Goal: Information Seeking & Learning: Learn about a topic

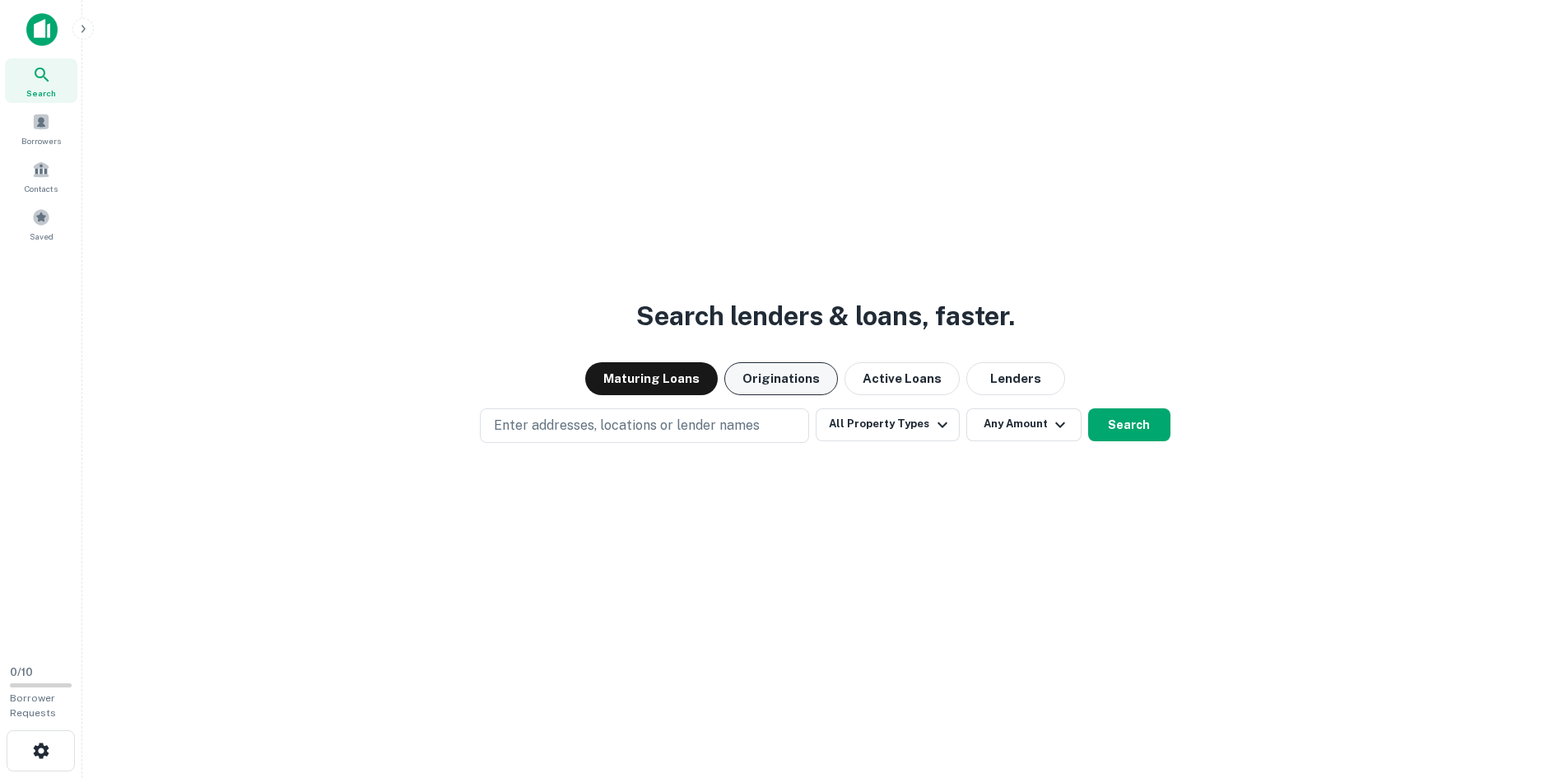
click at [812, 383] on button "Originations" at bounding box center [781, 379] width 113 height 33
click at [913, 418] on button "All Property Types" at bounding box center [887, 425] width 143 height 33
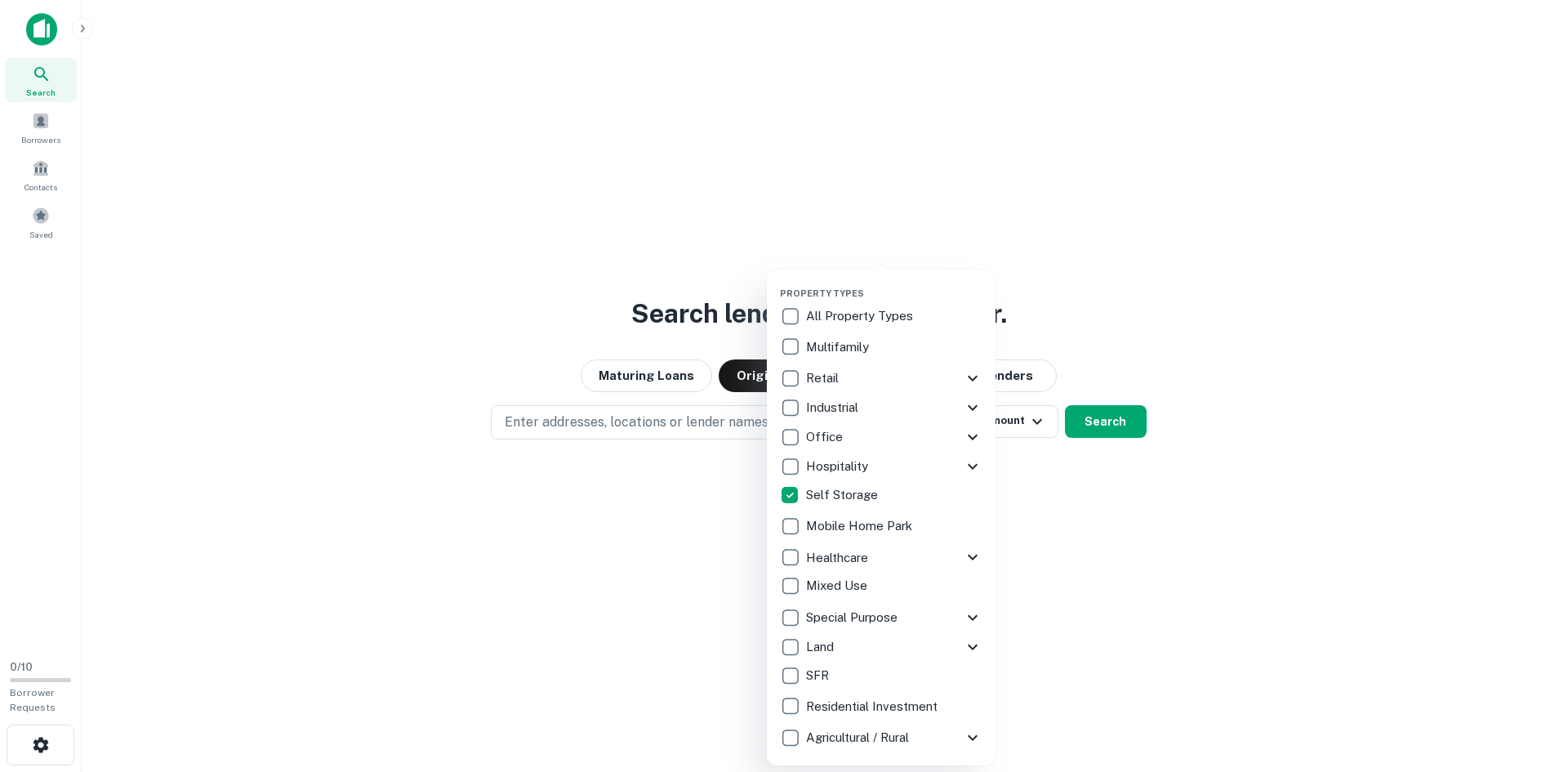
click at [621, 416] on div at bounding box center [784, 386] width 1568 height 772
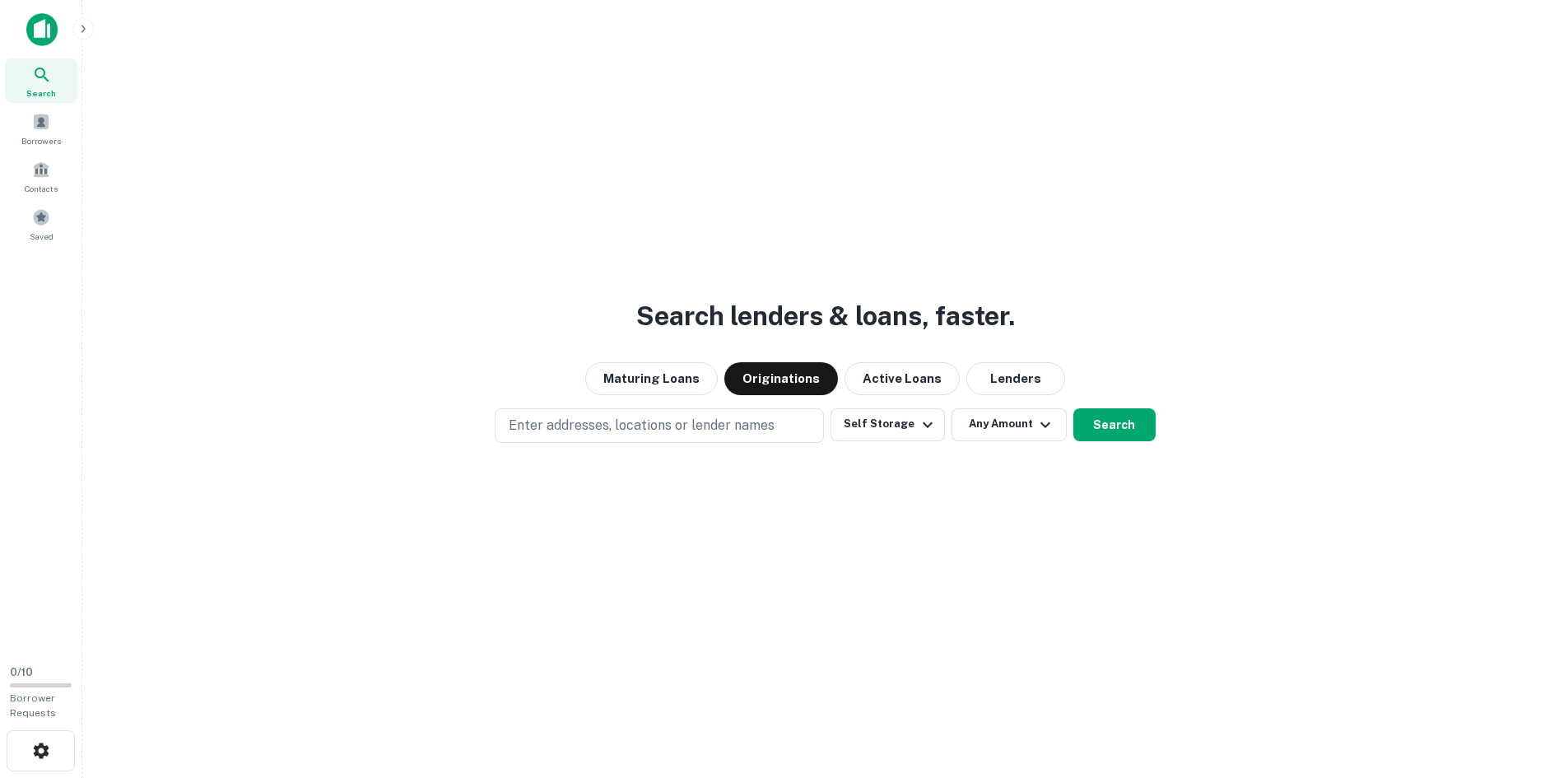
click at [618, 430] on p "Enter addresses, locations or lender names" at bounding box center [642, 425] width 265 height 19
type input "*"
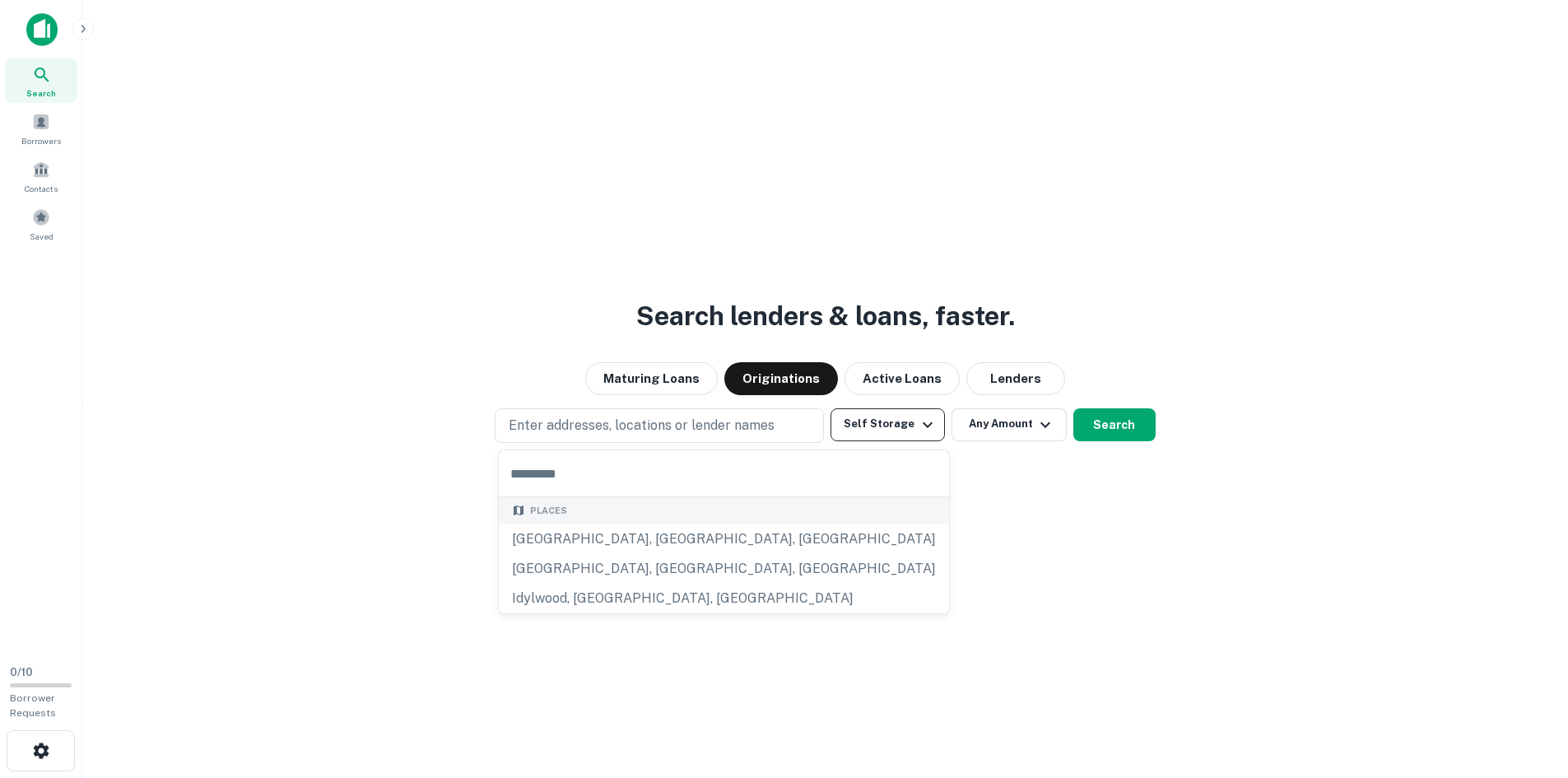
click at [876, 421] on button "Self Storage" at bounding box center [887, 425] width 113 height 33
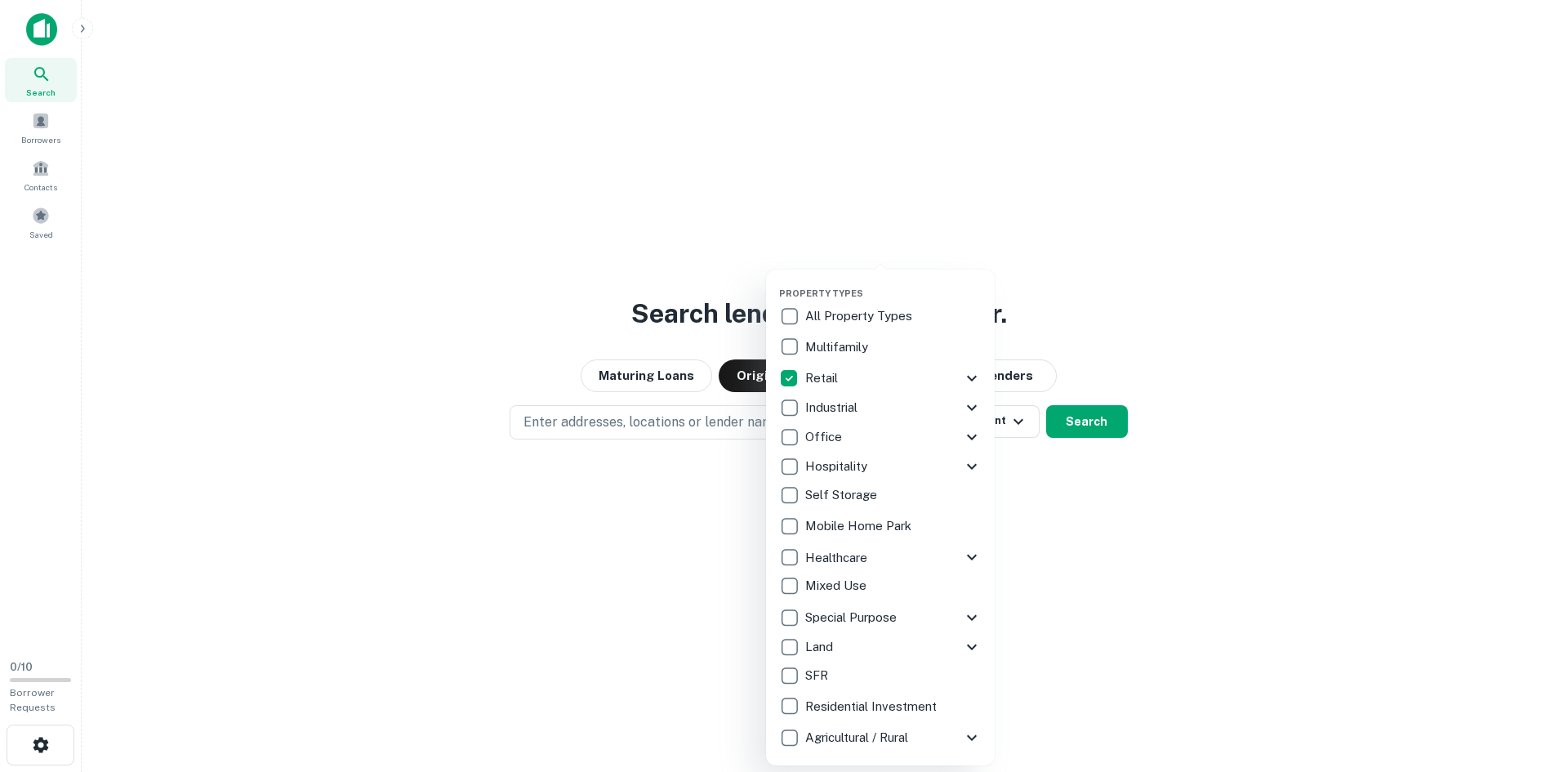
click at [699, 423] on div at bounding box center [784, 386] width 1568 height 772
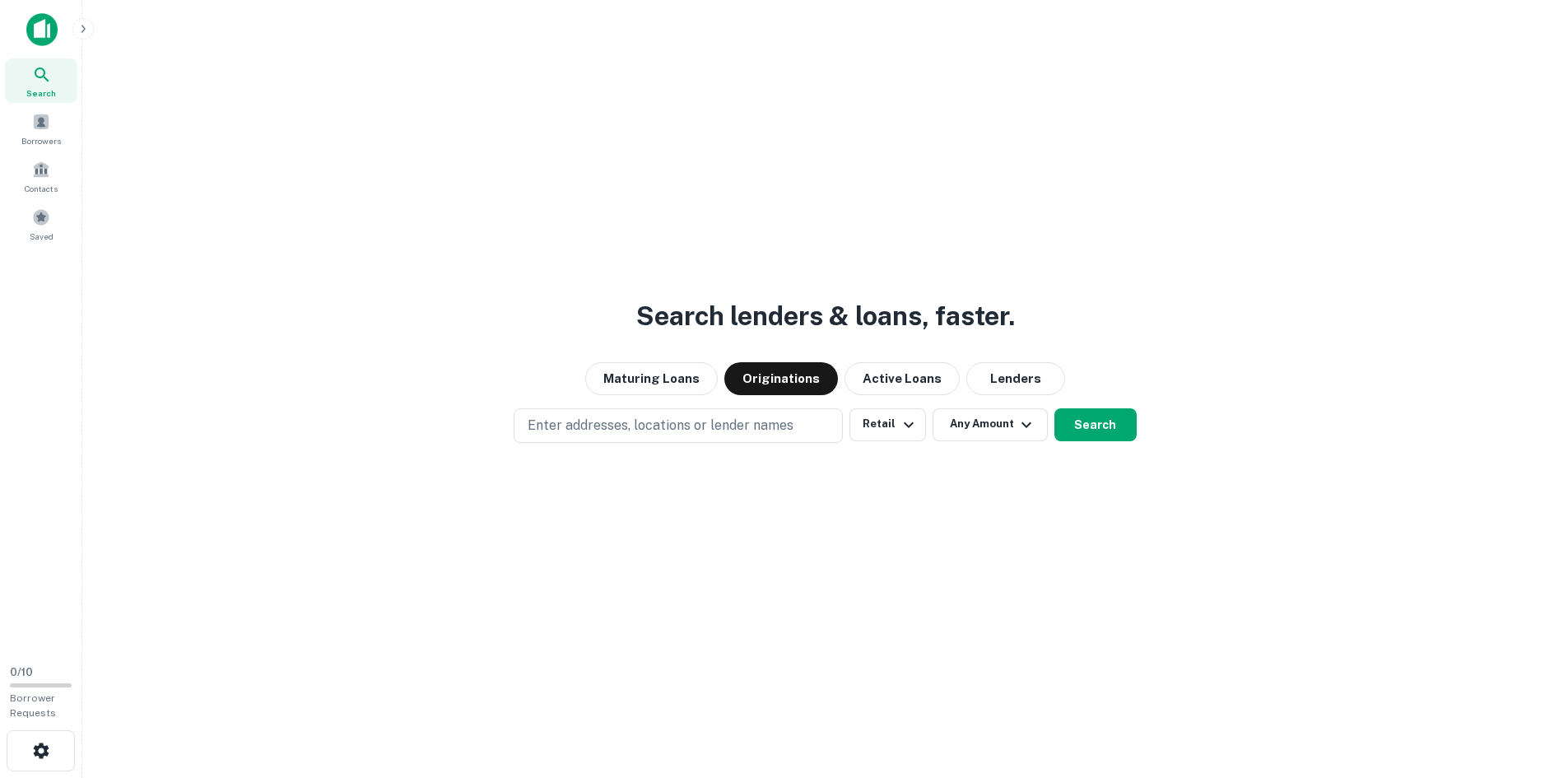
click at [704, 426] on p "Enter addresses, locations or lender names" at bounding box center [660, 425] width 265 height 19
type input "**********"
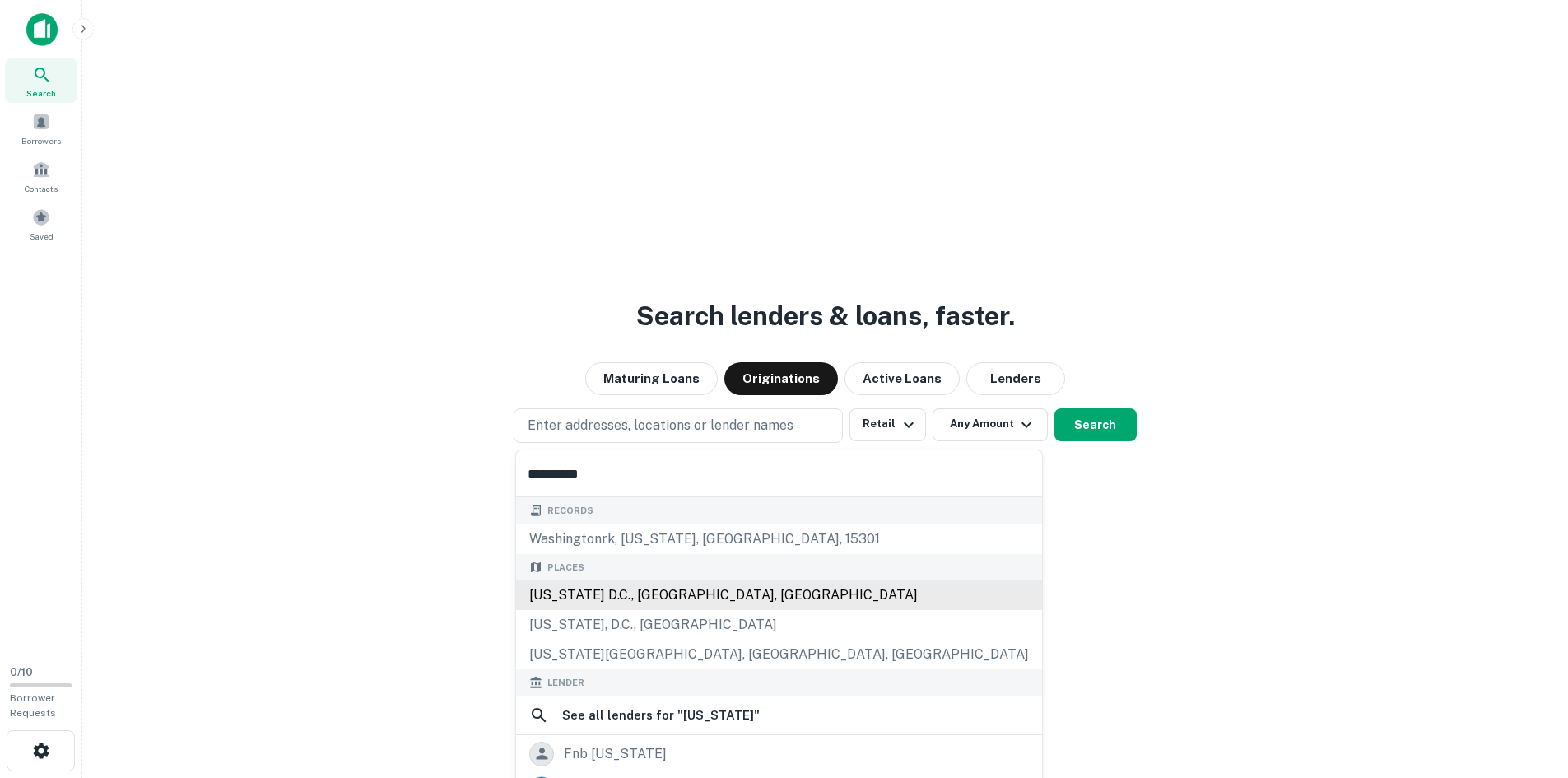
click at [654, 590] on div "[US_STATE] D.C., [GEOGRAPHIC_DATA], [GEOGRAPHIC_DATA]" at bounding box center [779, 595] width 526 height 29
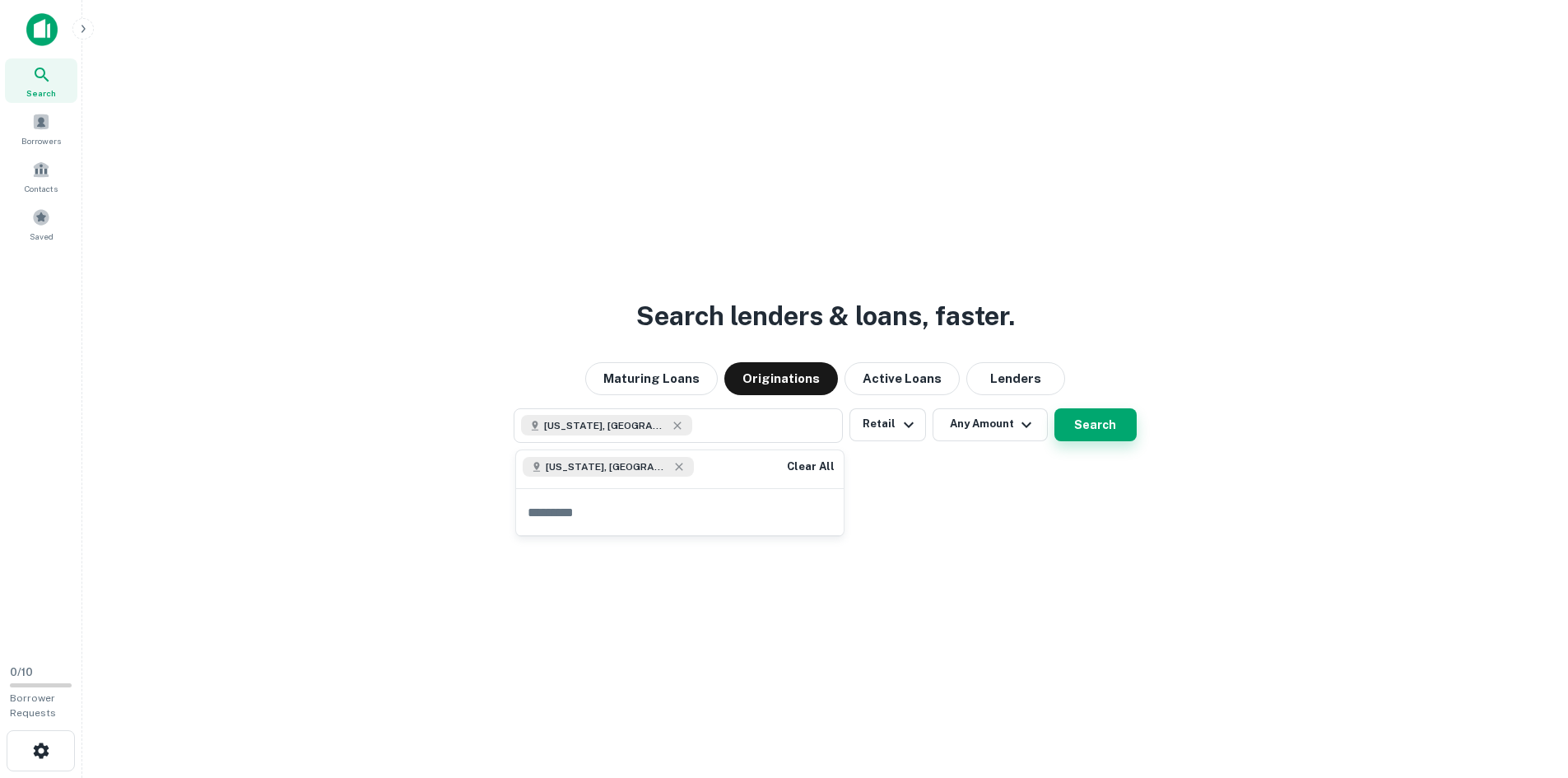
click at [1082, 420] on button "Search" at bounding box center [1095, 425] width 82 height 33
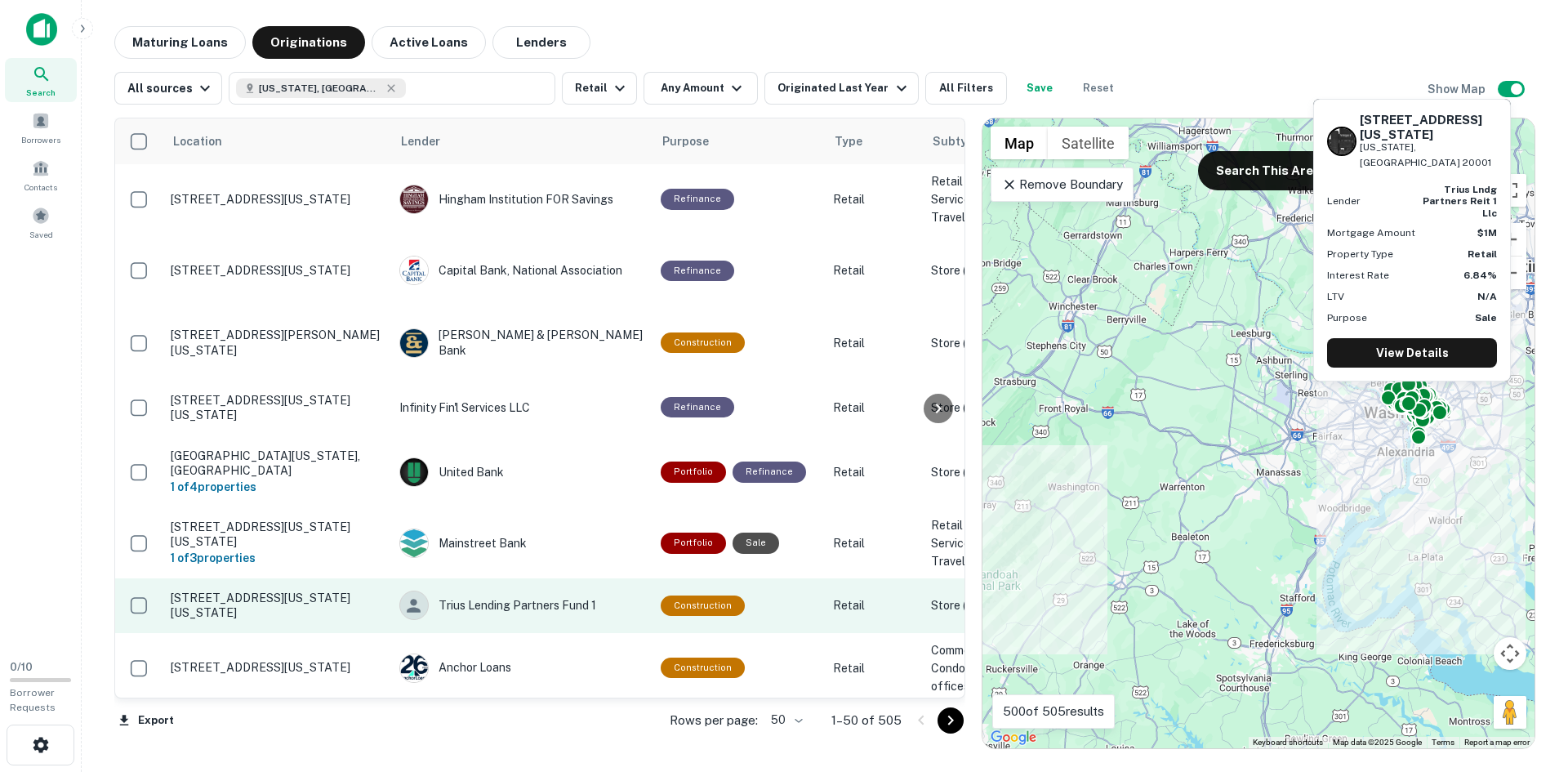
click at [262, 620] on p "[STREET_ADDRESS][US_STATE][US_STATE]" at bounding box center [277, 606] width 212 height 29
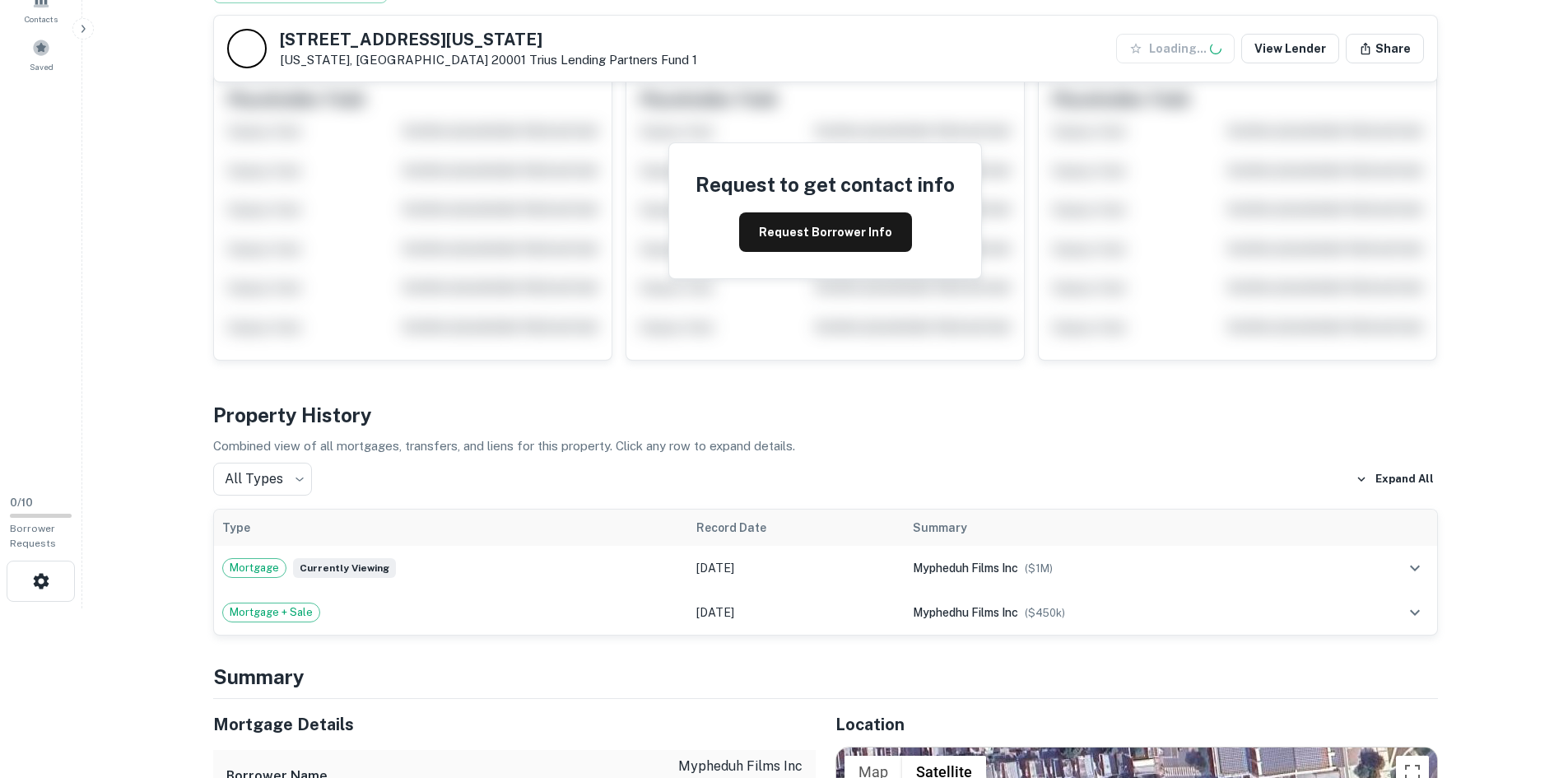
scroll to position [247, 0]
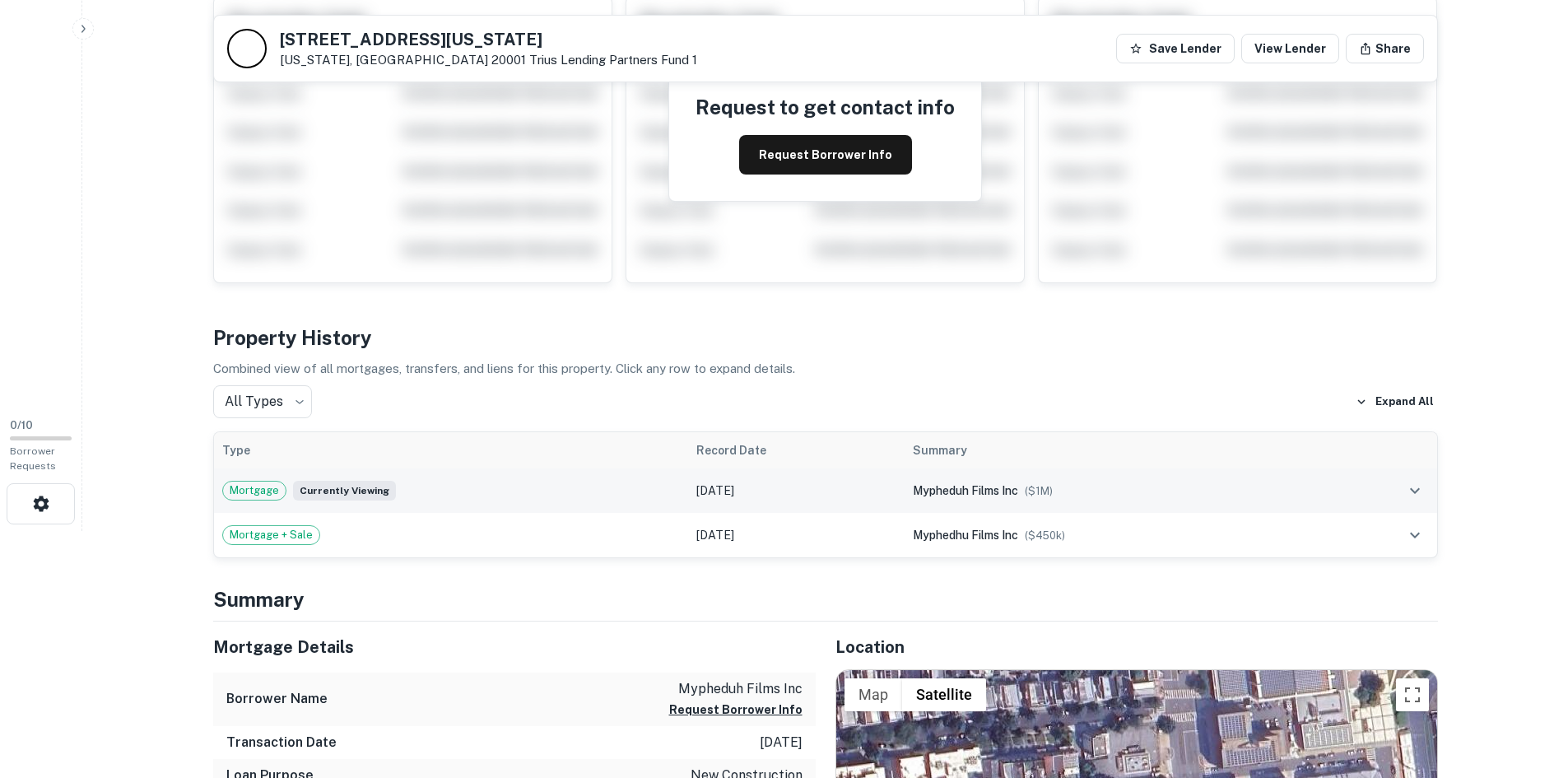
click at [1236, 512] on td "mypheduh films inc ($ 1M )" at bounding box center [1115, 490] width 421 height 44
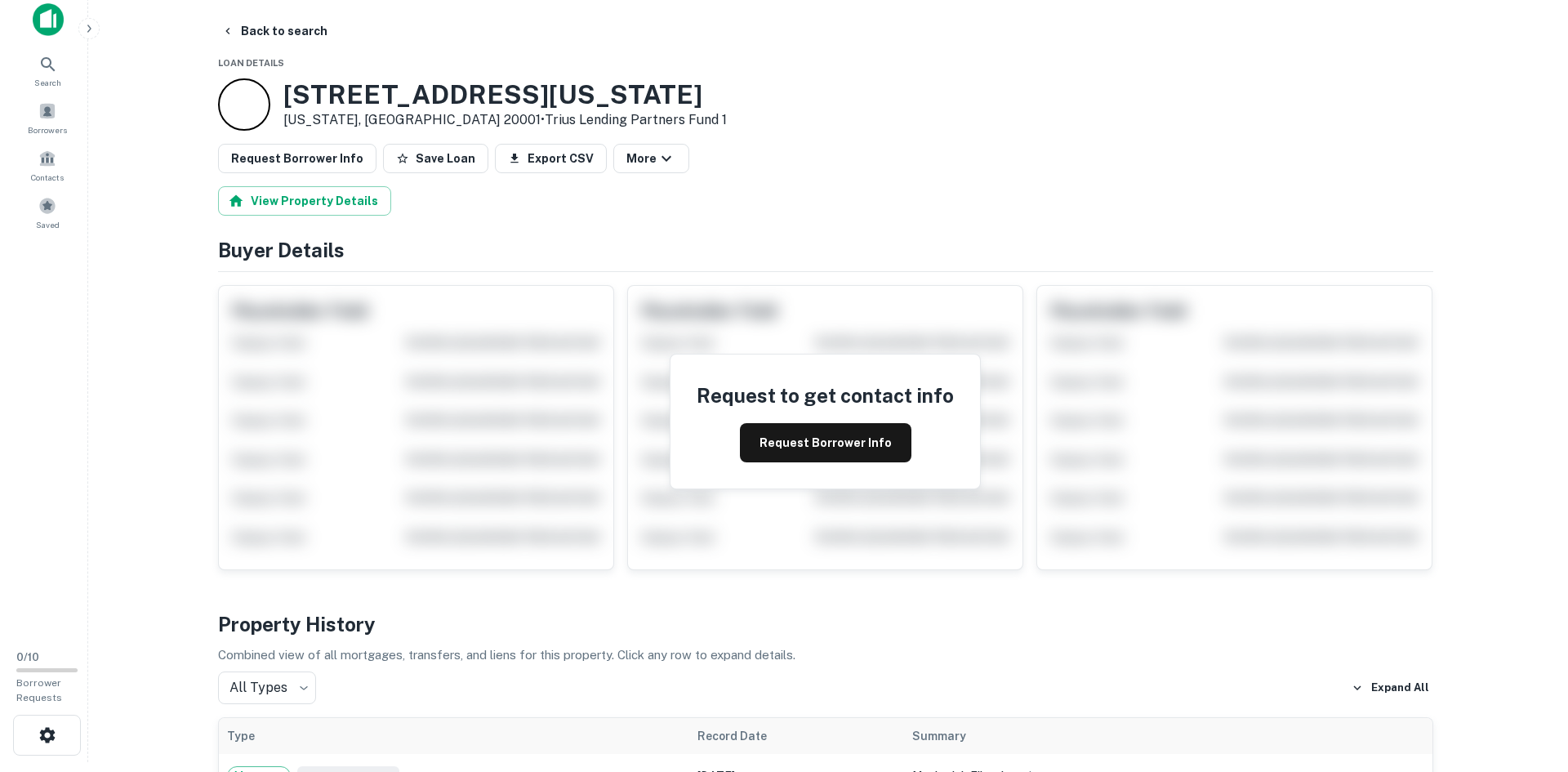
scroll to position [0, 0]
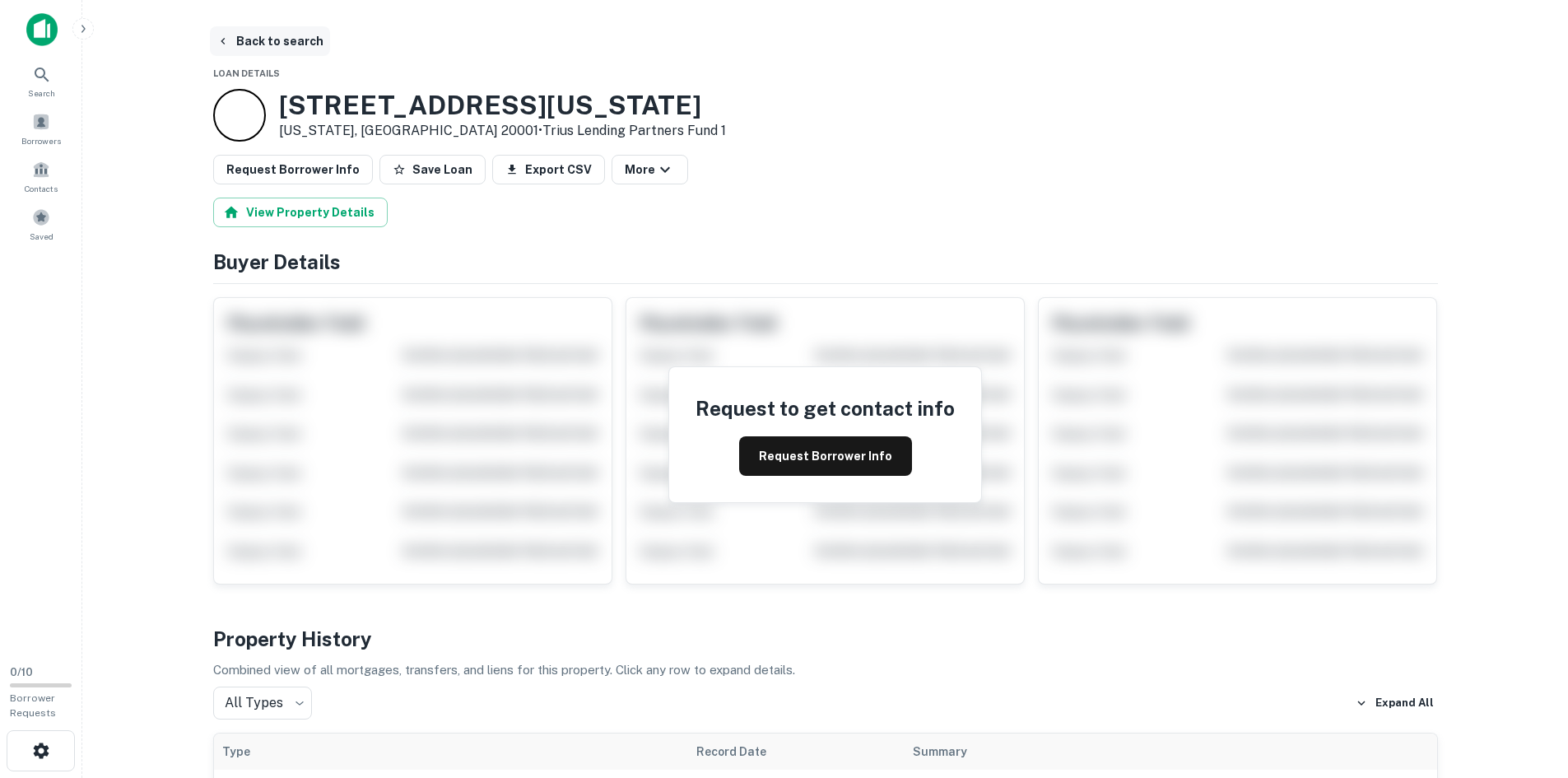
click at [251, 50] on button "Back to search" at bounding box center [270, 41] width 120 height 29
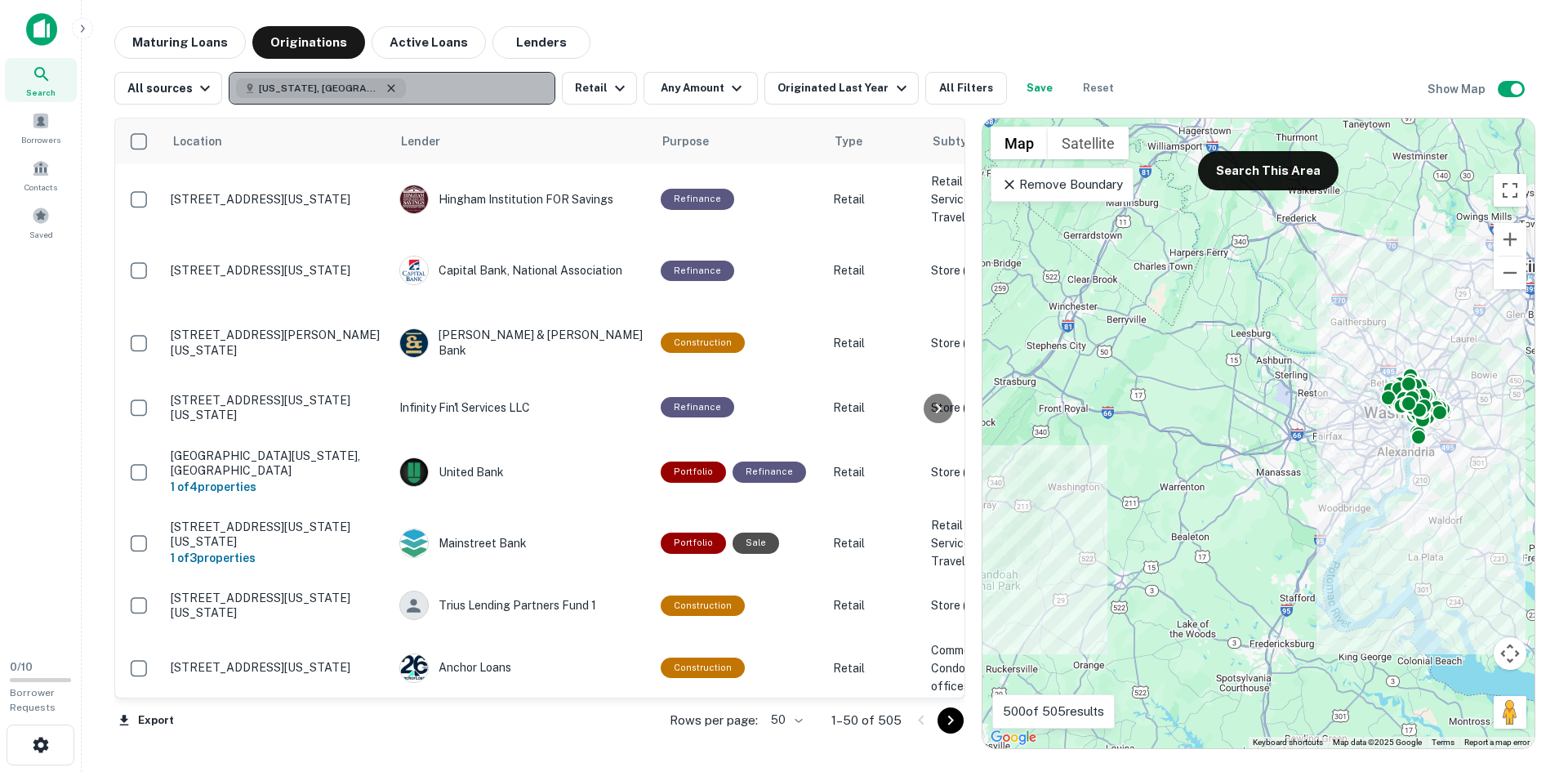
click at [385, 91] on icon "button" at bounding box center [391, 88] width 13 height 13
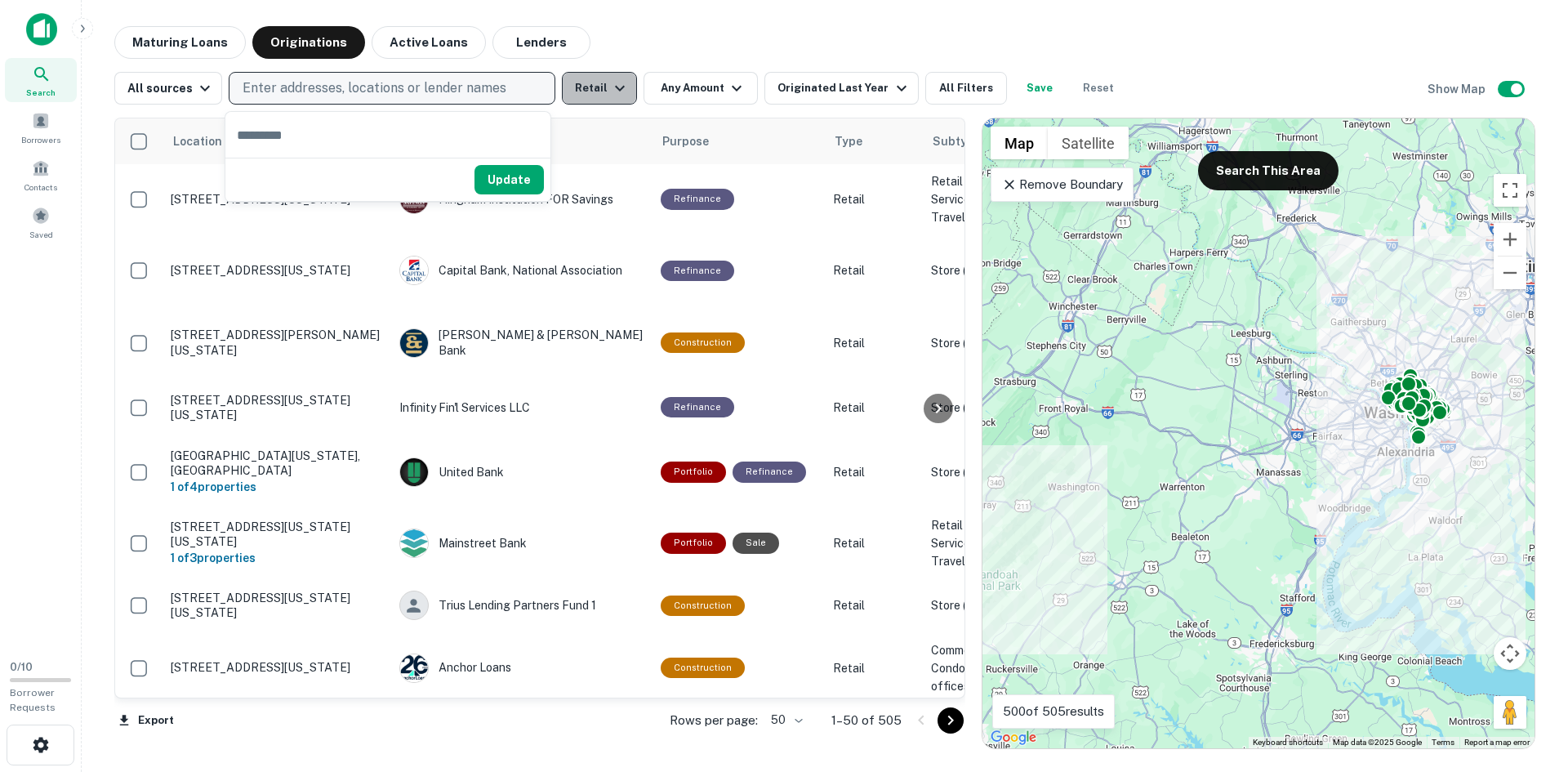
click at [614, 90] on icon "button" at bounding box center [619, 89] width 10 height 5
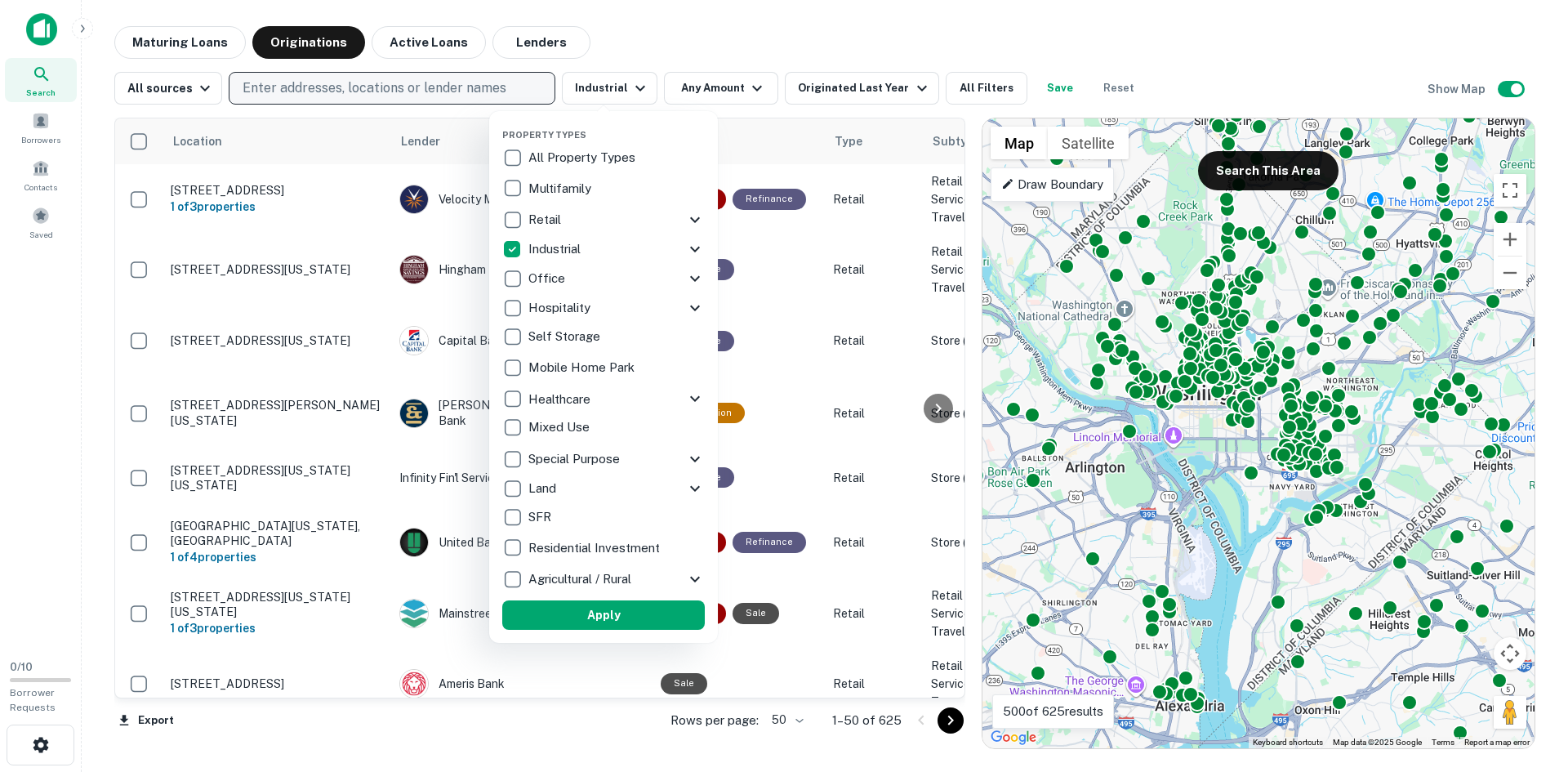
click at [304, 91] on div at bounding box center [784, 386] width 1568 height 772
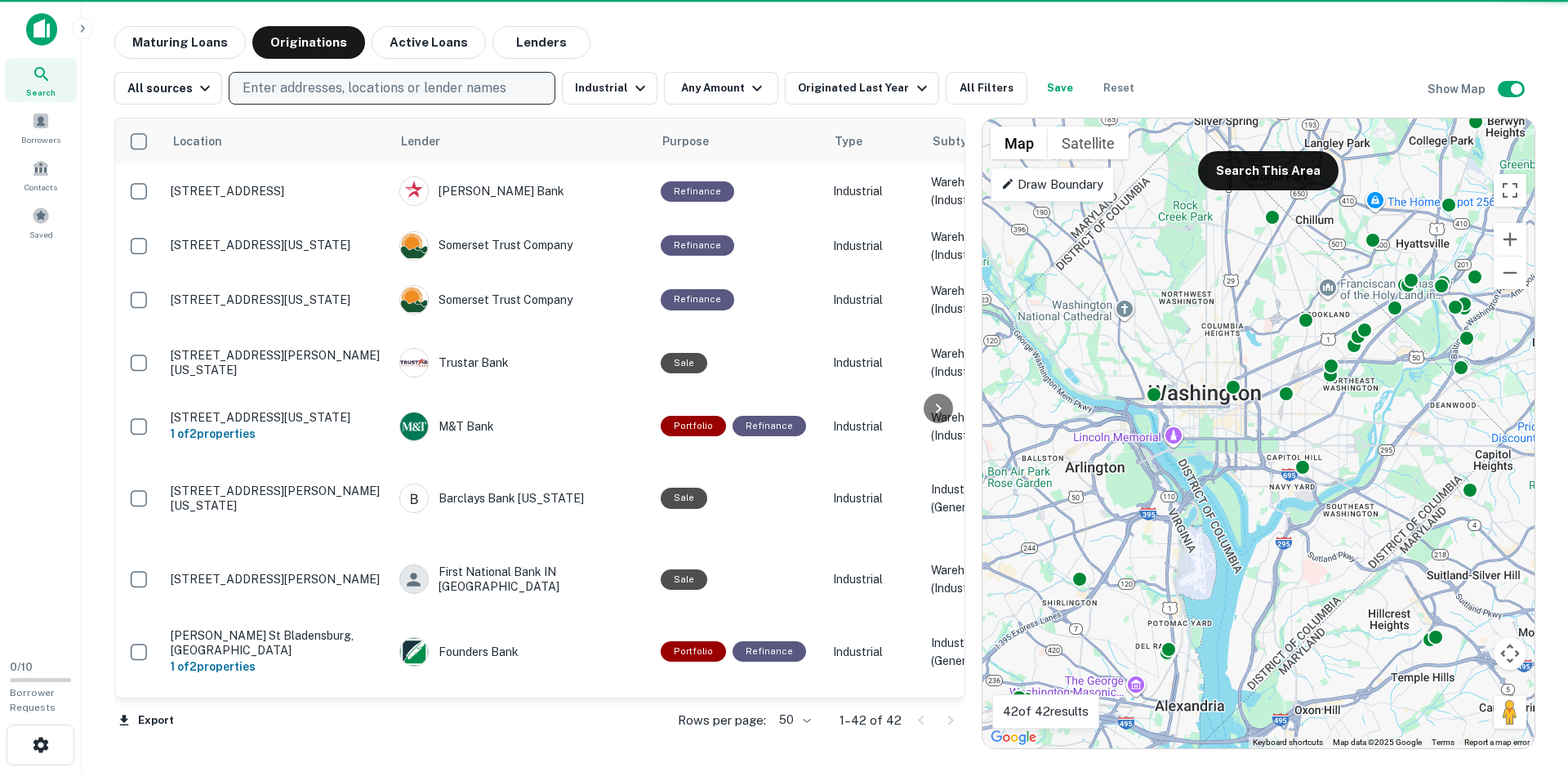
click at [304, 91] on p "Enter addresses, locations or lender names" at bounding box center [374, 88] width 263 height 19
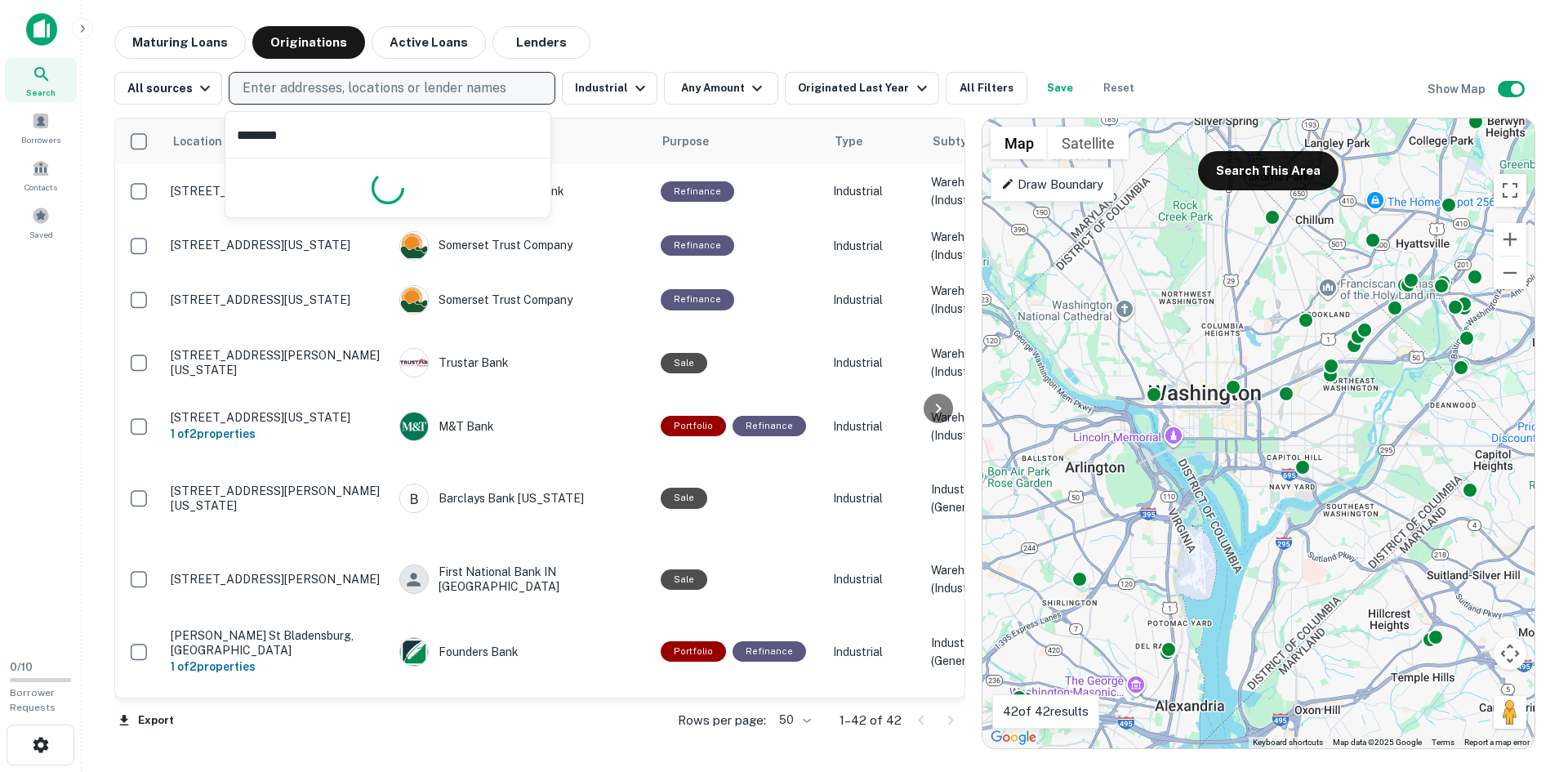
type input "*********"
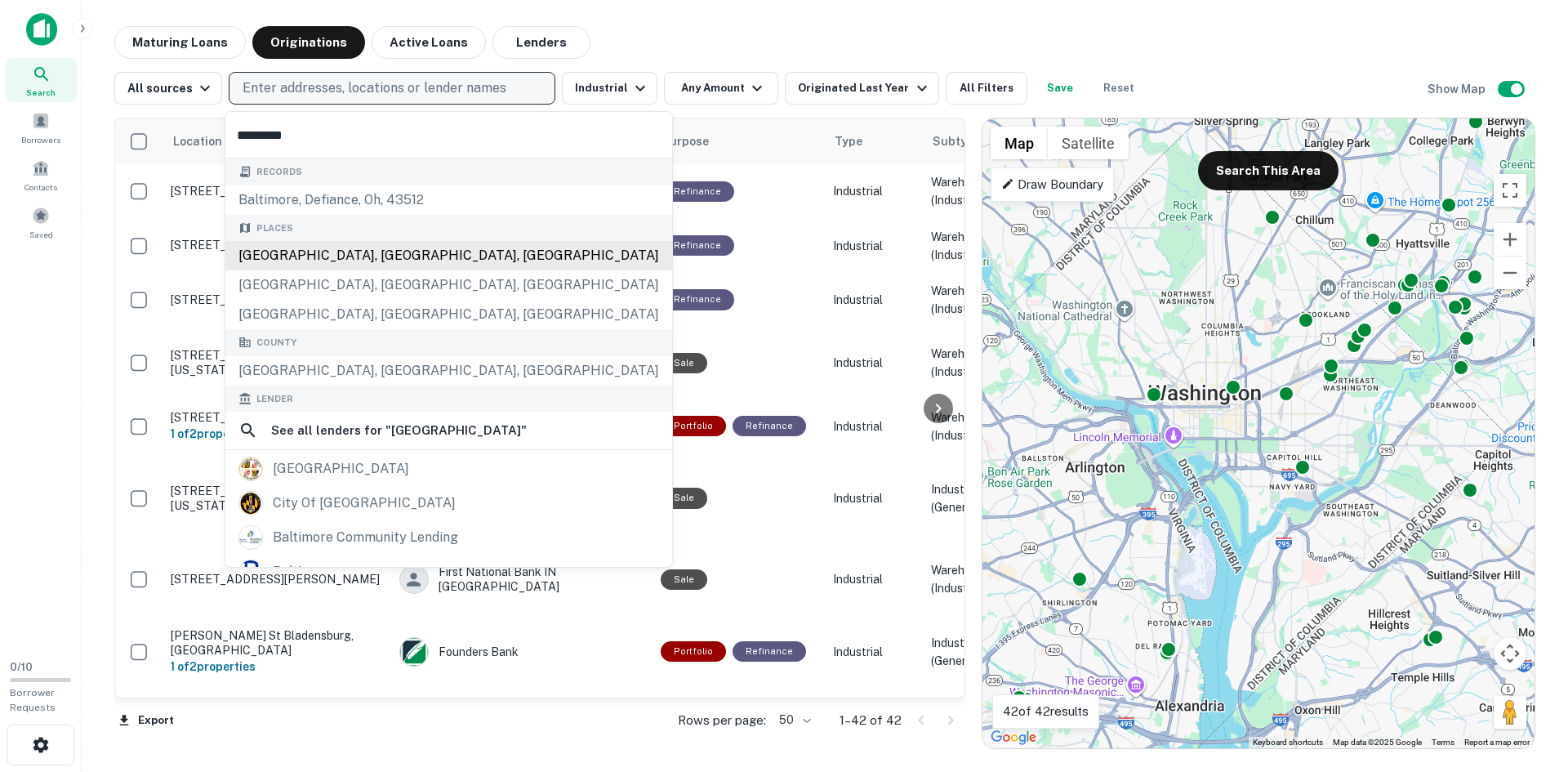
click at [293, 252] on div "[GEOGRAPHIC_DATA], [GEOGRAPHIC_DATA], [GEOGRAPHIC_DATA]" at bounding box center [448, 255] width 447 height 29
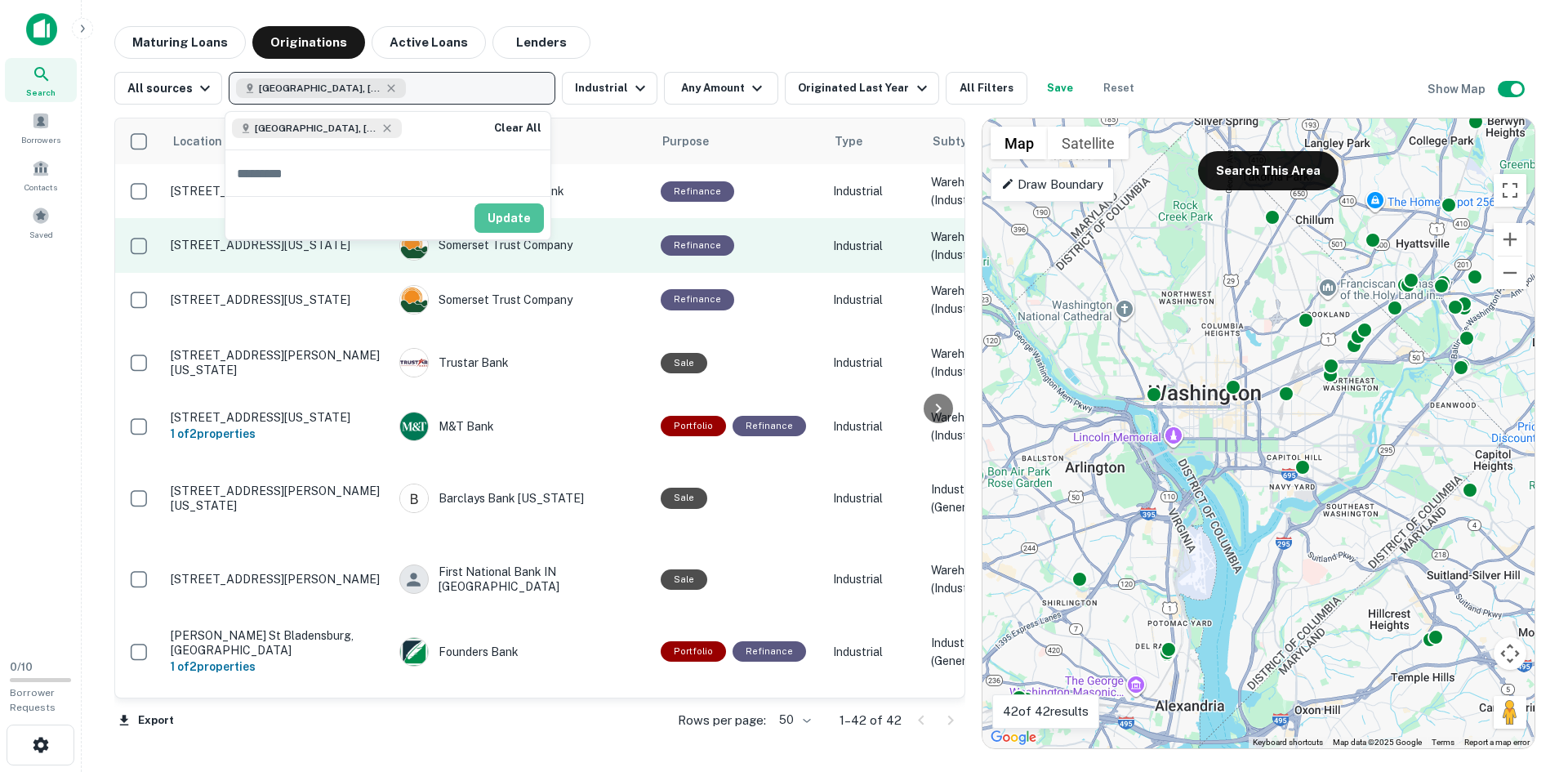
click at [530, 225] on button "Update" at bounding box center [509, 218] width 69 height 29
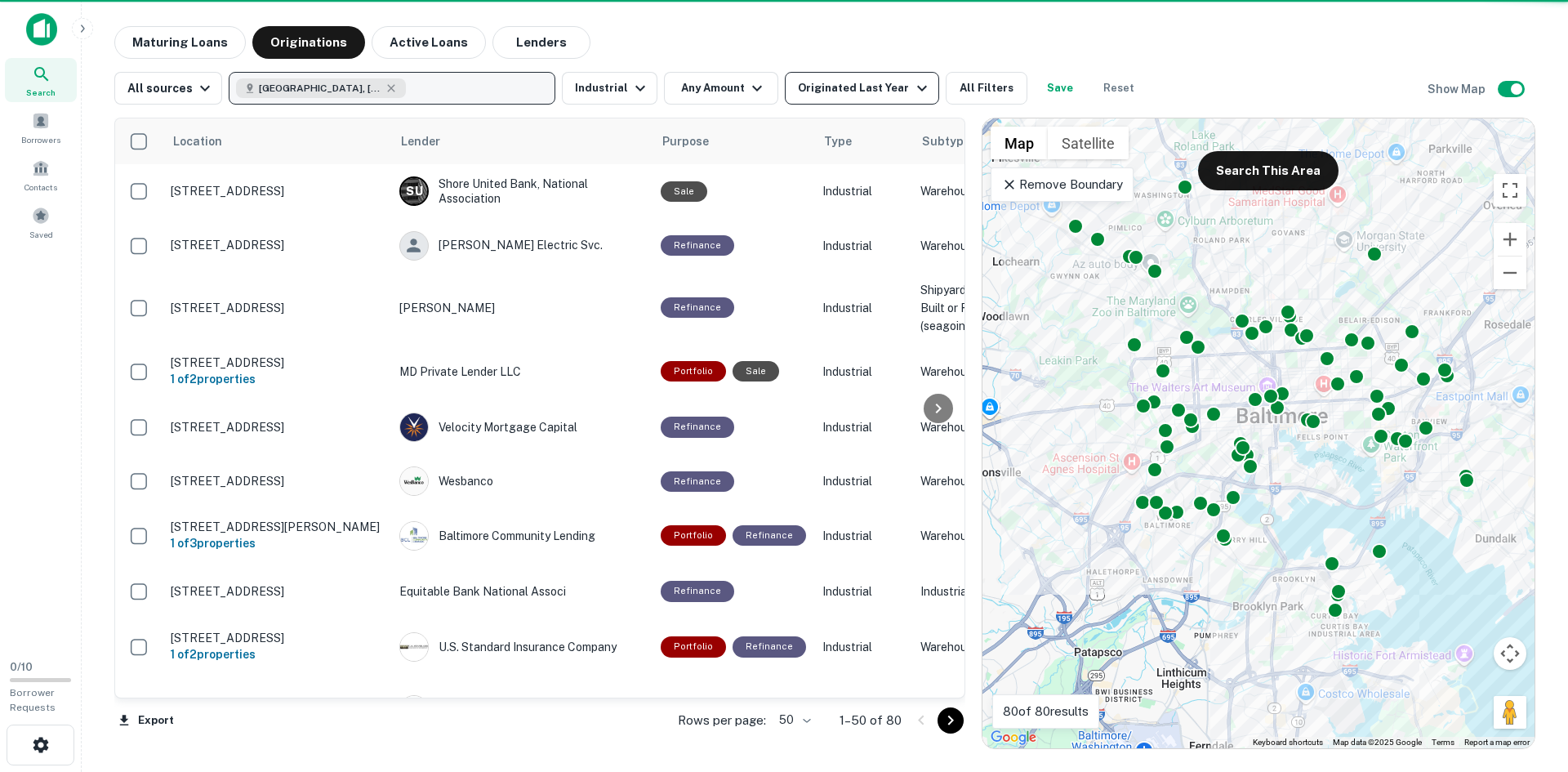
click at [882, 98] on button "Originated Last Year" at bounding box center [861, 89] width 154 height 33
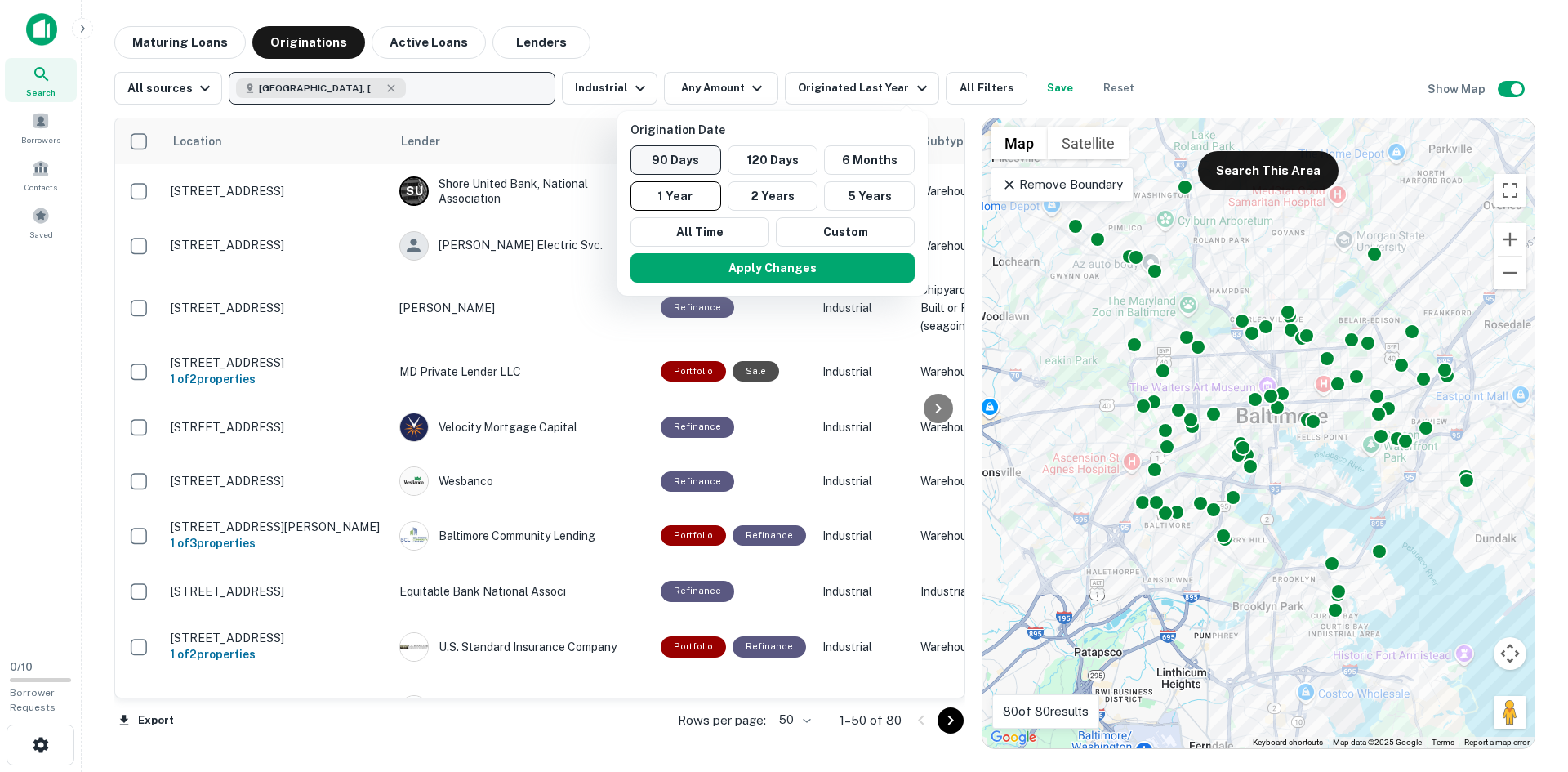
click at [670, 154] on button "90 Days" at bounding box center [675, 160] width 91 height 29
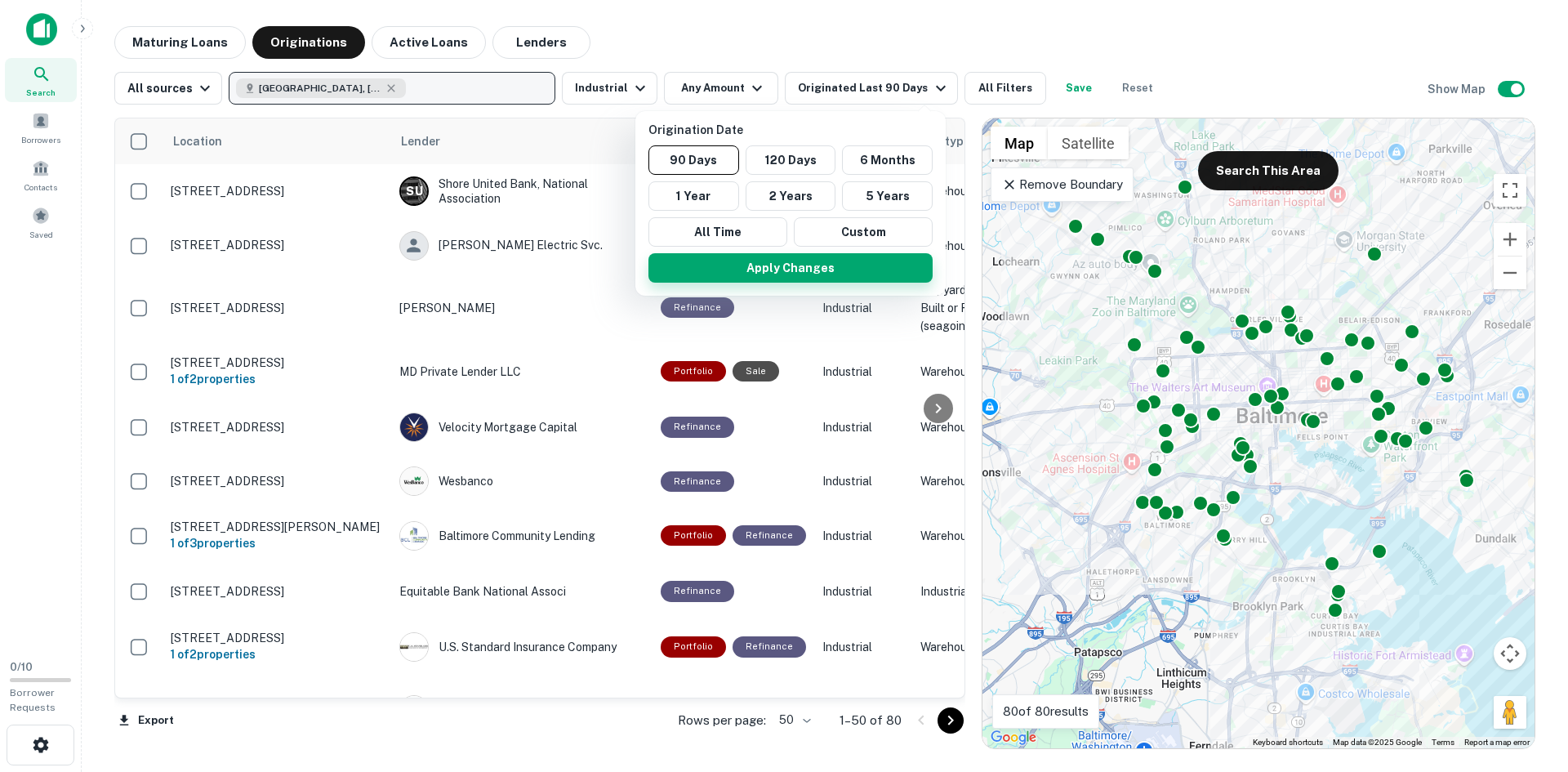
click at [744, 261] on button "Apply Changes" at bounding box center [790, 268] width 284 height 29
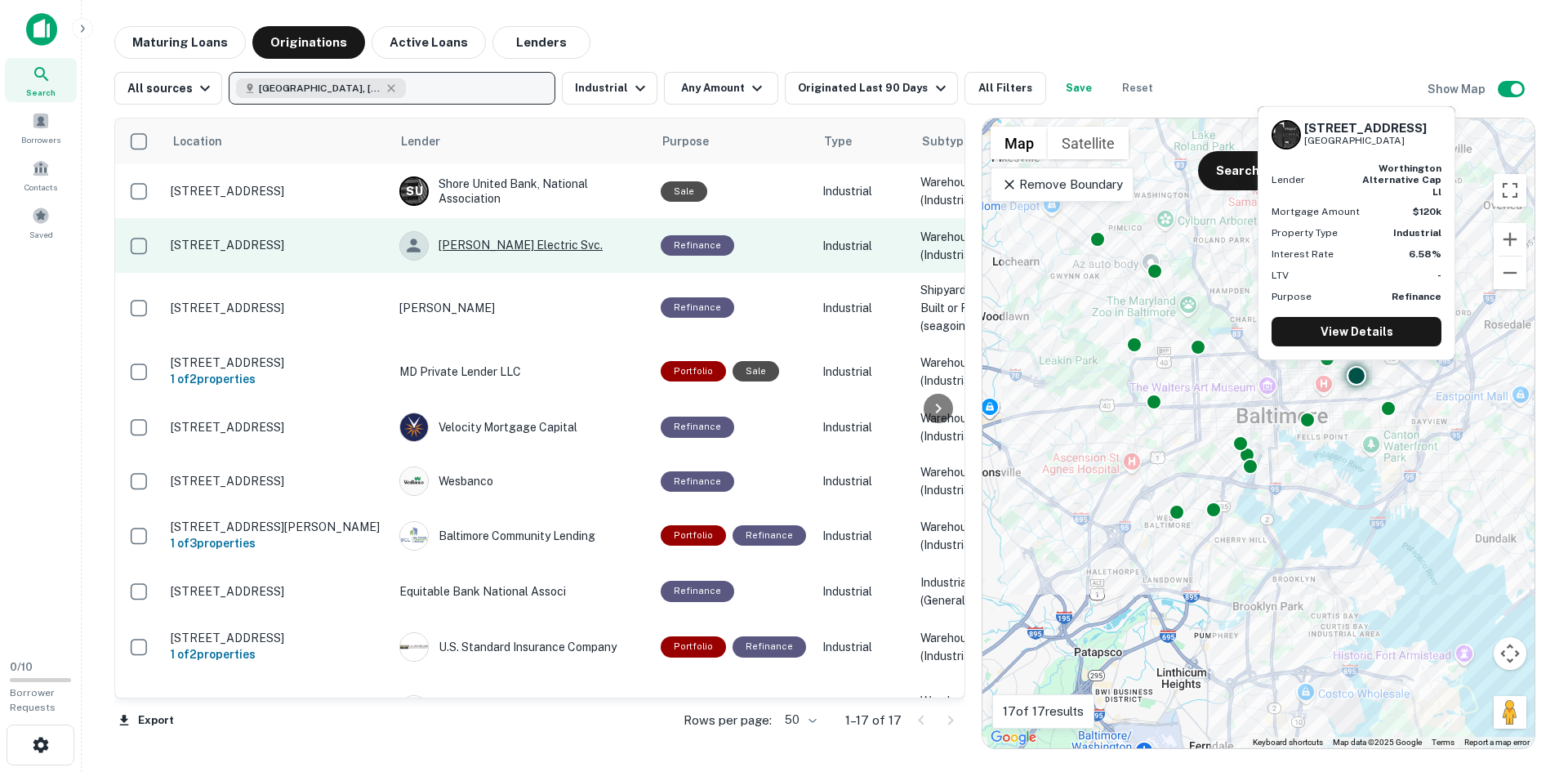
click at [498, 237] on div "[PERSON_NAME] Electric Svc." at bounding box center [522, 246] width 245 height 29
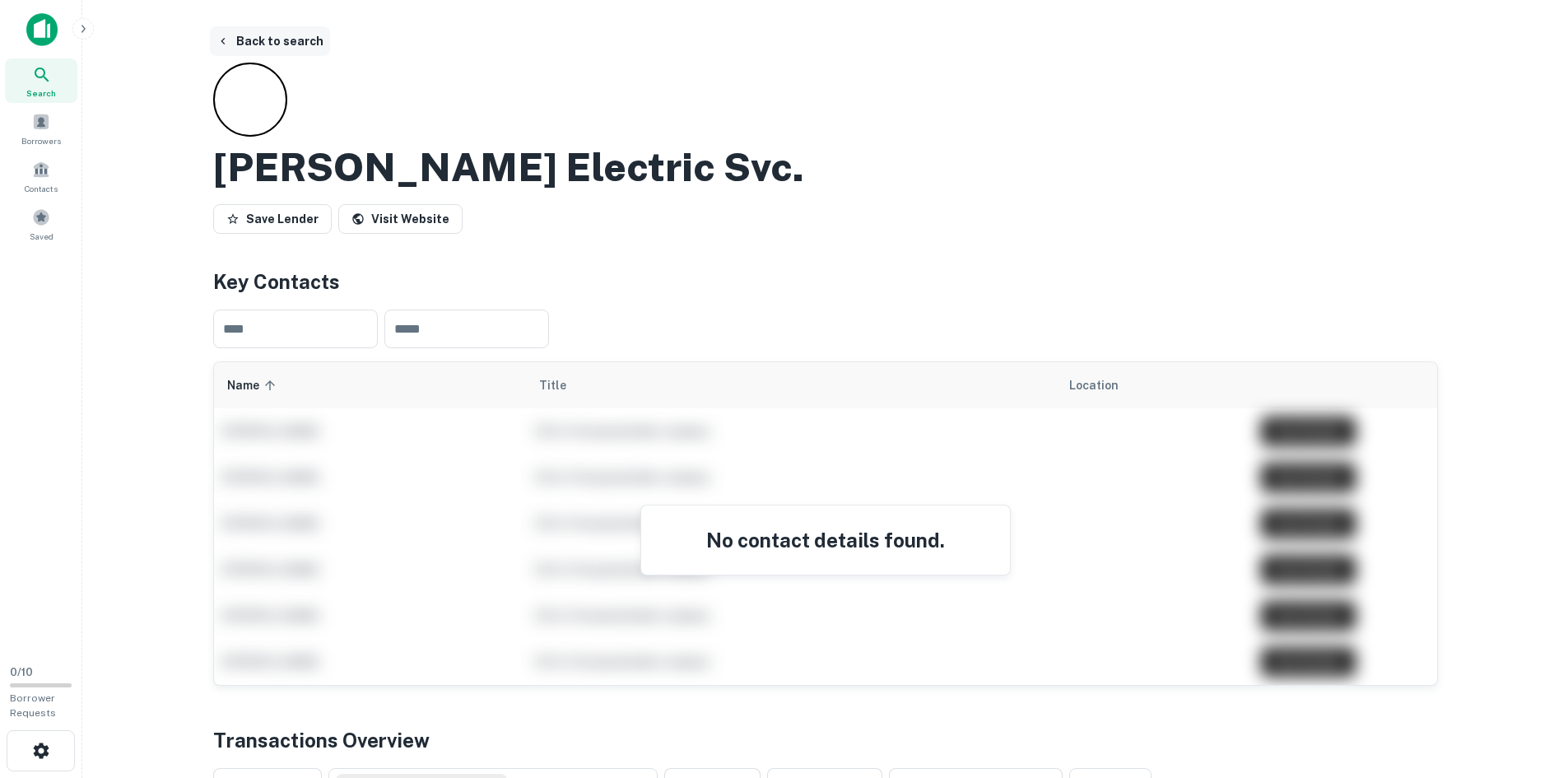
click at [305, 45] on button "Back to search" at bounding box center [270, 41] width 120 height 29
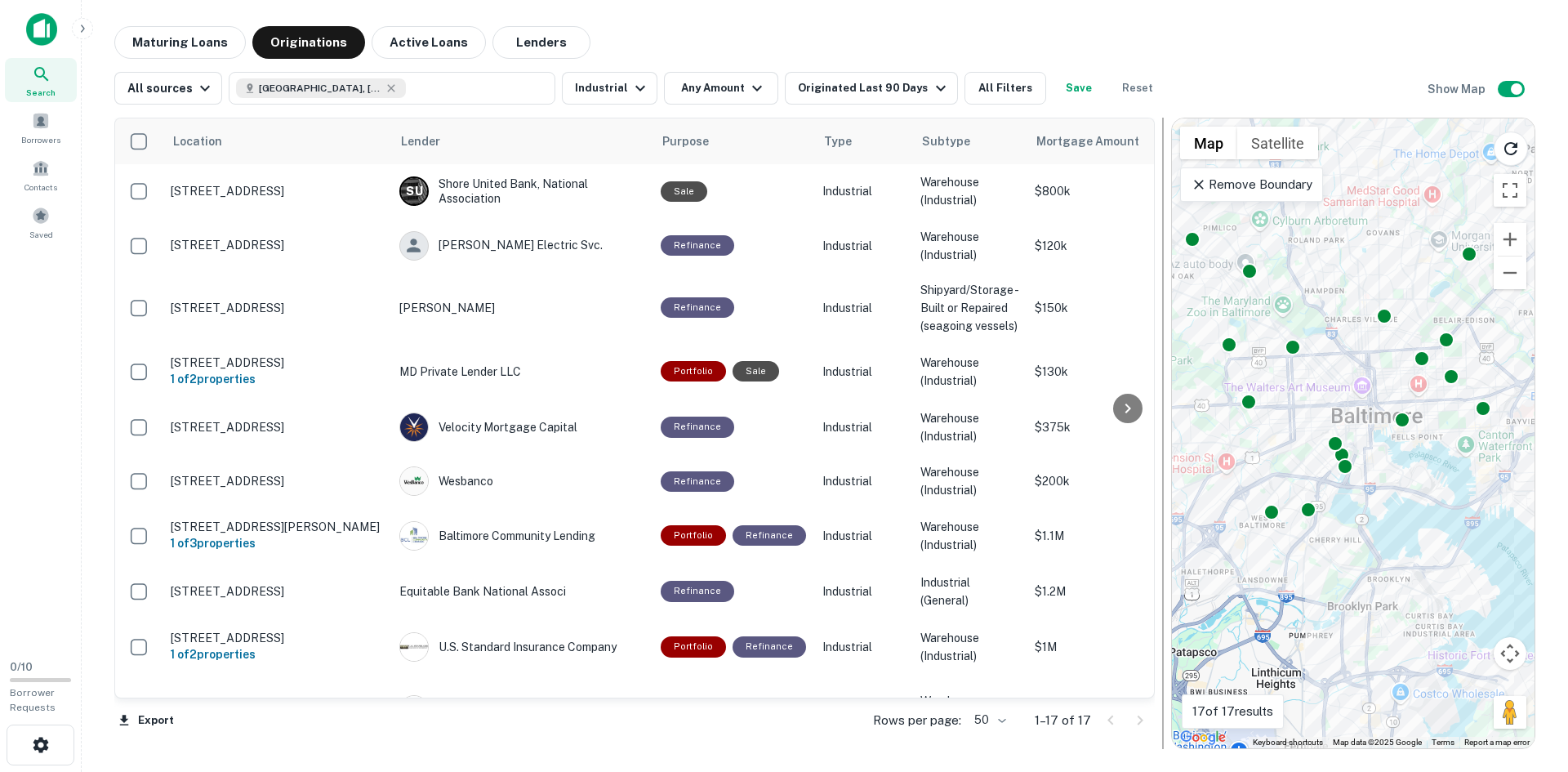
drag, startPoint x: 981, startPoint y: 250, endPoint x: 1189, endPoint y: 256, distance: 208.1
click at [1171, 256] on div at bounding box center [1163, 434] width 16 height 631
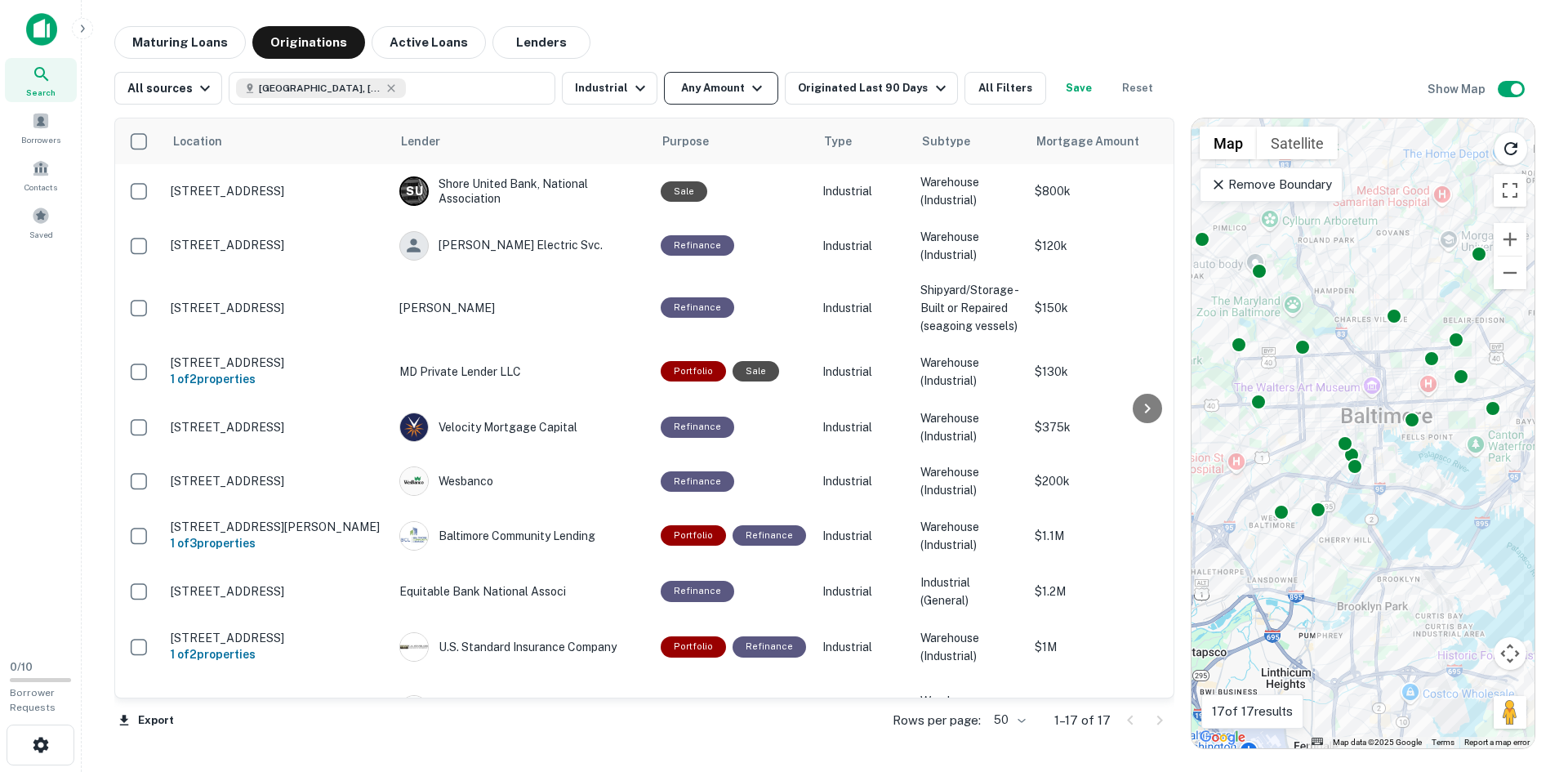
click at [747, 94] on icon "button" at bounding box center [756, 88] width 19 height 19
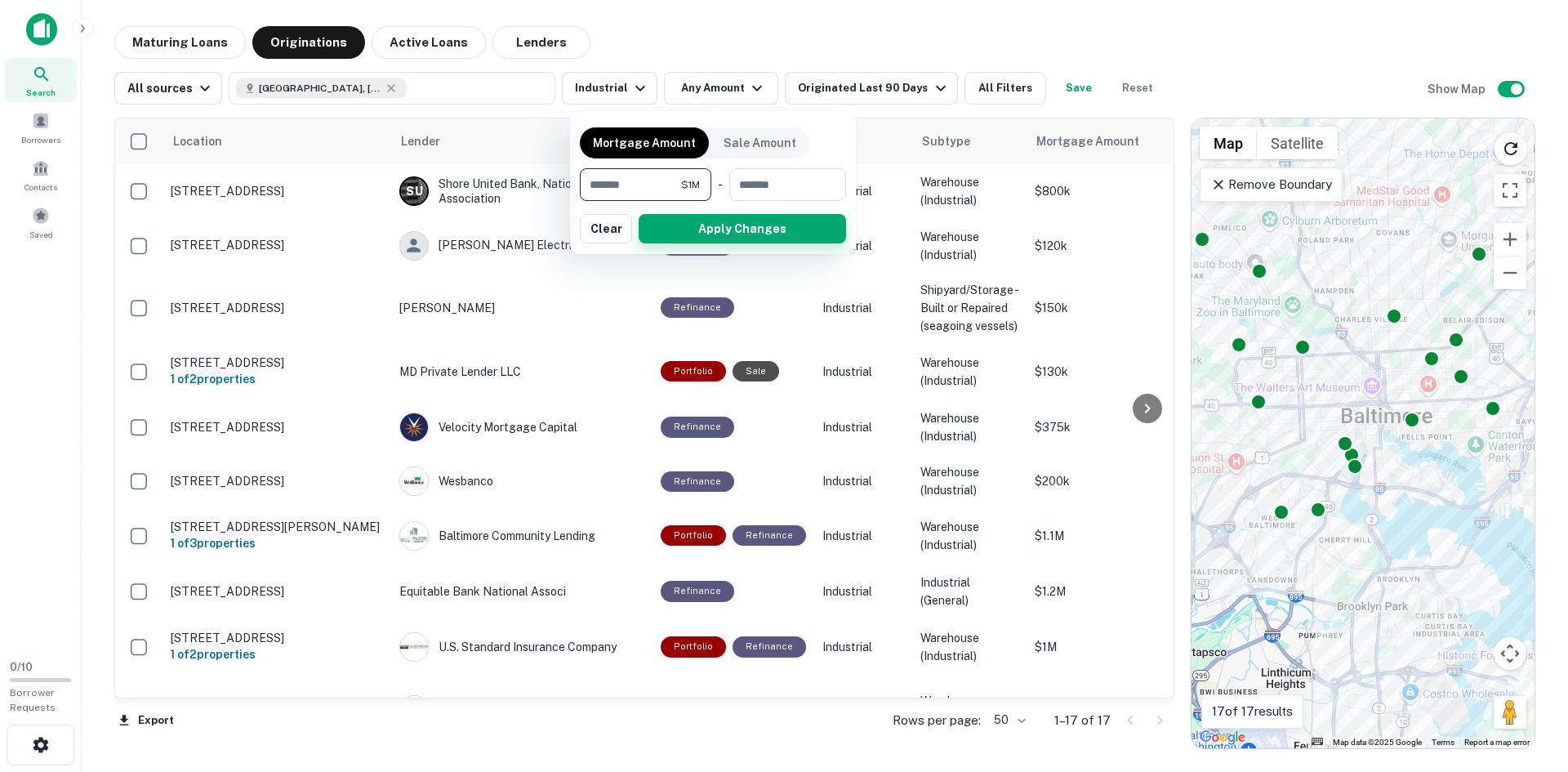
type input "*******"
click at [752, 229] on button "Apply Changes" at bounding box center [741, 229] width 208 height 29
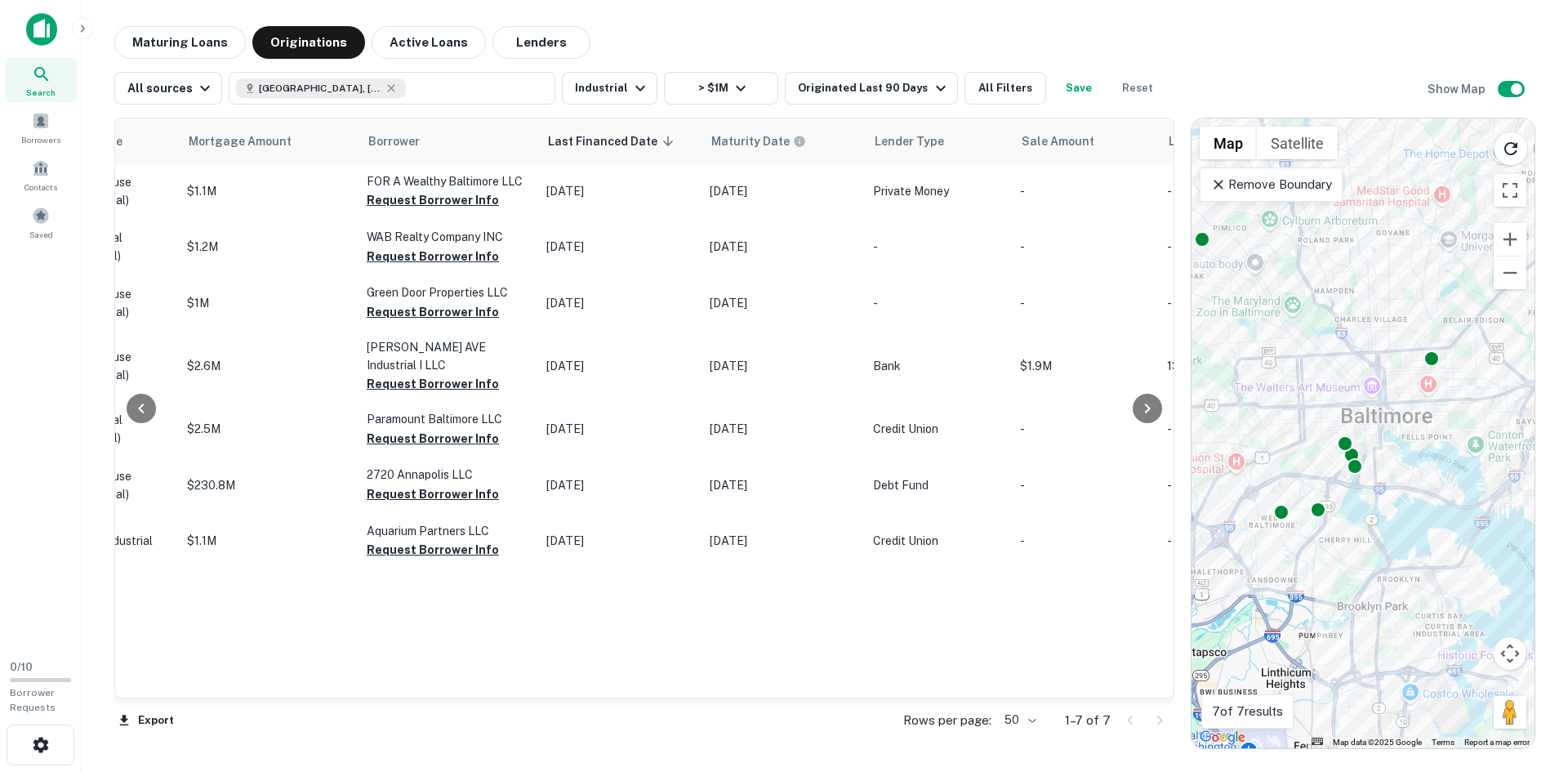
scroll to position [0, 859]
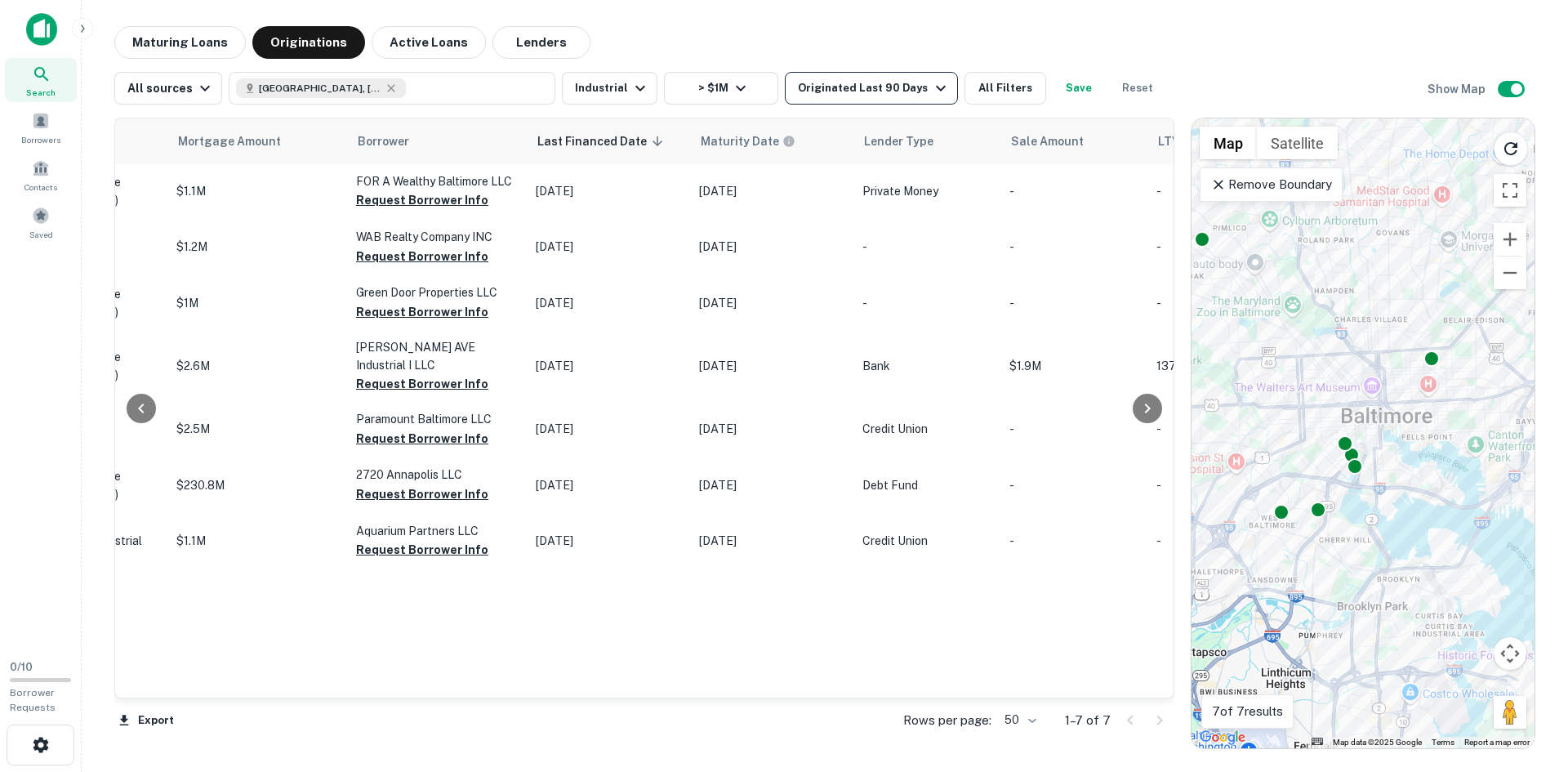
click at [931, 88] on icon "button" at bounding box center [940, 88] width 19 height 19
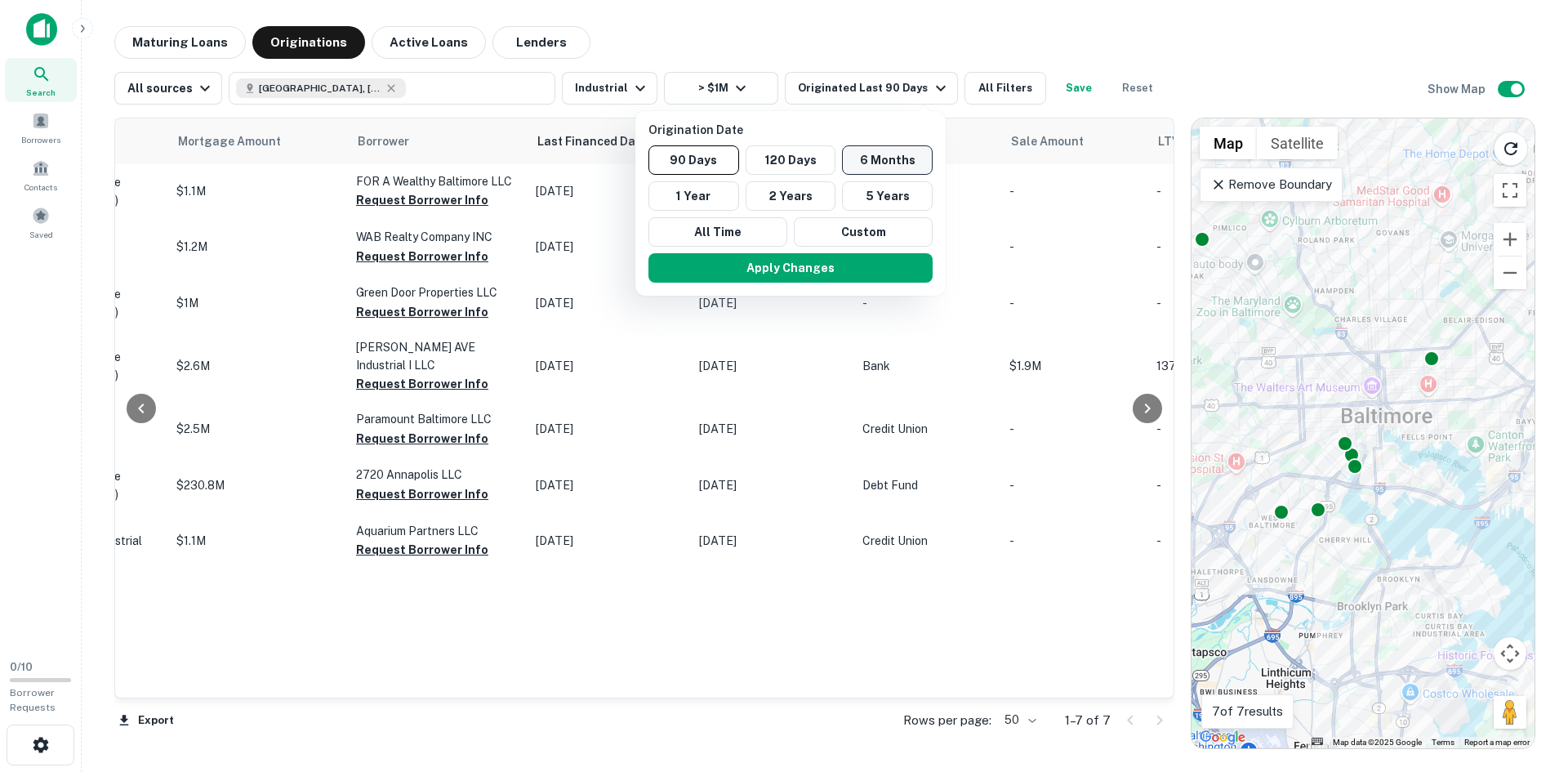
click at [857, 164] on button "6 Months" at bounding box center [887, 160] width 91 height 29
click at [808, 268] on button "Apply Changes" at bounding box center [796, 268] width 284 height 29
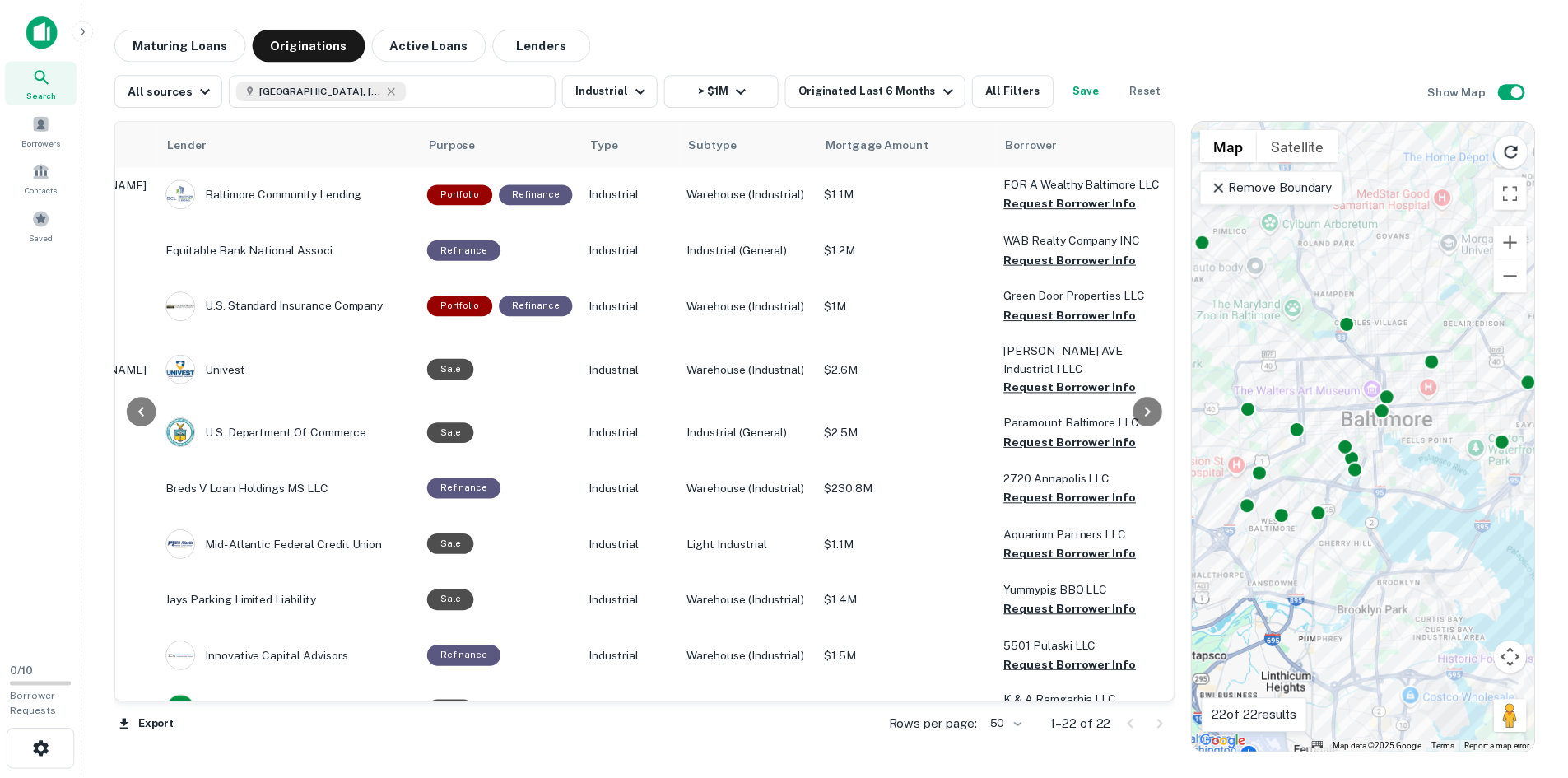
scroll to position [0, 281]
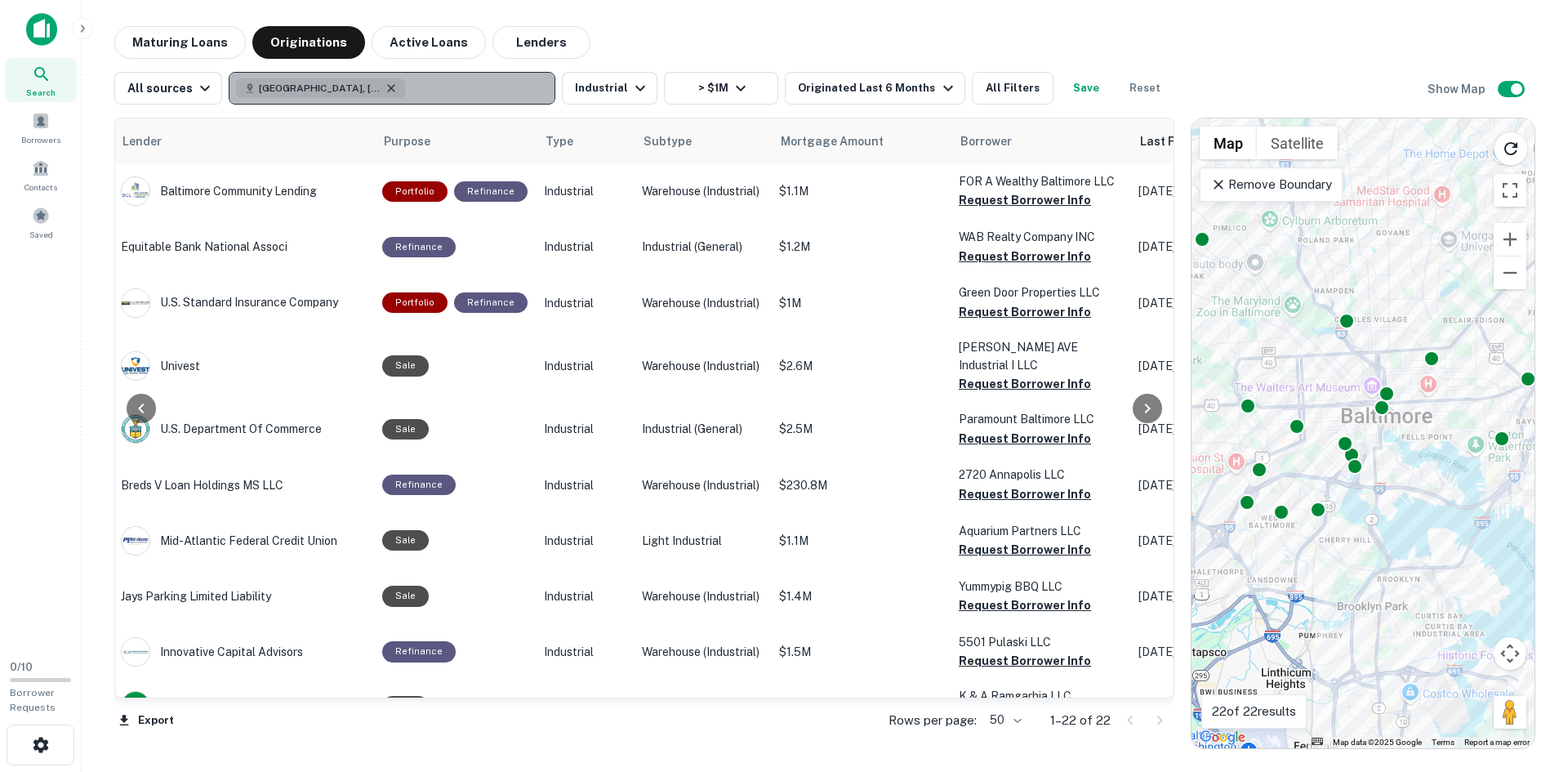
click at [385, 92] on icon "button" at bounding box center [391, 88] width 13 height 13
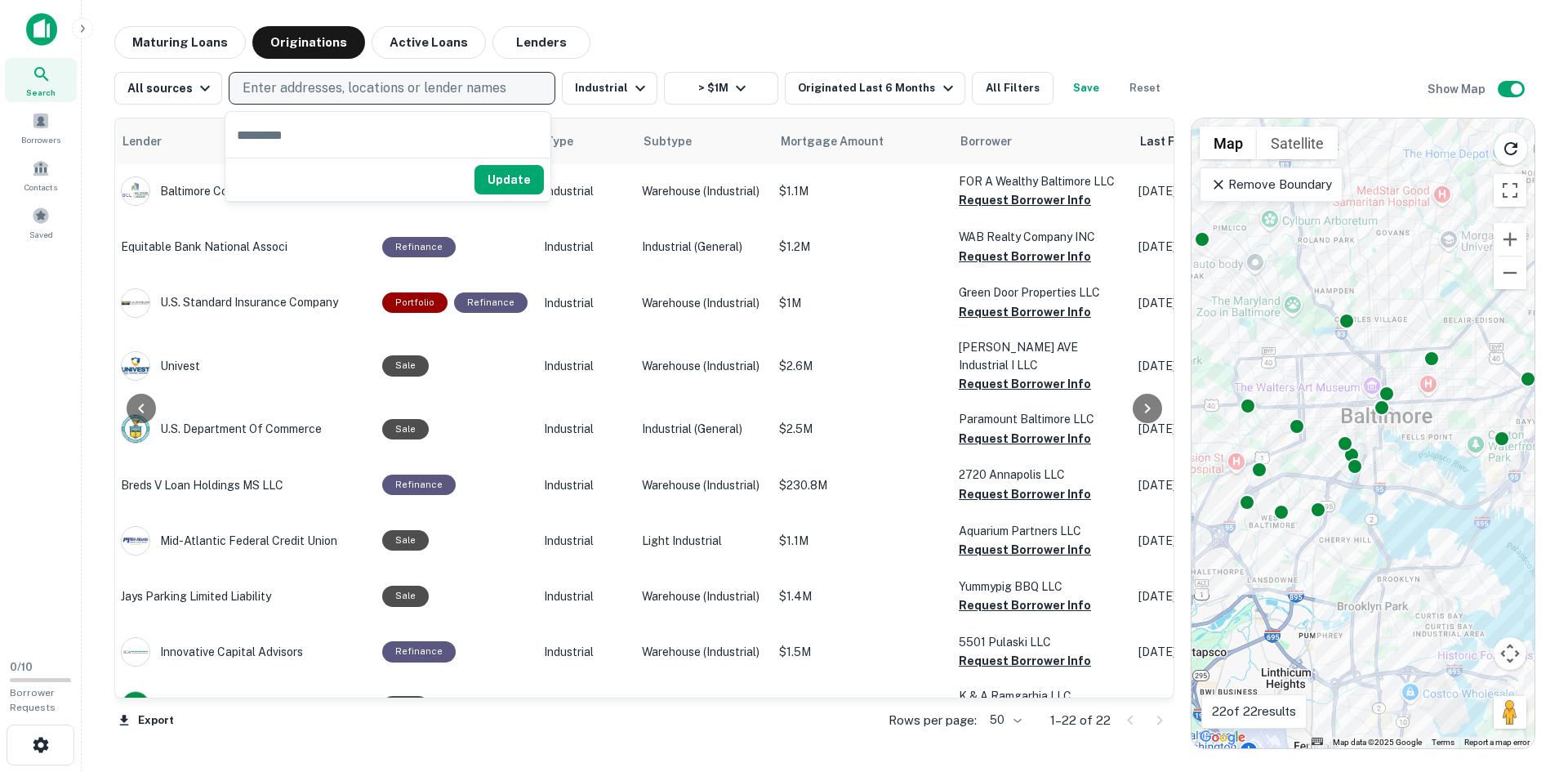
click at [366, 89] on p "Enter addresses, locations or lender names" at bounding box center [374, 88] width 263 height 19
click at [229, 72] on button "Enter addresses, locations or lender names" at bounding box center [391, 89] width 326 height 33
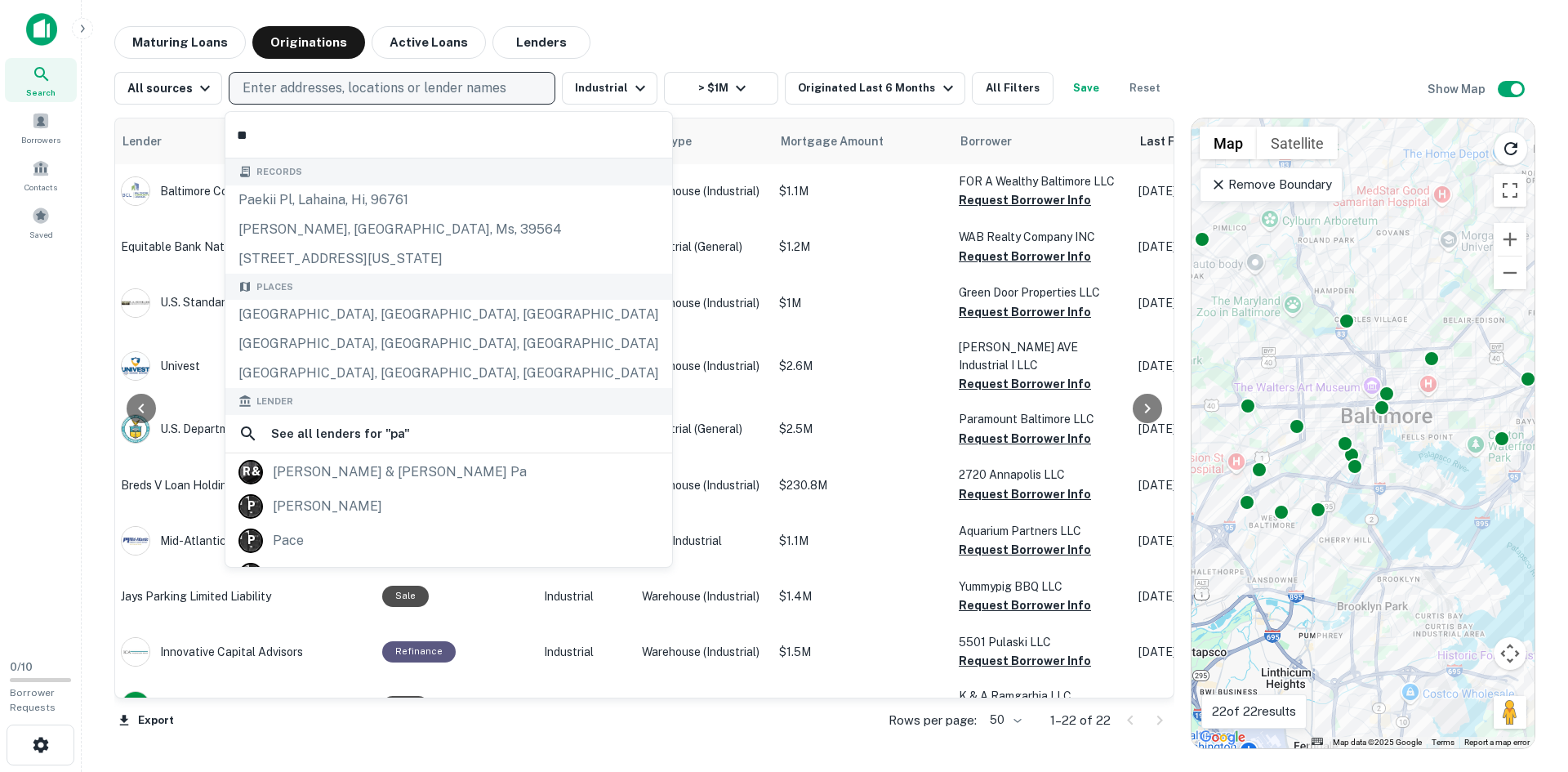
type input "*"
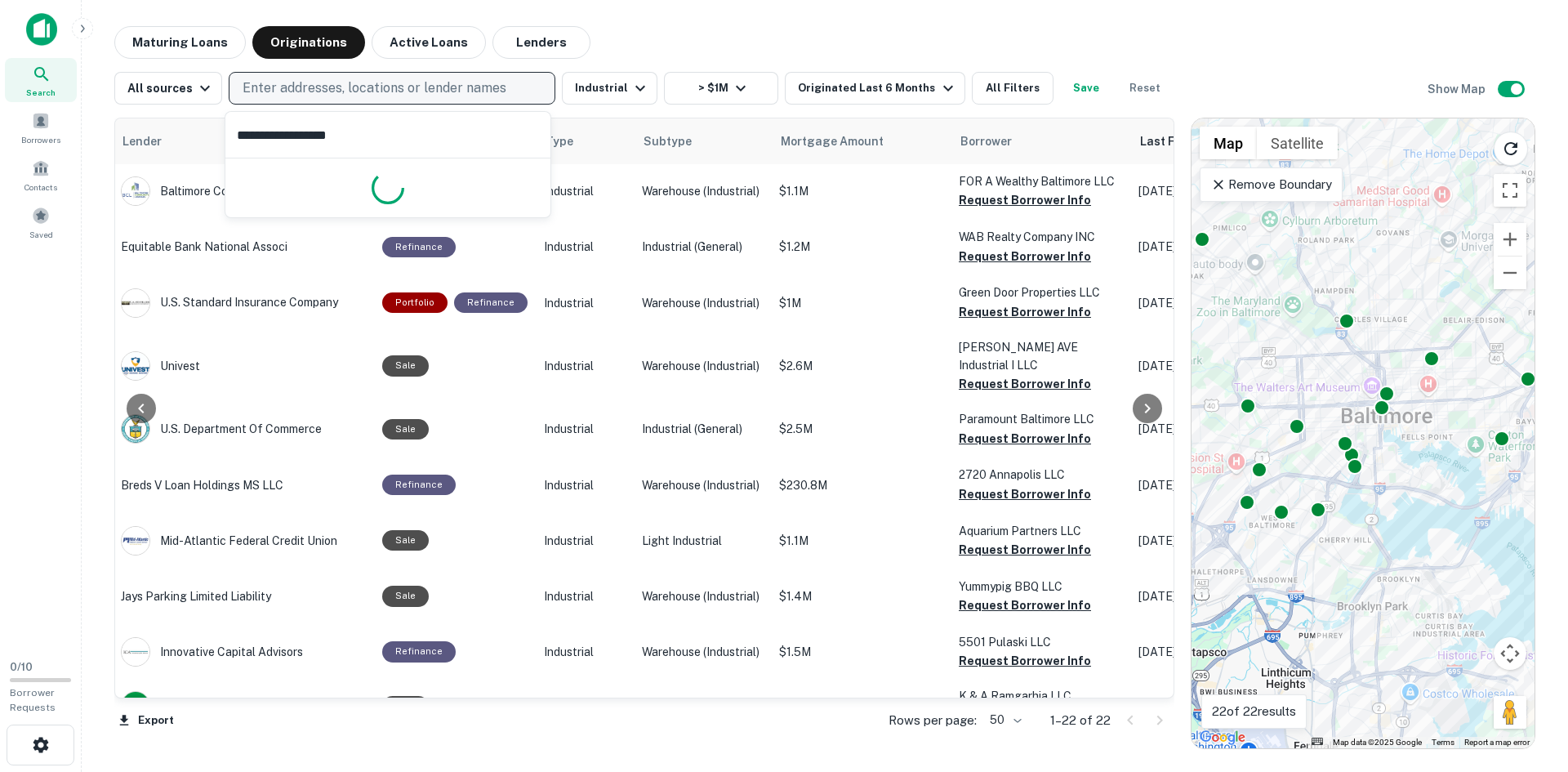
type input "**********"
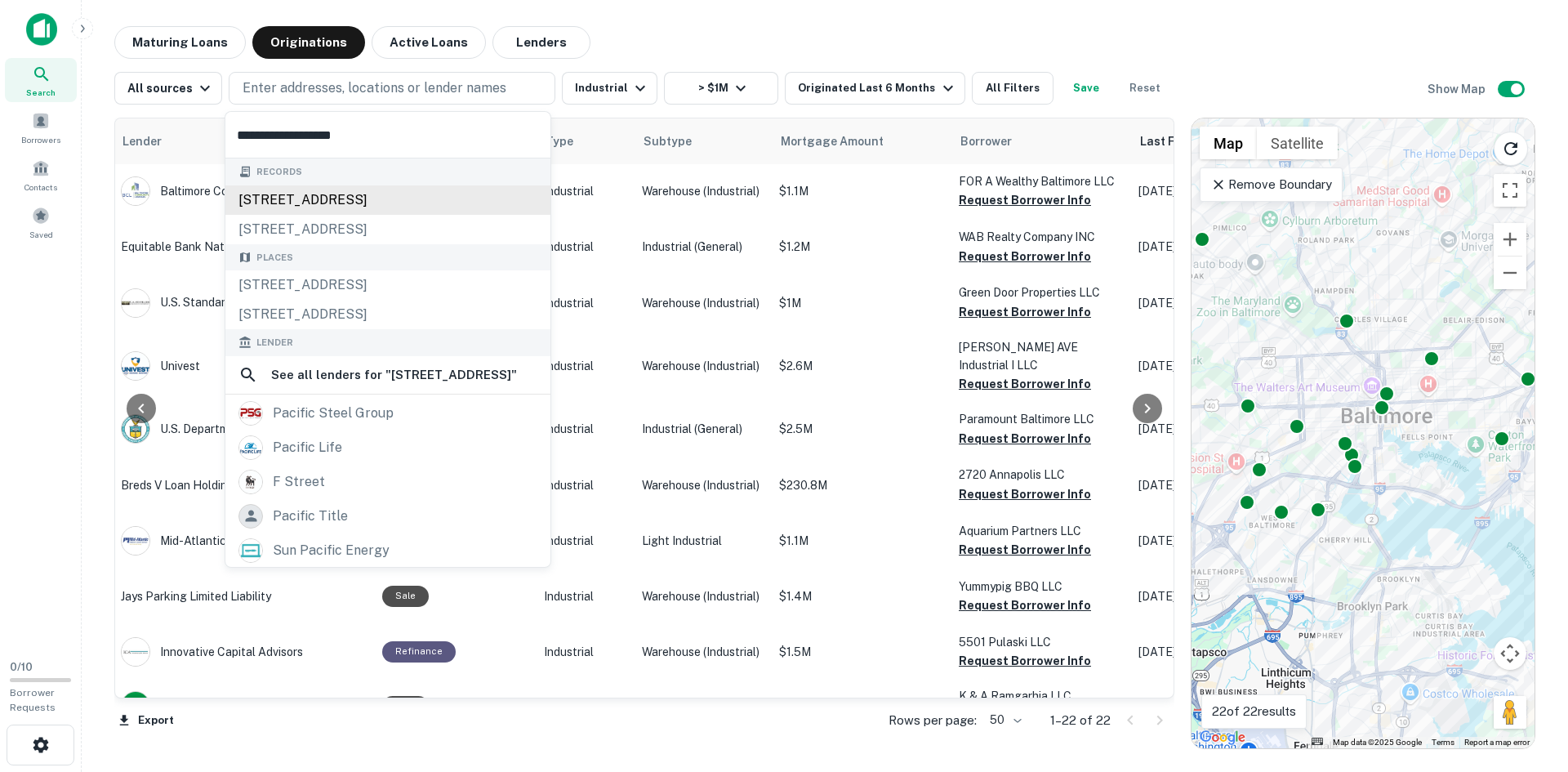
click at [317, 195] on div "[STREET_ADDRESS]" at bounding box center [387, 200] width 325 height 29
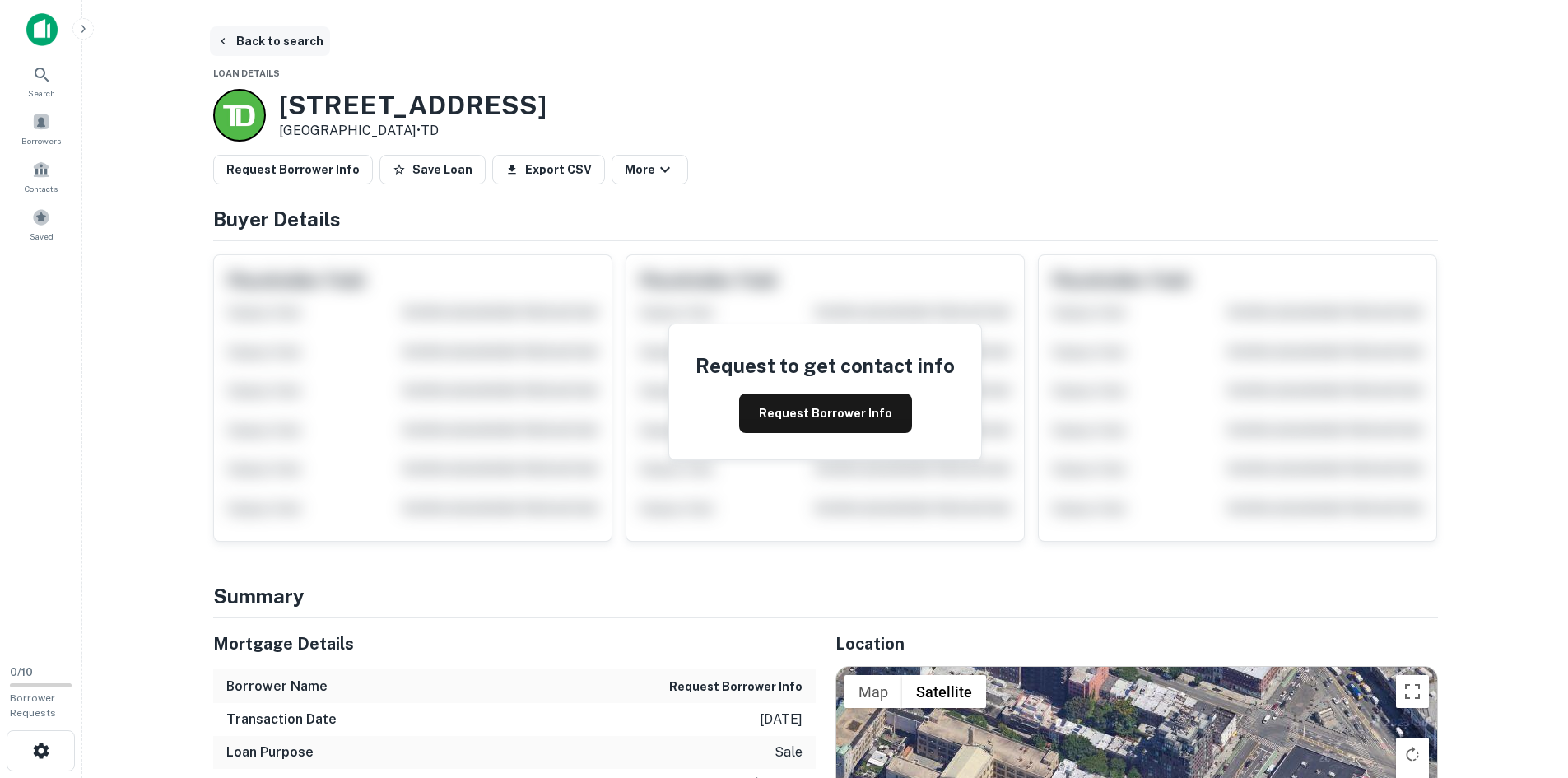
click at [274, 34] on button "Back to search" at bounding box center [270, 41] width 120 height 29
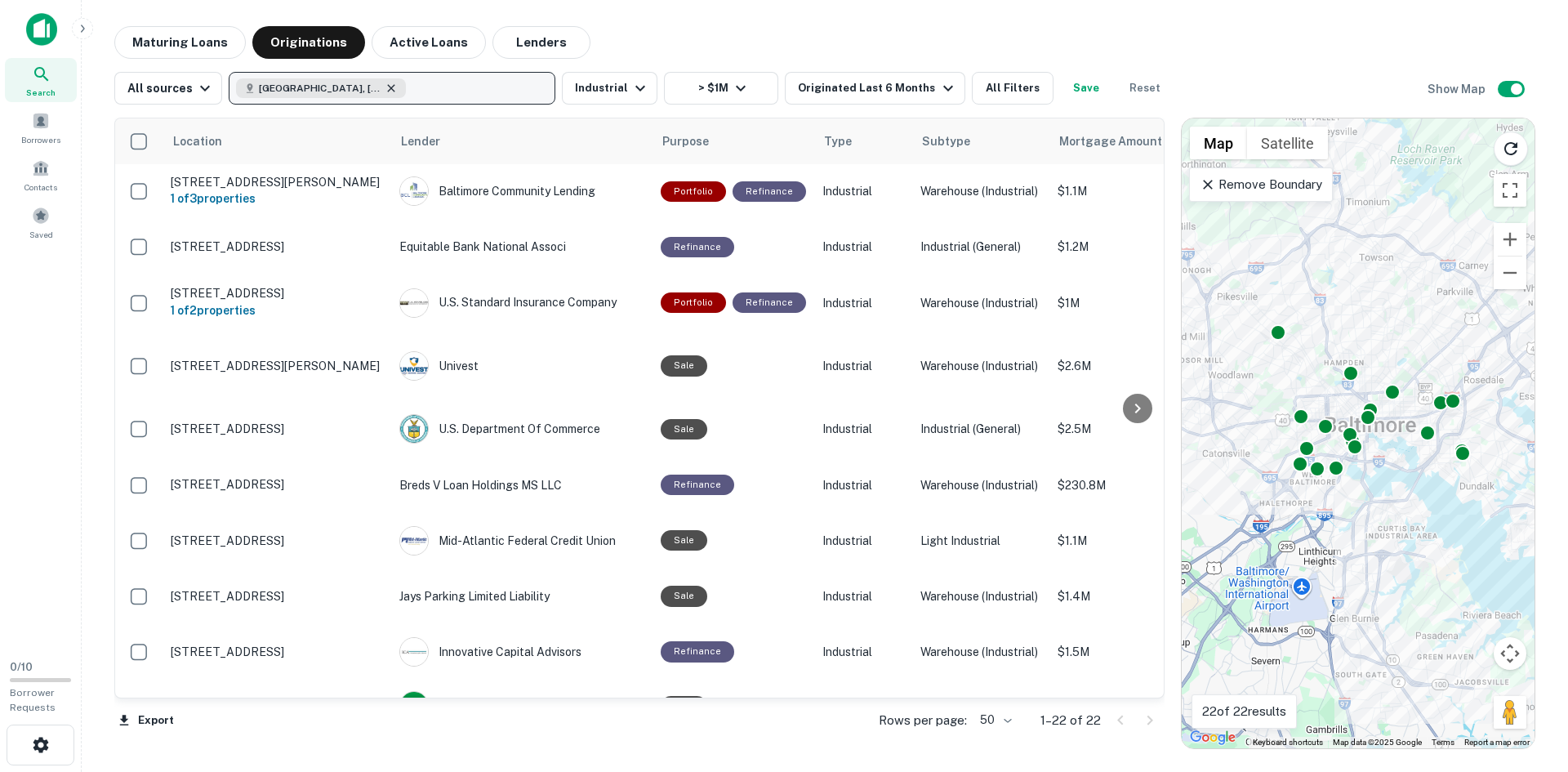
click at [385, 88] on icon "button" at bounding box center [391, 88] width 13 height 13
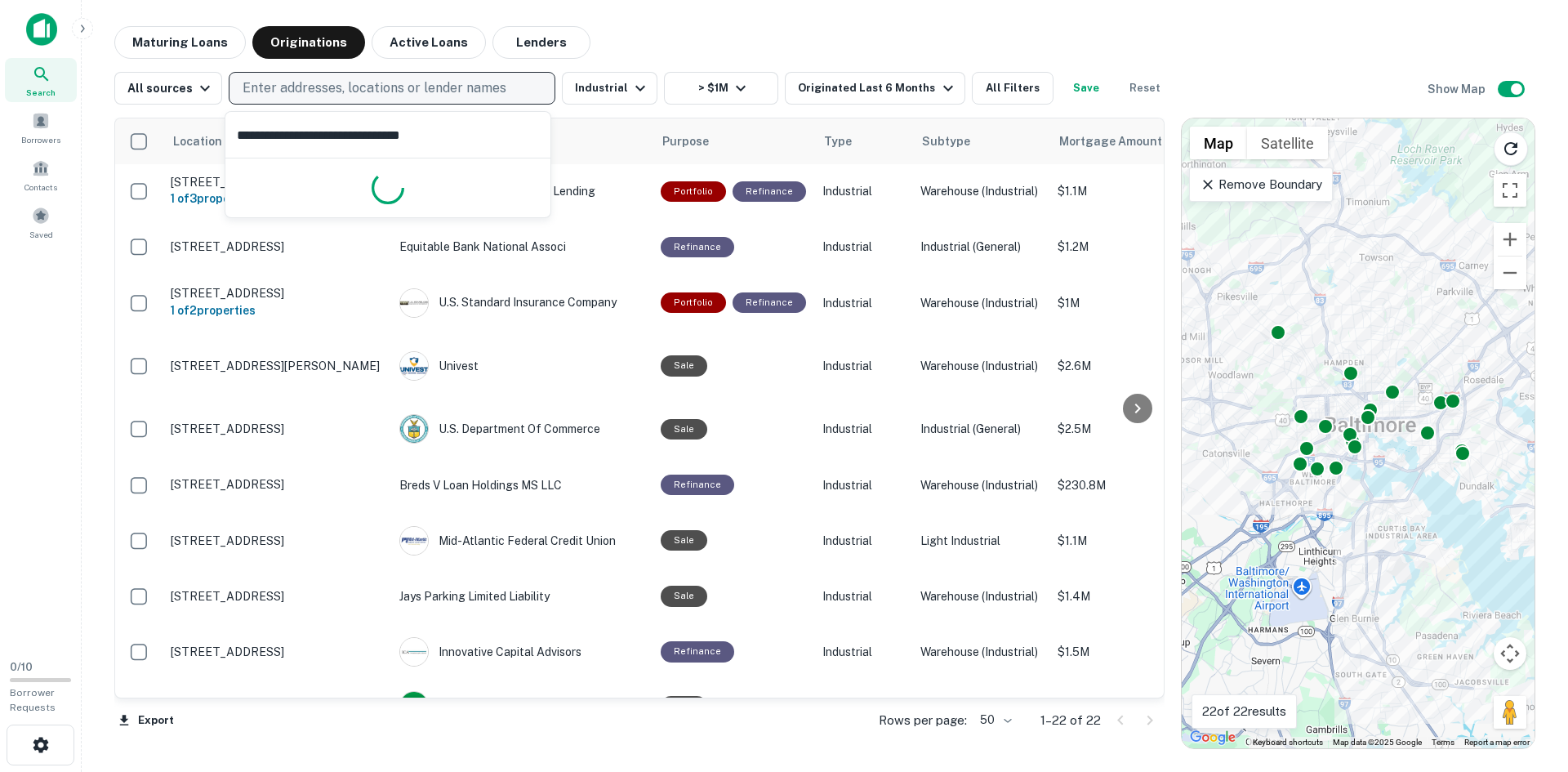
type input "**********"
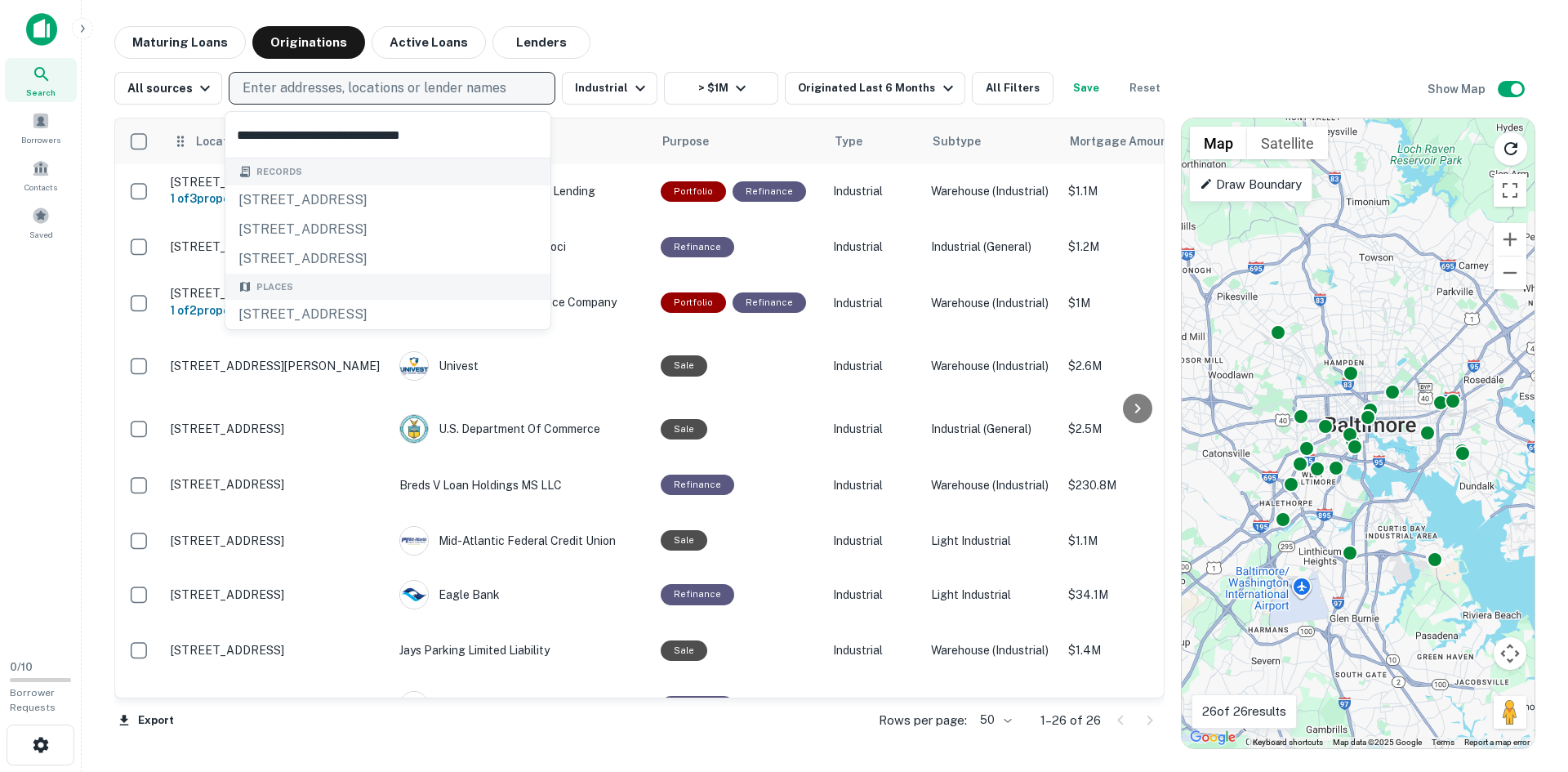
drag, startPoint x: 378, startPoint y: 134, endPoint x: 198, endPoint y: 155, distance: 181.2
click at [214, 154] on body "Search Borrowers Contacts Saved 0 / 10 Borrower Requests Maturing Loans Origina…" at bounding box center [784, 386] width 1568 height 772
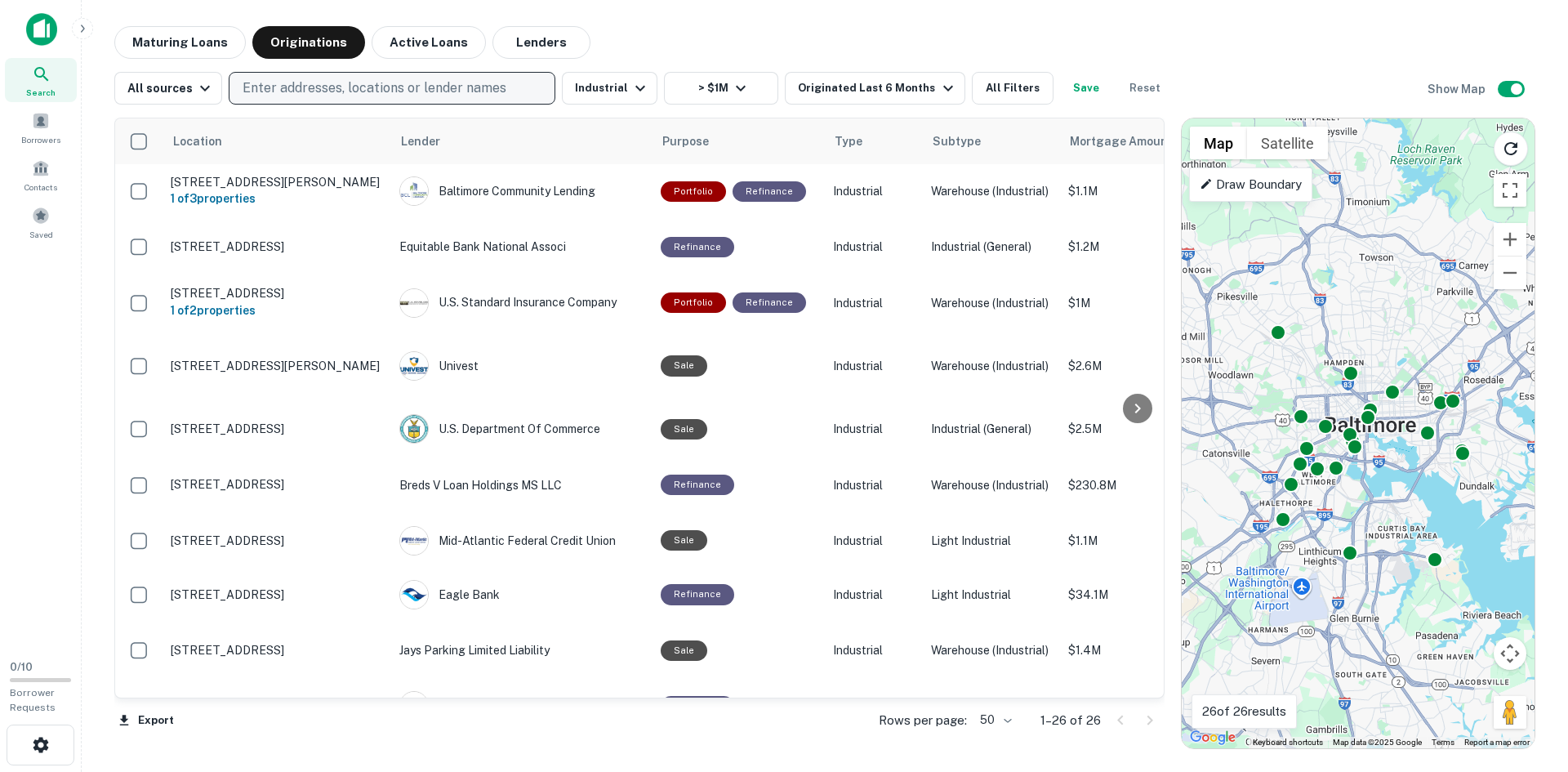
click at [355, 96] on p "Enter addresses, locations or lender names" at bounding box center [374, 88] width 263 height 19
type input "*"
type input "**********"
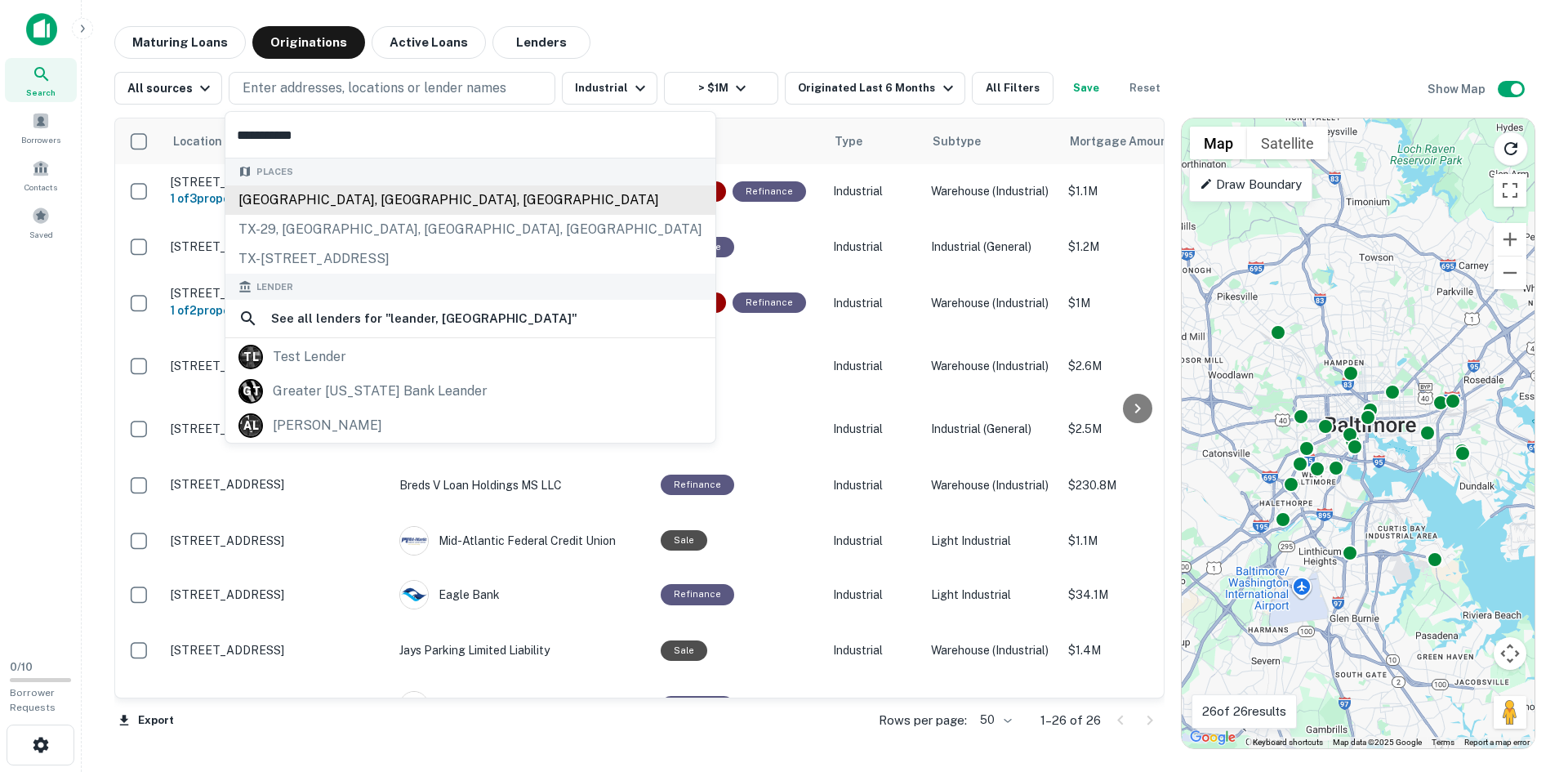
click at [302, 198] on div "[GEOGRAPHIC_DATA], [GEOGRAPHIC_DATA], [GEOGRAPHIC_DATA]" at bounding box center [470, 200] width 490 height 29
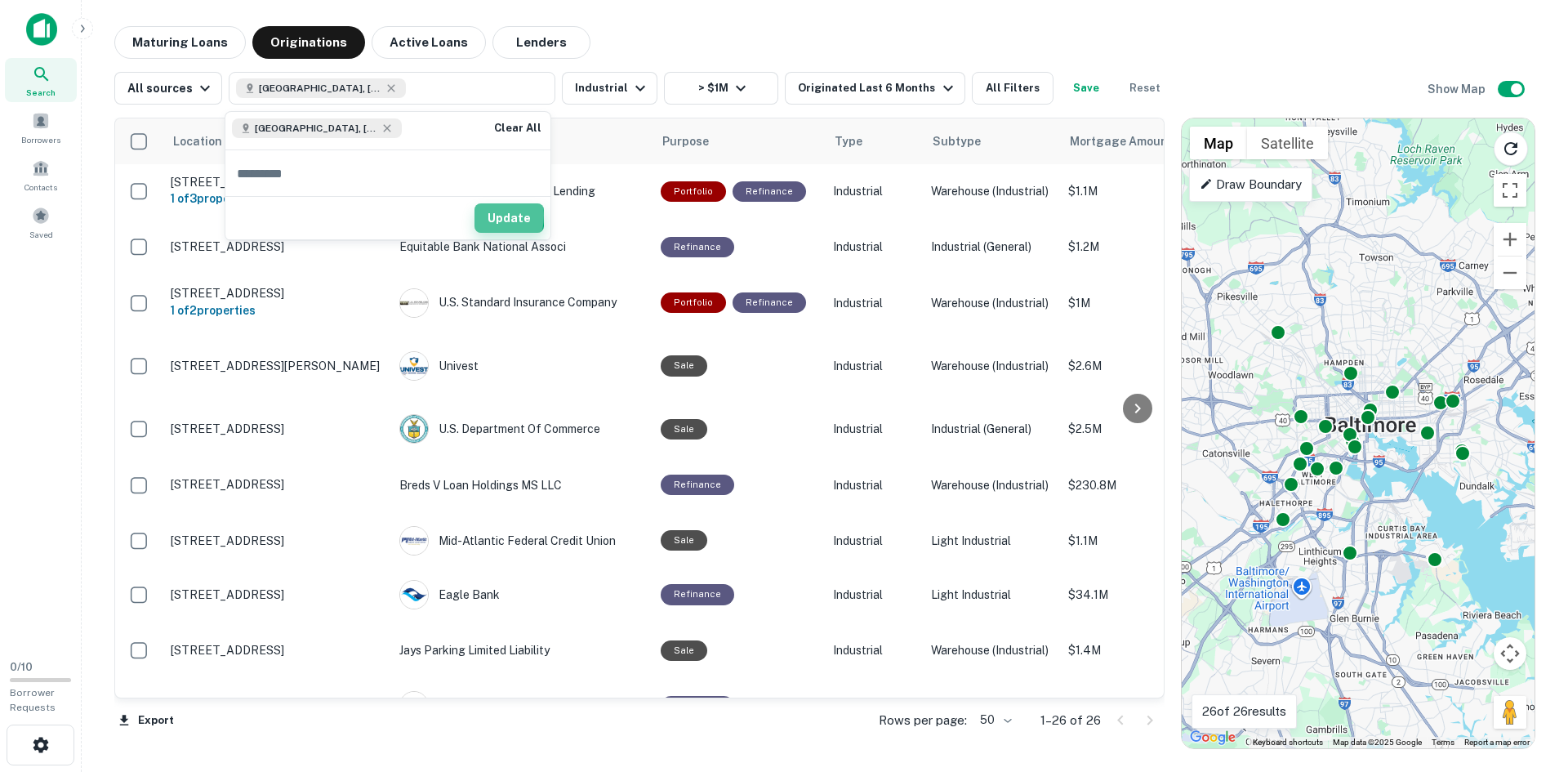
click at [484, 215] on button "Update" at bounding box center [509, 218] width 69 height 29
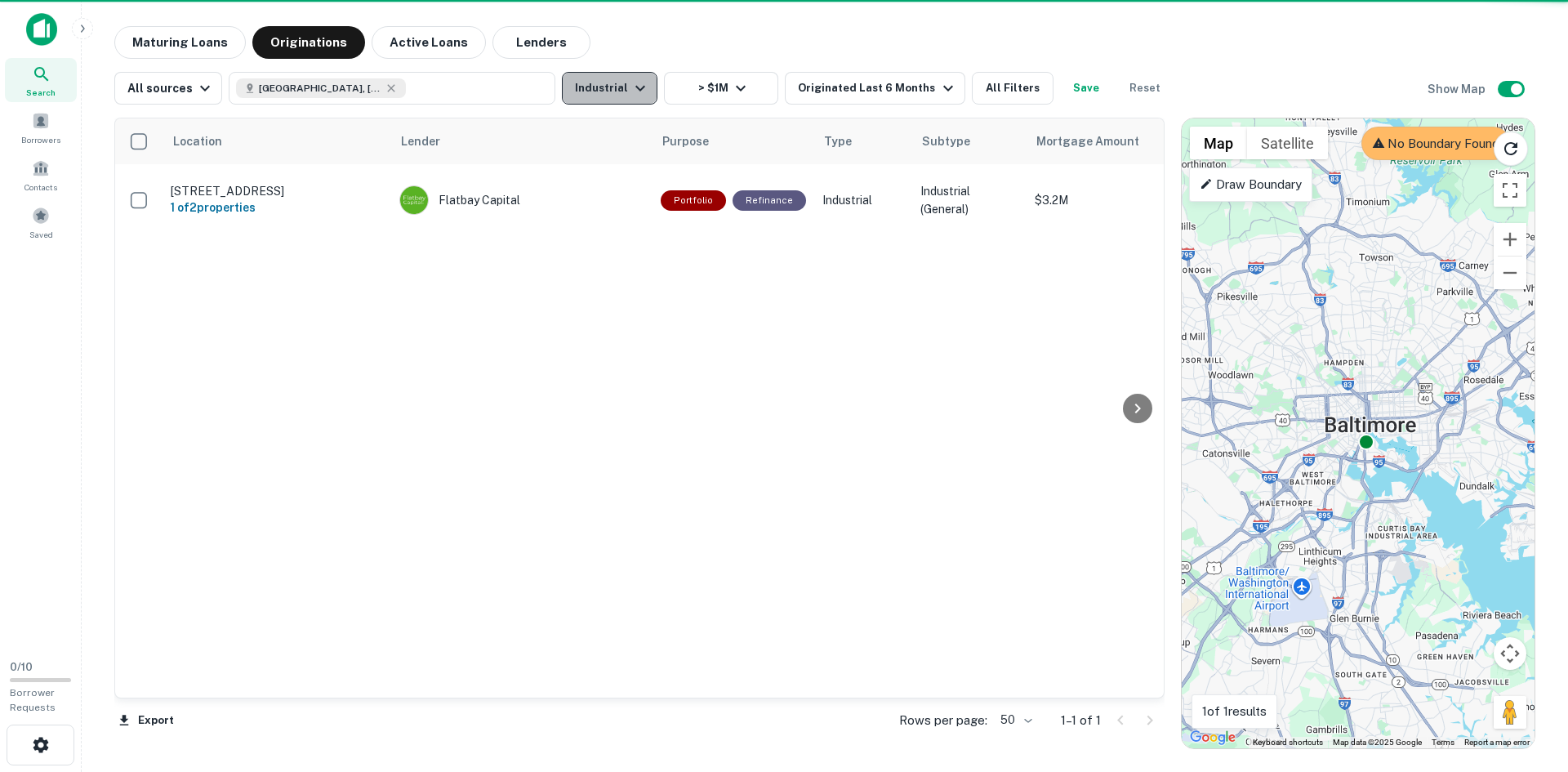
click at [635, 90] on icon "button" at bounding box center [640, 89] width 10 height 5
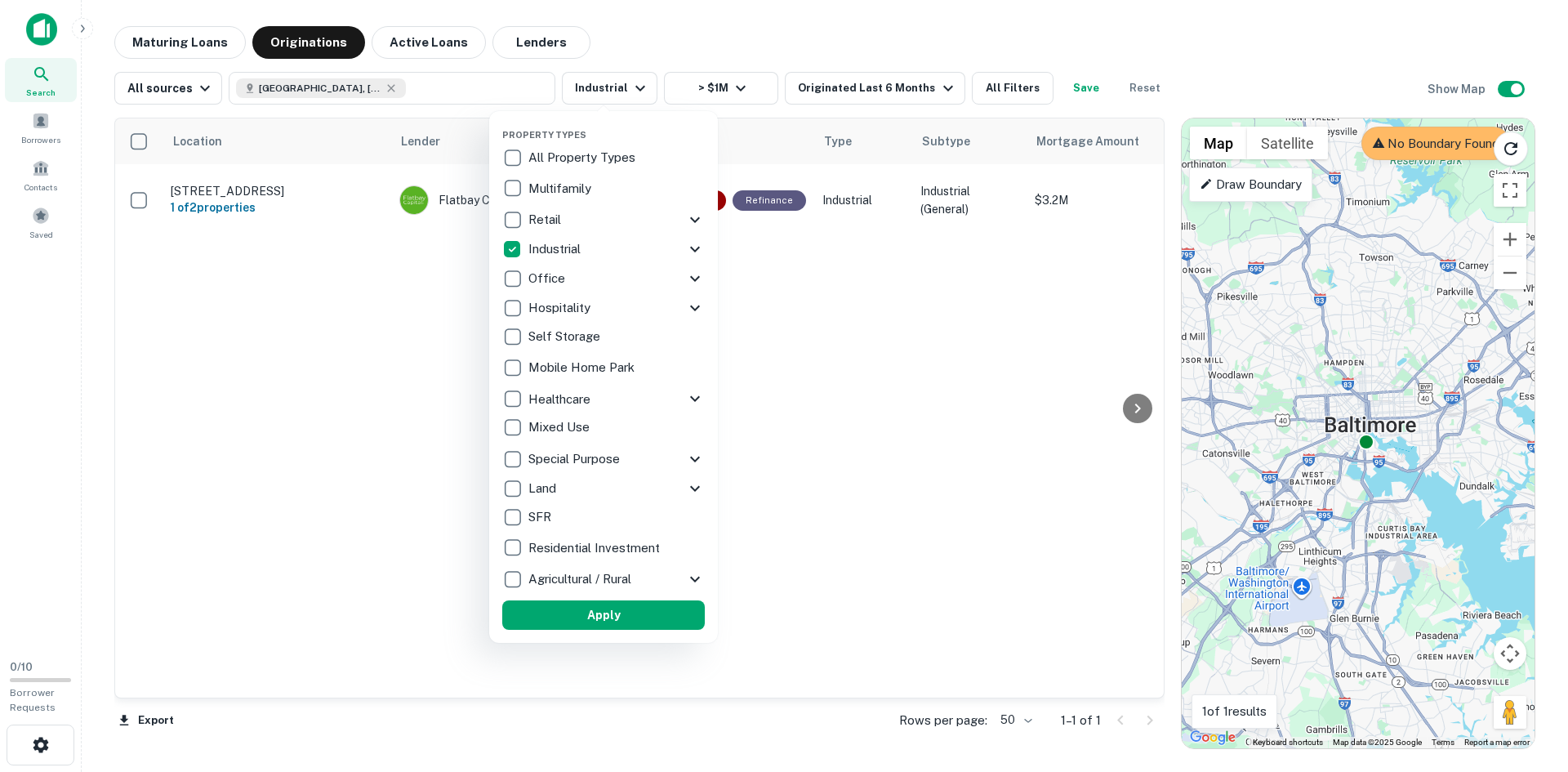
click at [592, 162] on p "All Property Types" at bounding box center [583, 157] width 111 height 19
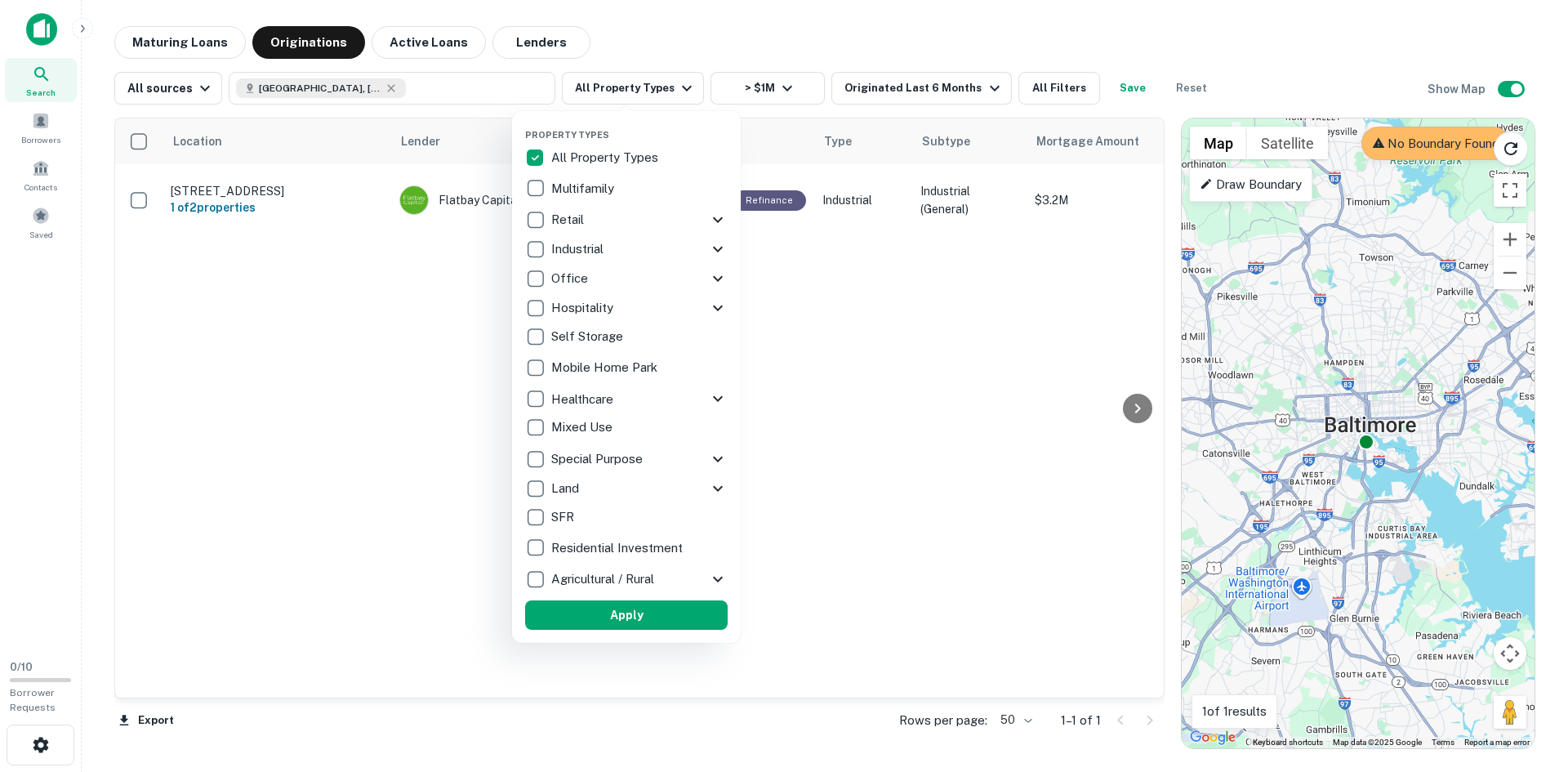
click at [844, 52] on div at bounding box center [784, 386] width 1568 height 772
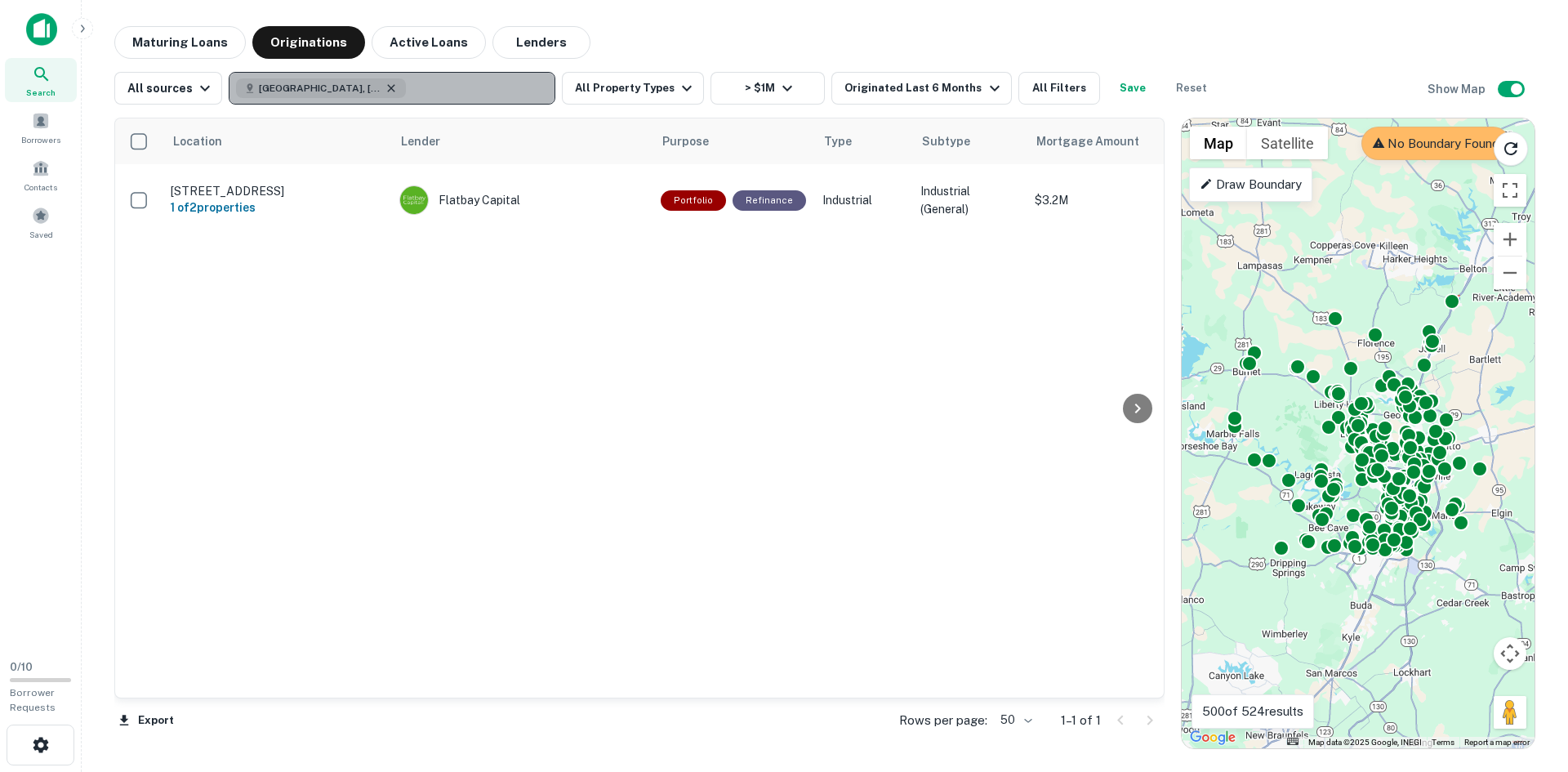
click at [385, 89] on icon "button" at bounding box center [391, 88] width 13 height 13
click at [361, 87] on p "Enter addresses, locations or lender names" at bounding box center [374, 88] width 263 height 19
click at [229, 72] on button "Enter addresses, locations or lender names" at bounding box center [391, 89] width 326 height 33
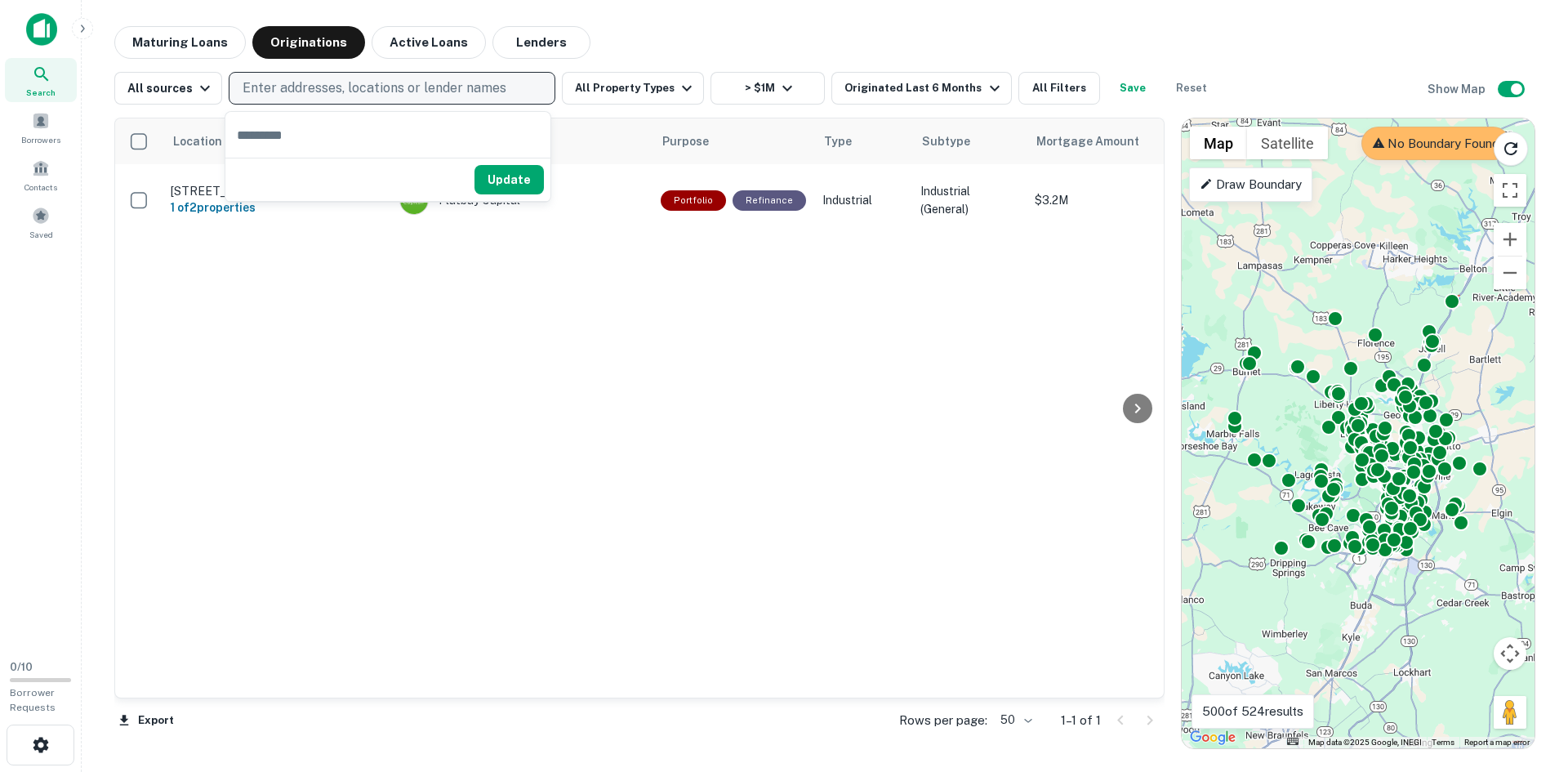
click at [361, 87] on p "Enter addresses, locations or lender names" at bounding box center [374, 88] width 263 height 19
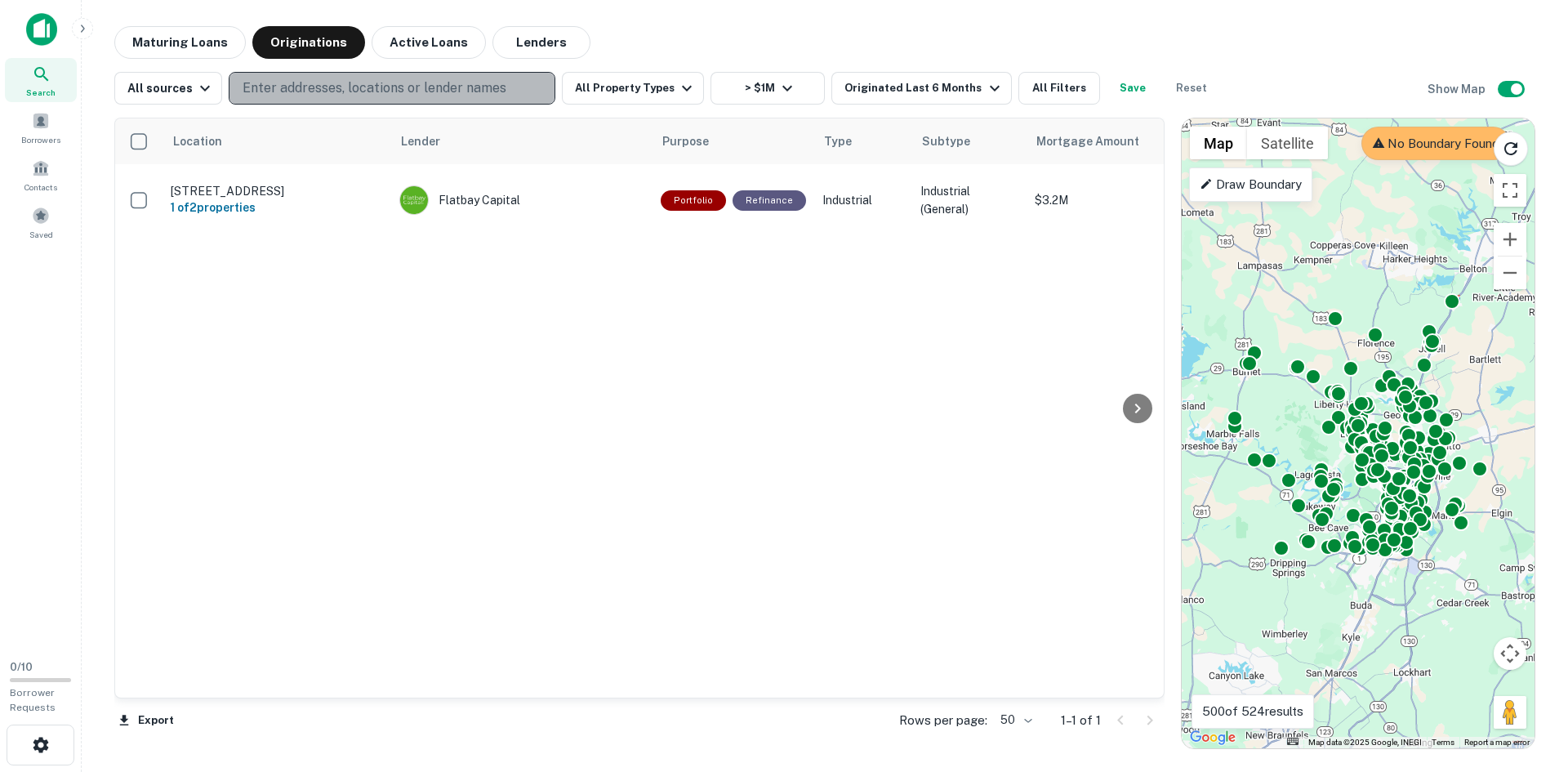
click at [338, 86] on p "Enter addresses, locations or lender names" at bounding box center [374, 88] width 263 height 19
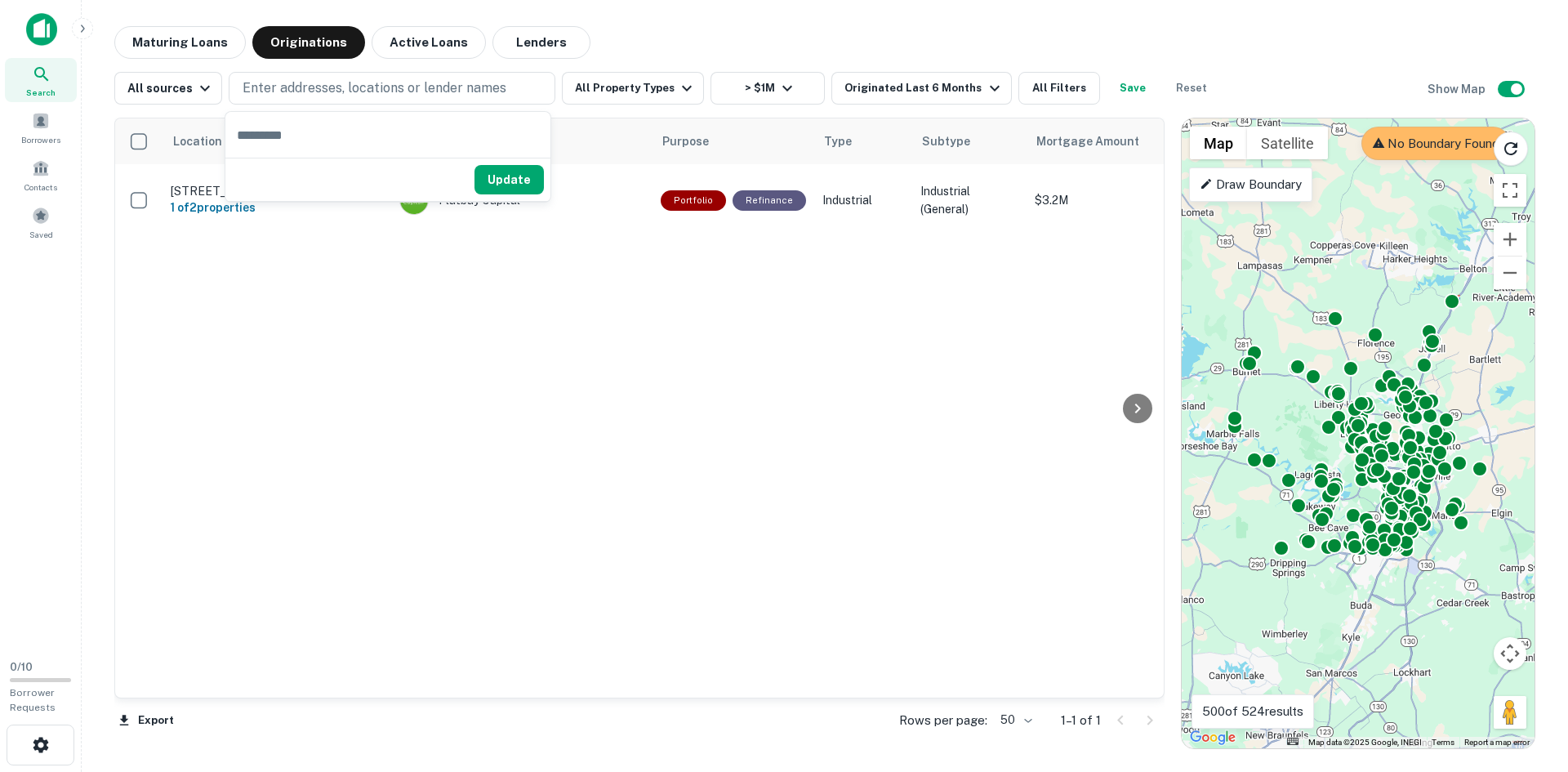
click at [321, 133] on input "text" at bounding box center [387, 134] width 325 height 46
type input "**********"
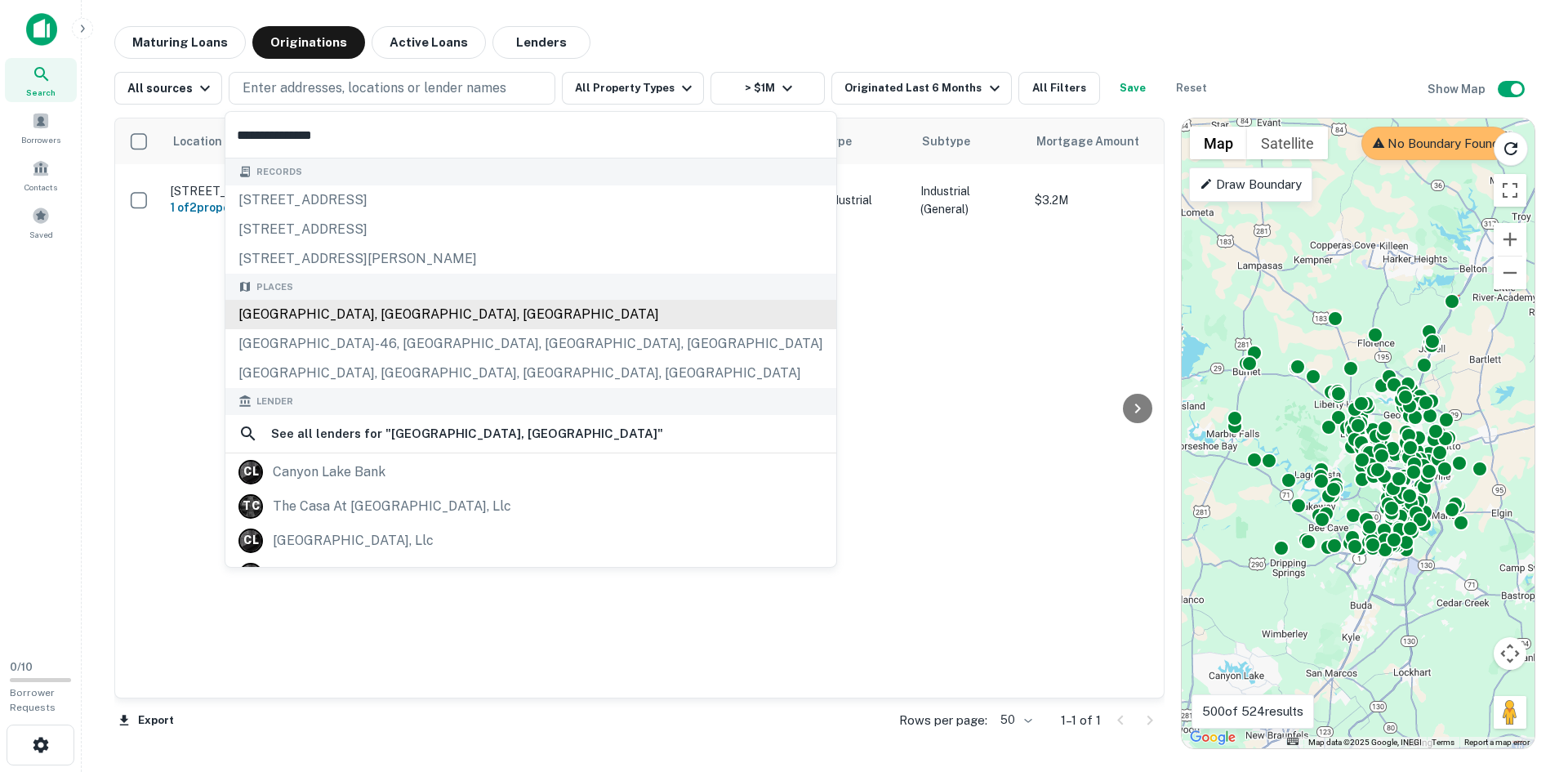
click at [315, 310] on div "[GEOGRAPHIC_DATA], [GEOGRAPHIC_DATA], [GEOGRAPHIC_DATA]" at bounding box center [530, 315] width 611 height 29
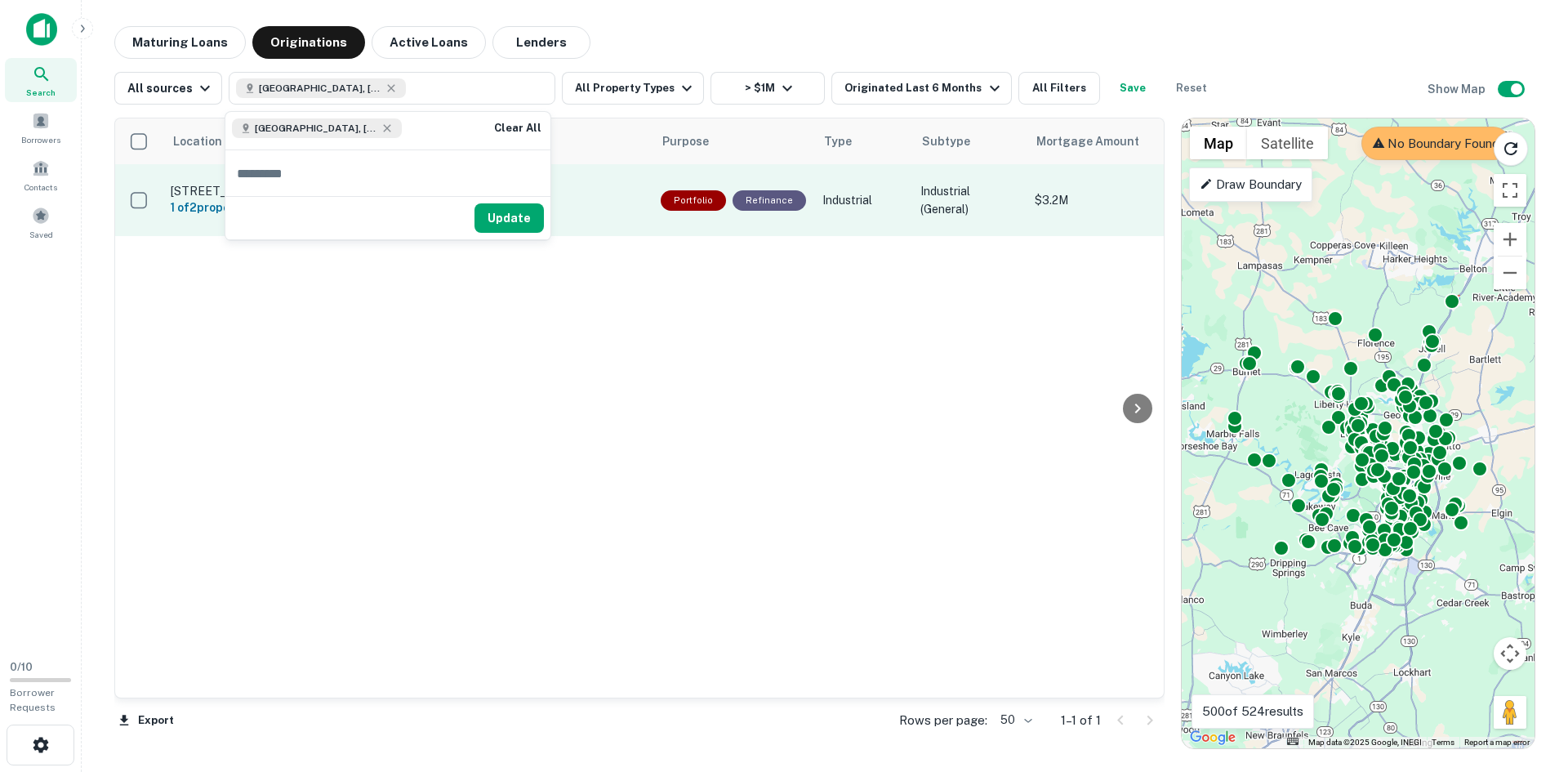
click at [499, 226] on button "Update" at bounding box center [509, 218] width 69 height 29
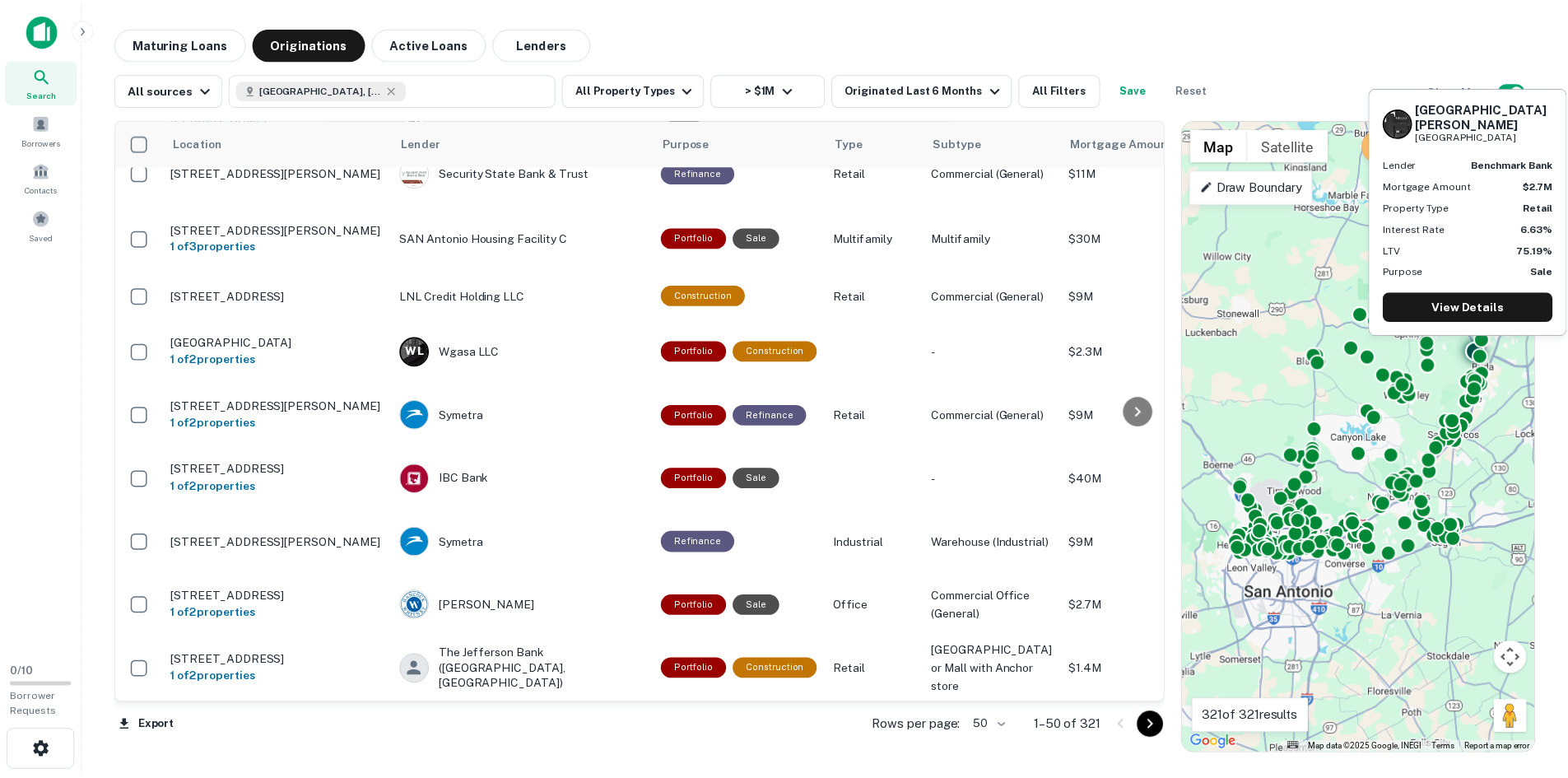
scroll to position [905, 0]
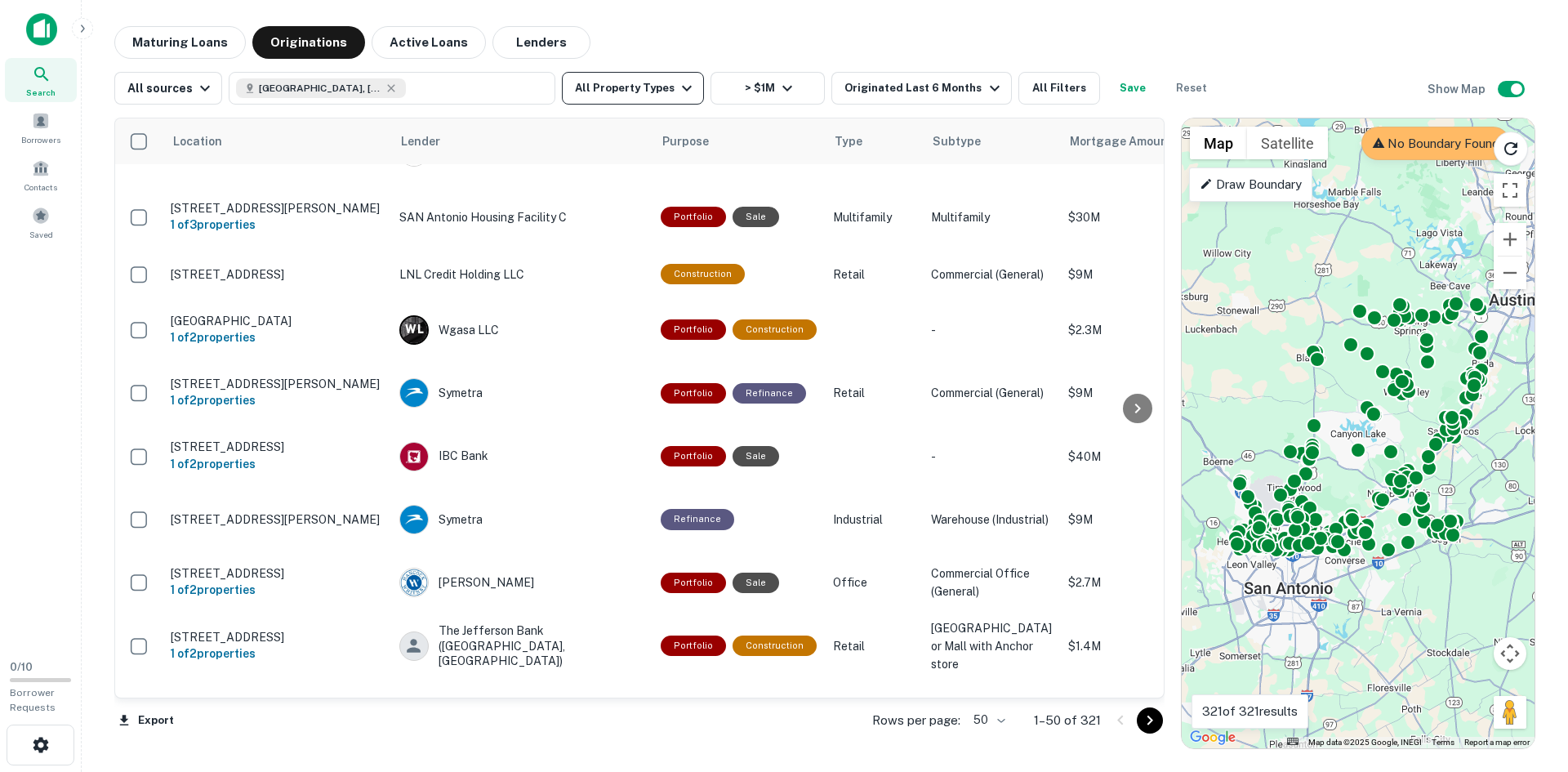
click at [682, 91] on icon "button" at bounding box center [686, 88] width 19 height 19
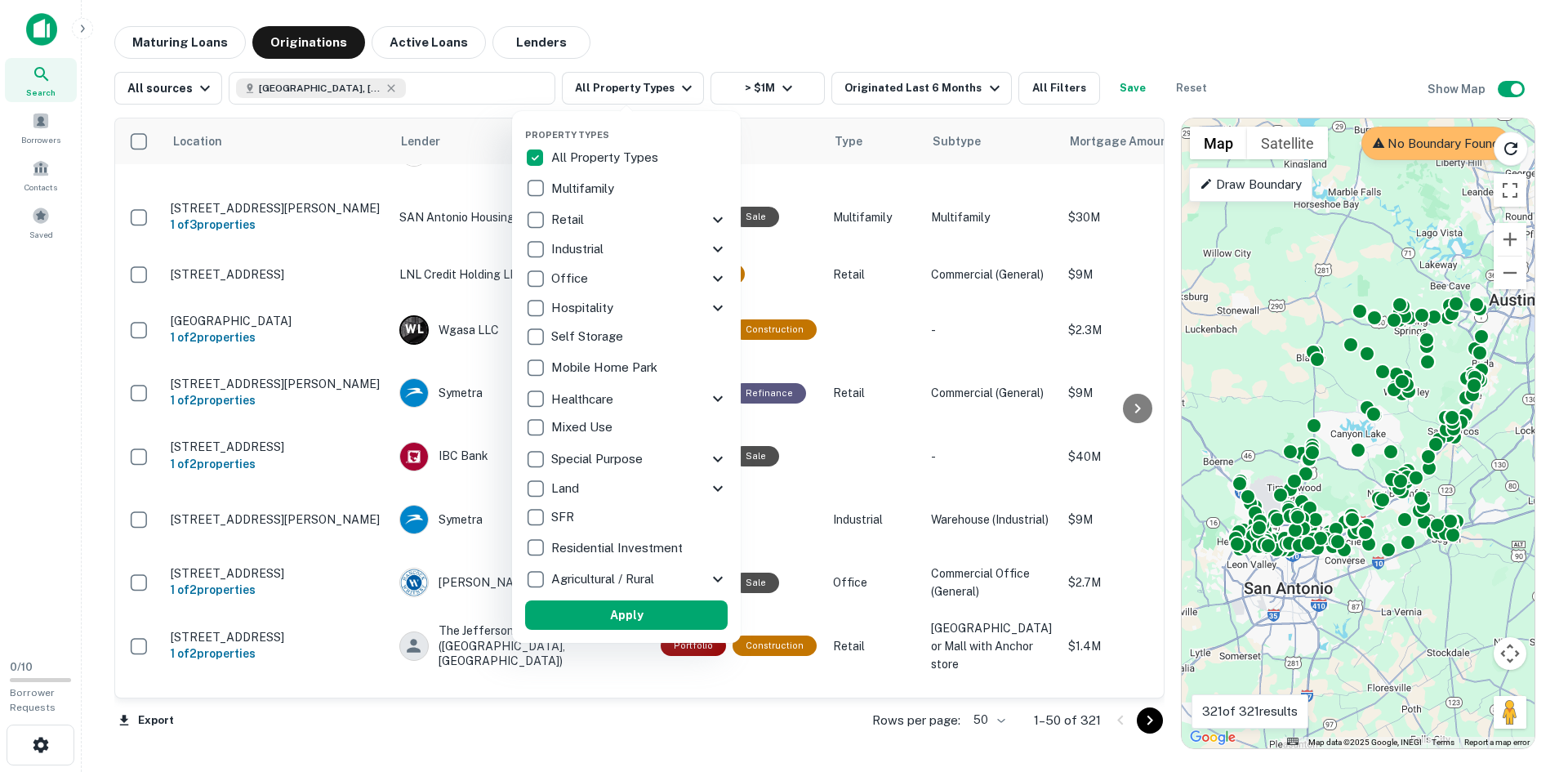
click at [604, 193] on p "Multifamily" at bounding box center [584, 188] width 66 height 19
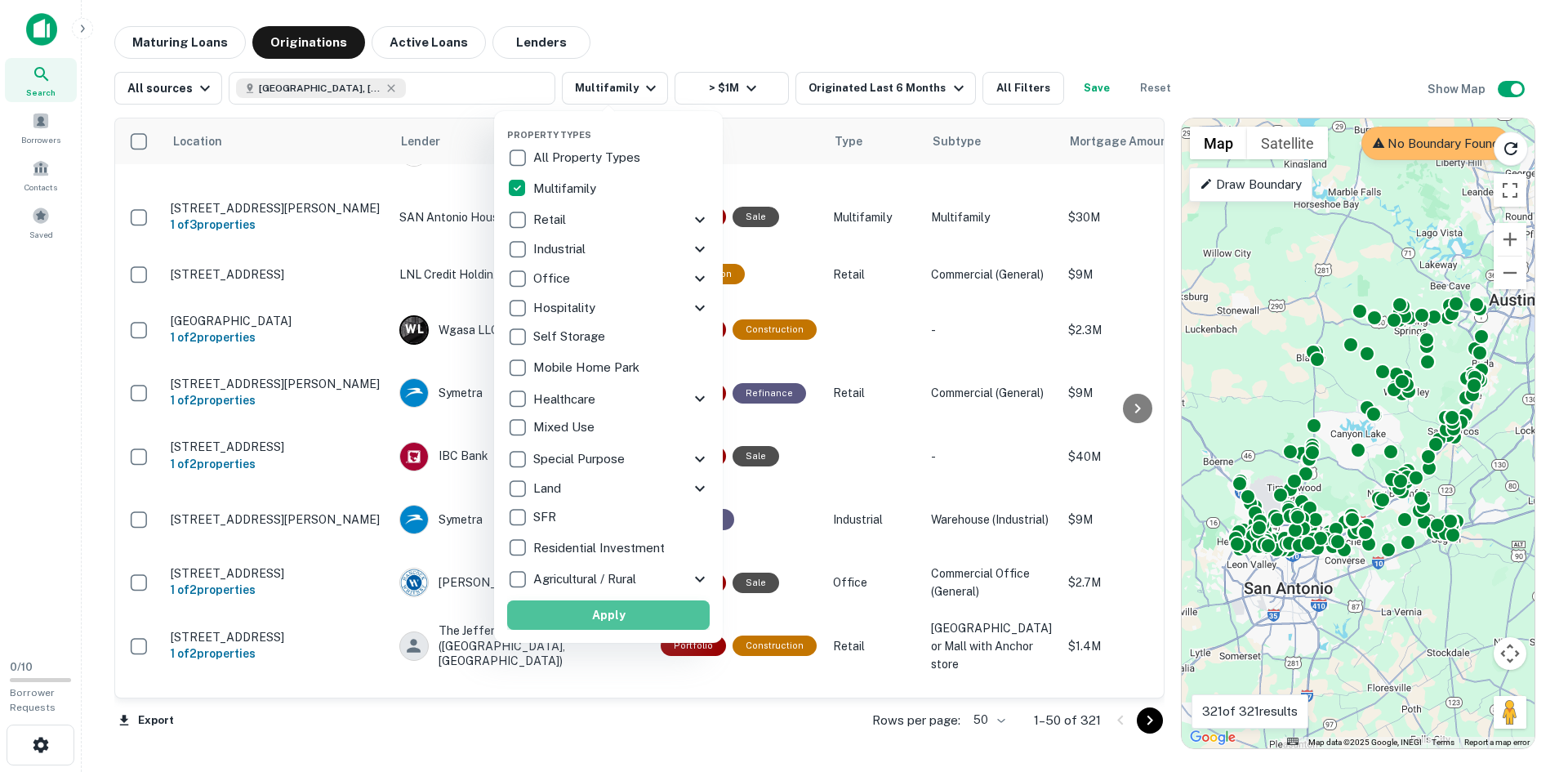
click at [608, 607] on button "Apply" at bounding box center [608, 615] width 202 height 29
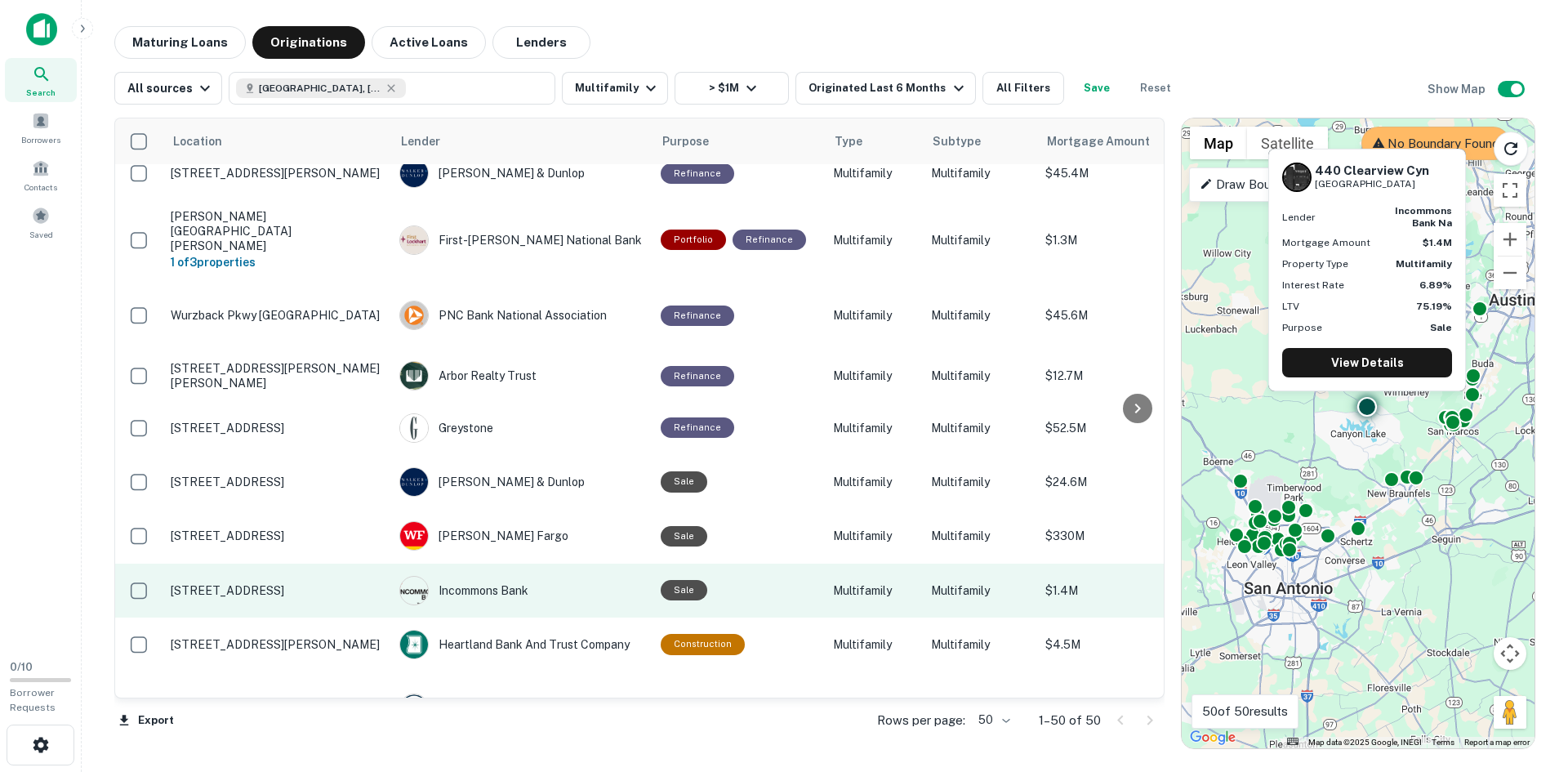
click at [297, 584] on p "[STREET_ADDRESS]" at bounding box center [277, 591] width 212 height 15
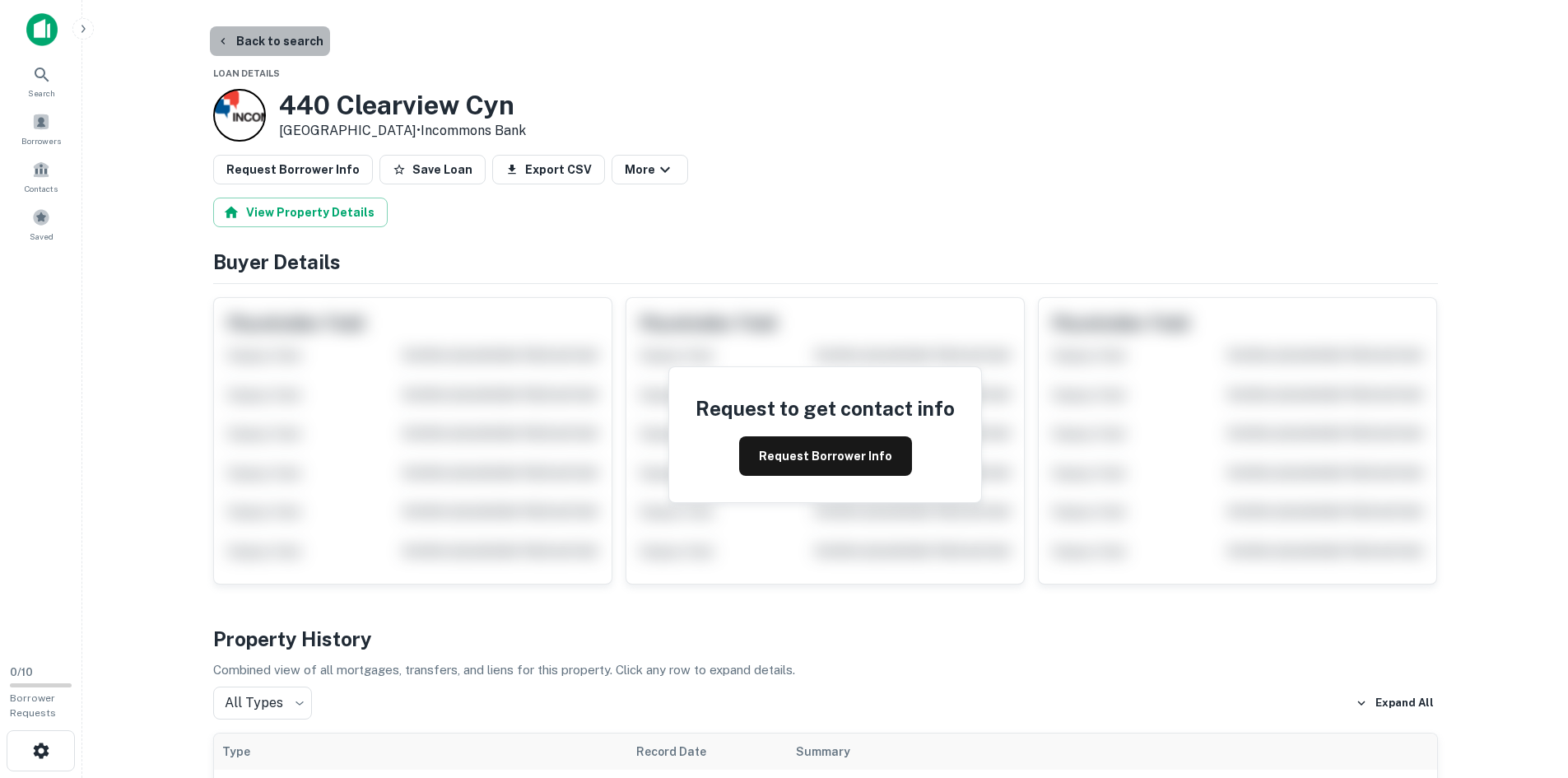
click at [290, 38] on button "Back to search" at bounding box center [270, 41] width 120 height 29
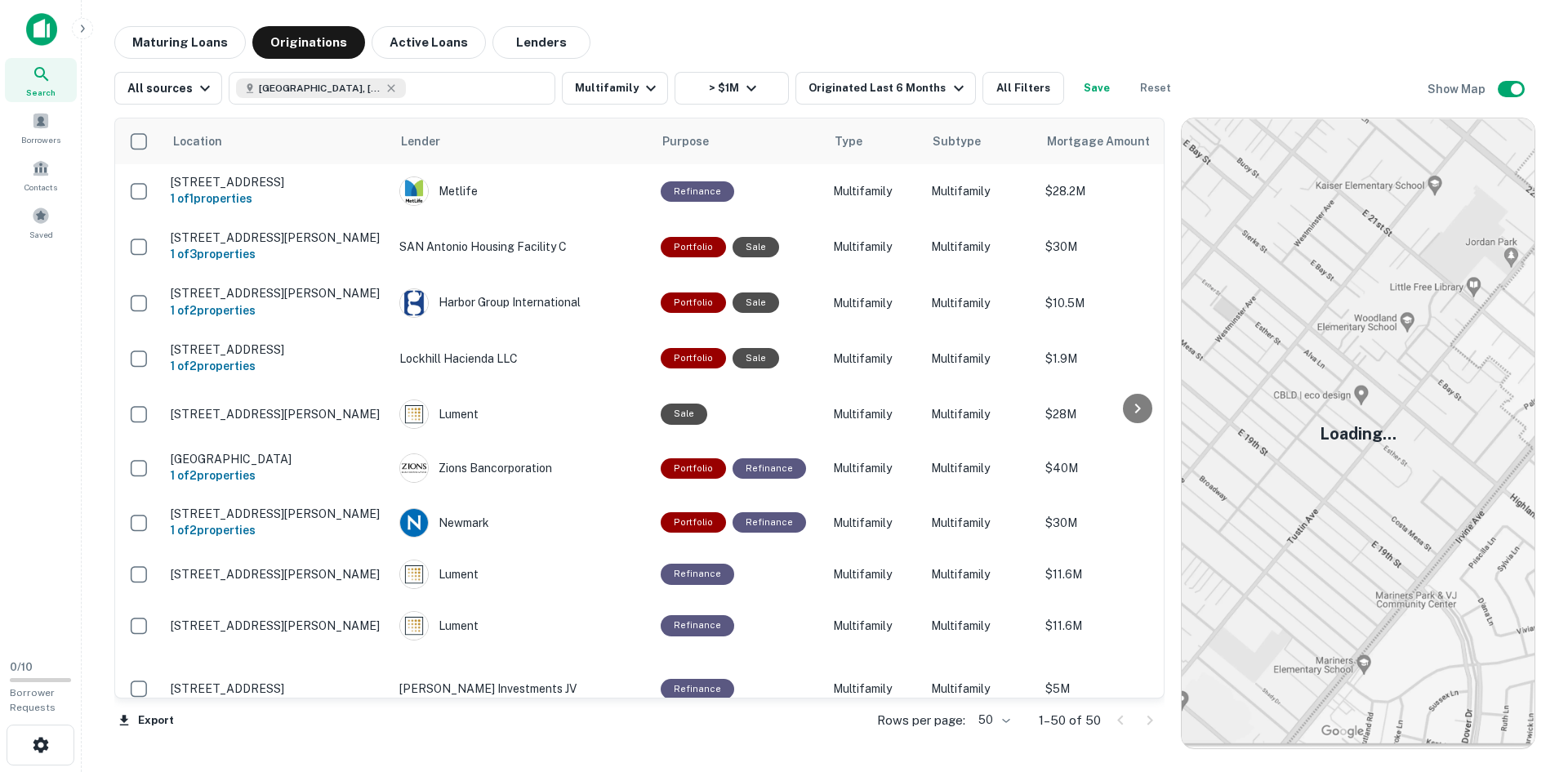
scroll to position [898, 0]
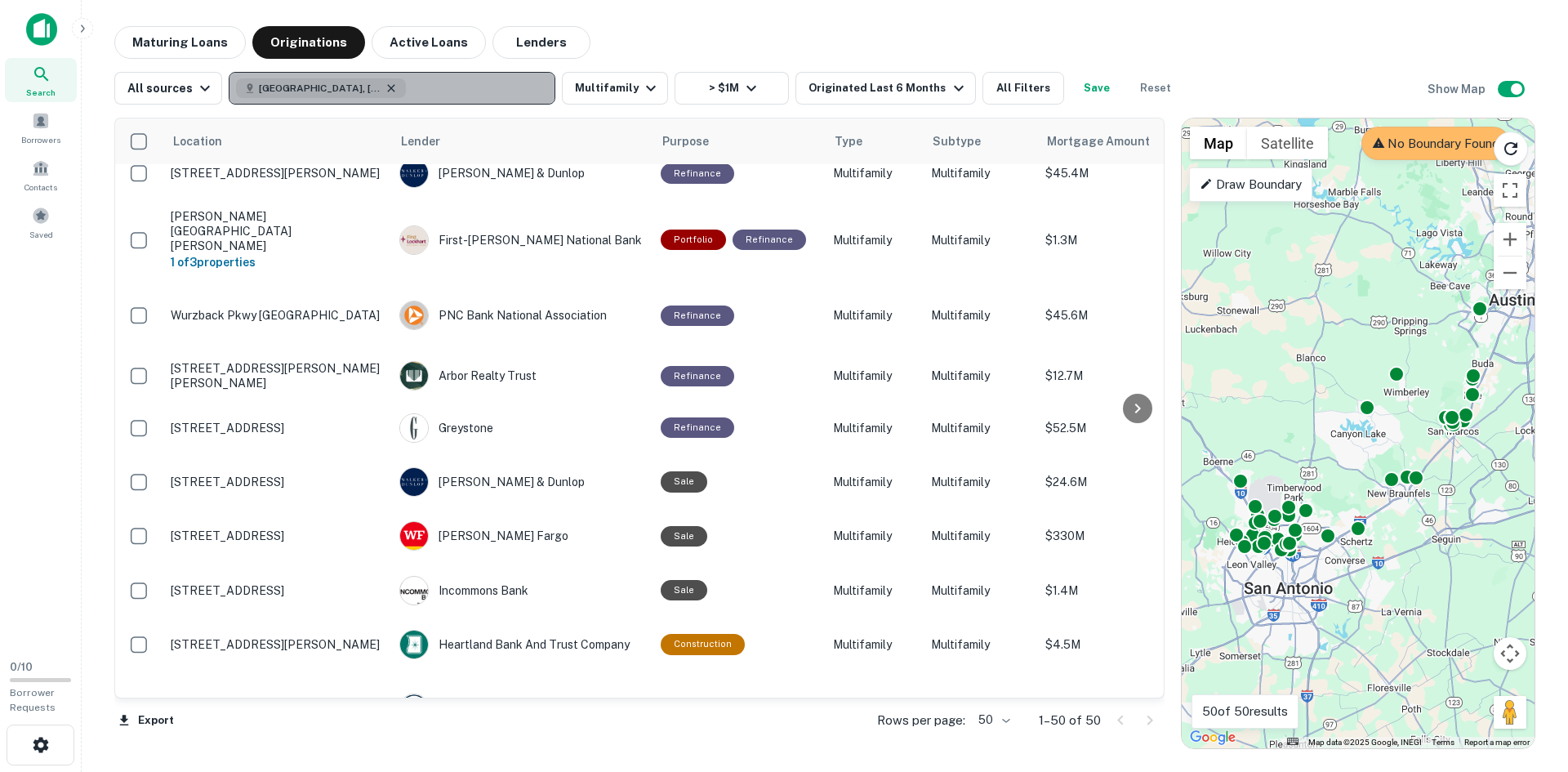
click at [385, 84] on icon "button" at bounding box center [391, 88] width 13 height 13
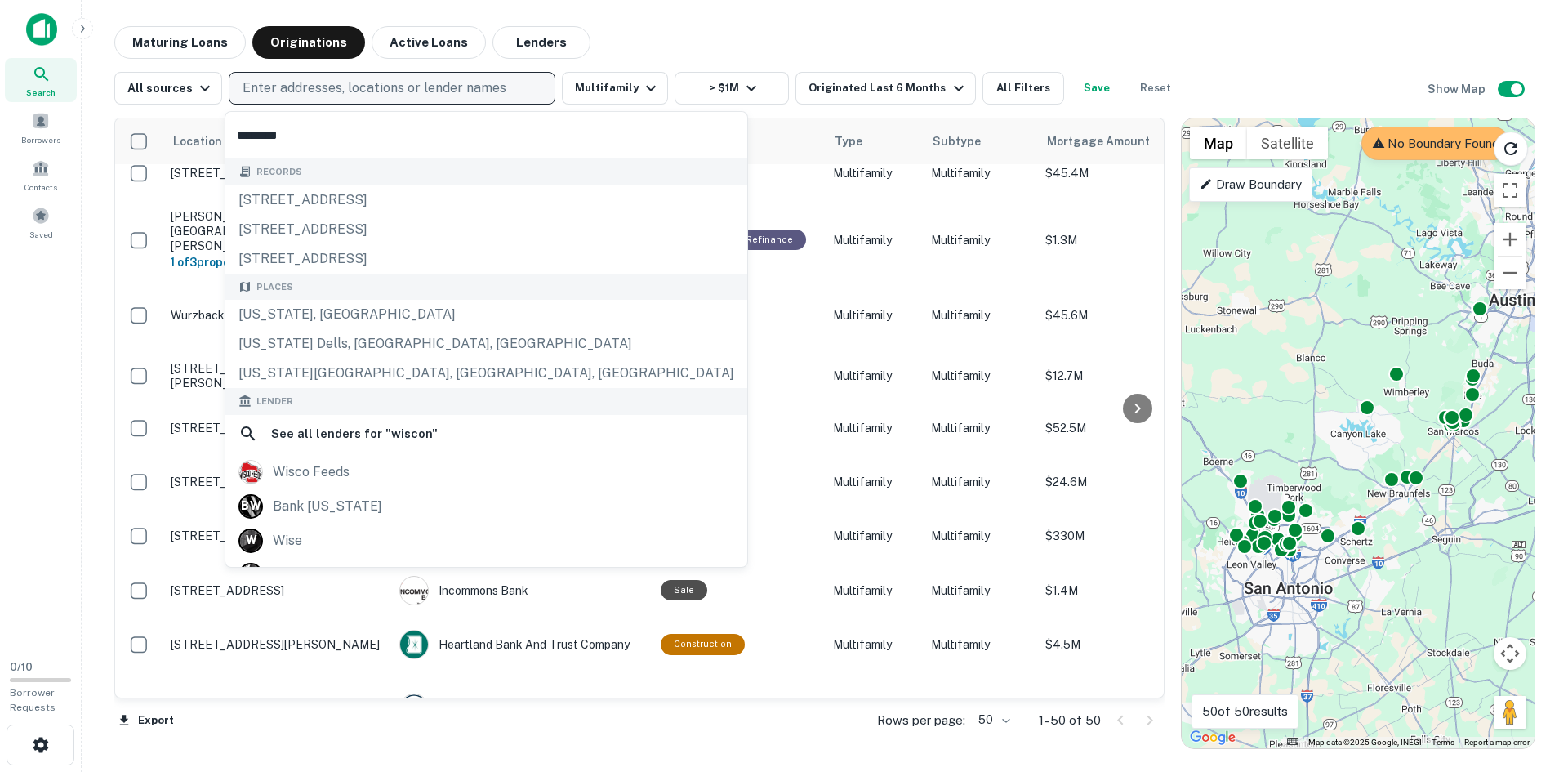
type input "*********"
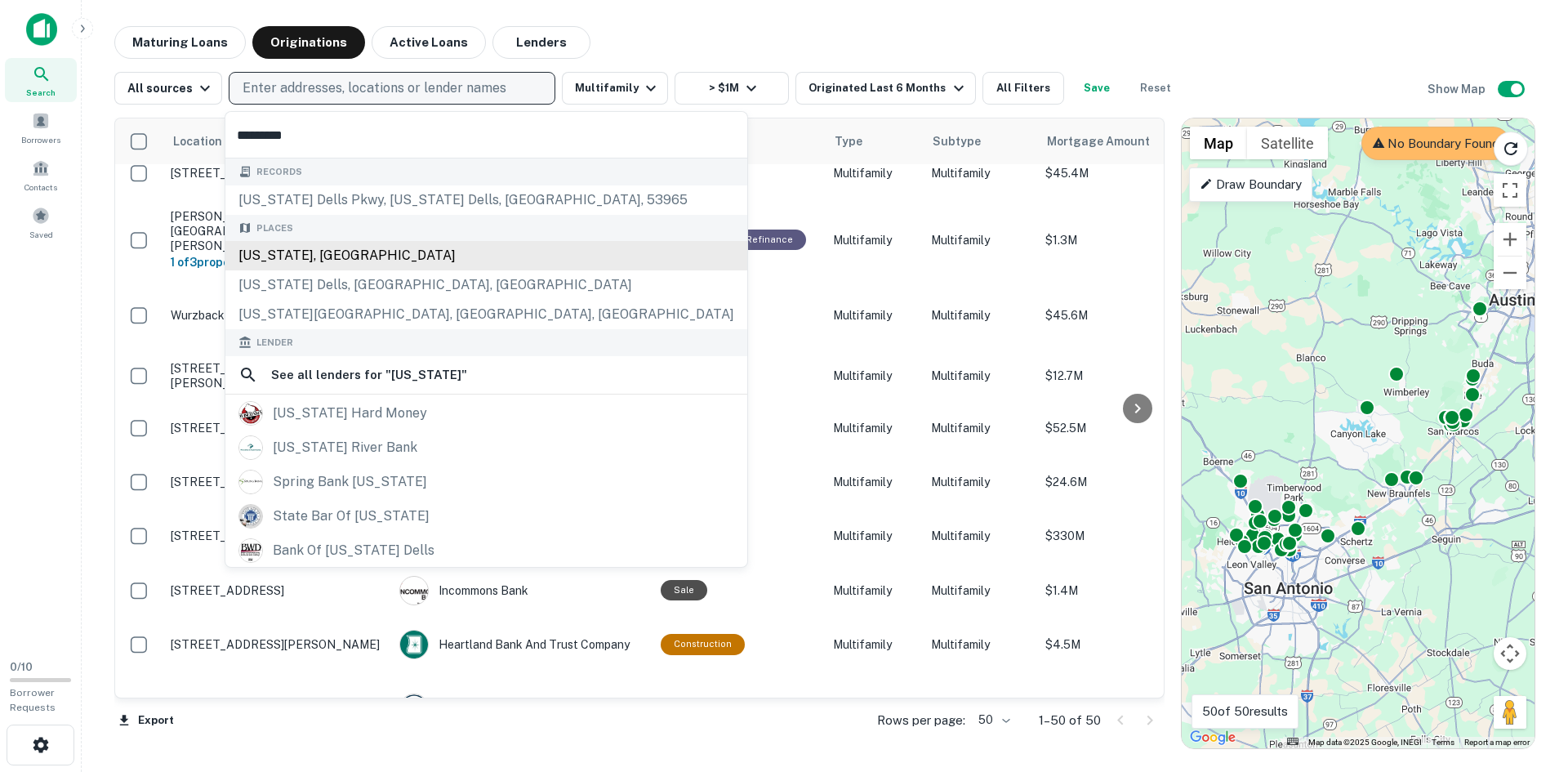
click at [287, 257] on div "[US_STATE], [GEOGRAPHIC_DATA]" at bounding box center [485, 255] width 522 height 29
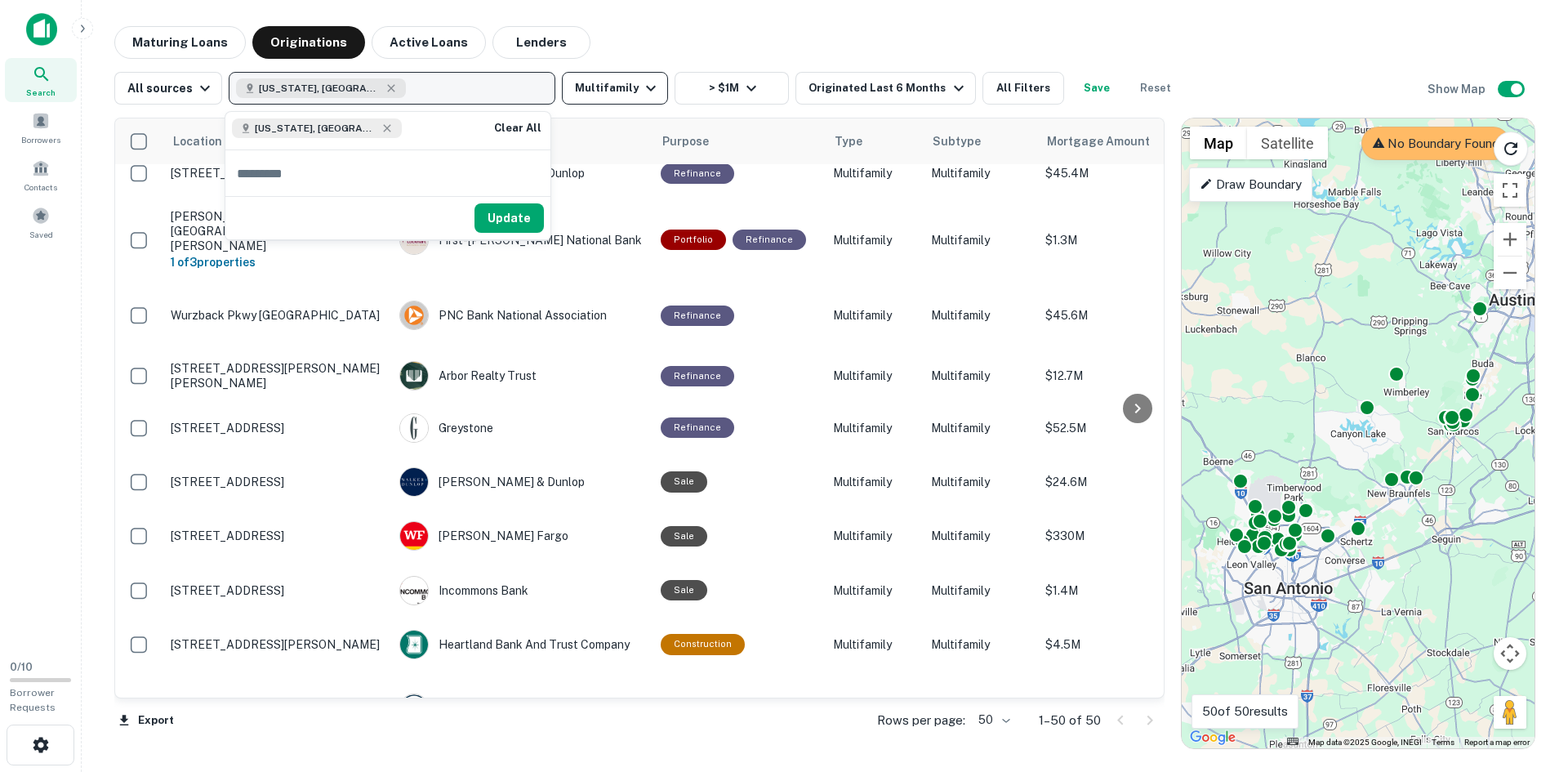
click at [641, 84] on icon "button" at bounding box center [650, 88] width 19 height 19
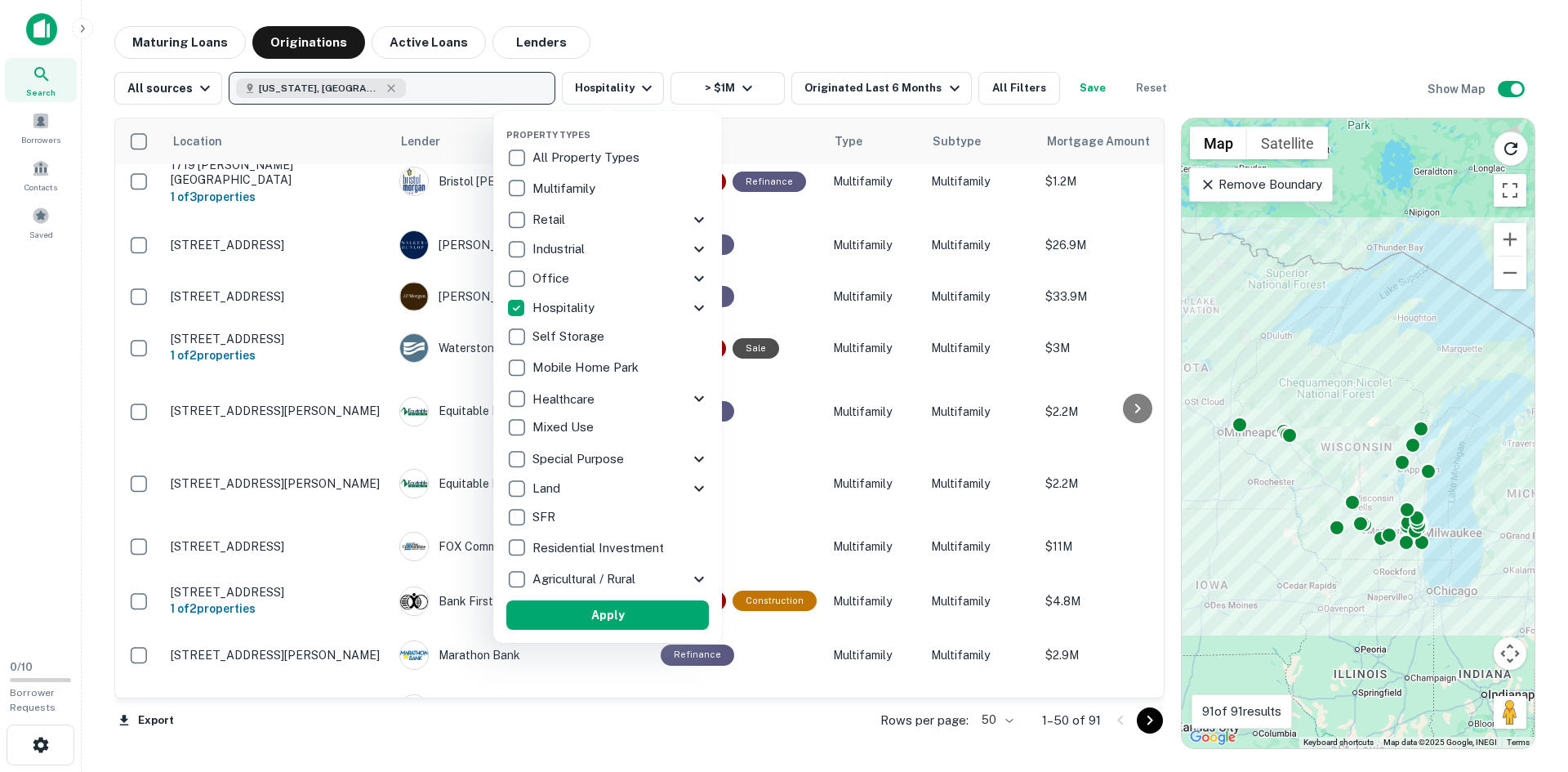
click at [581, 618] on button "Apply" at bounding box center [607, 615] width 202 height 29
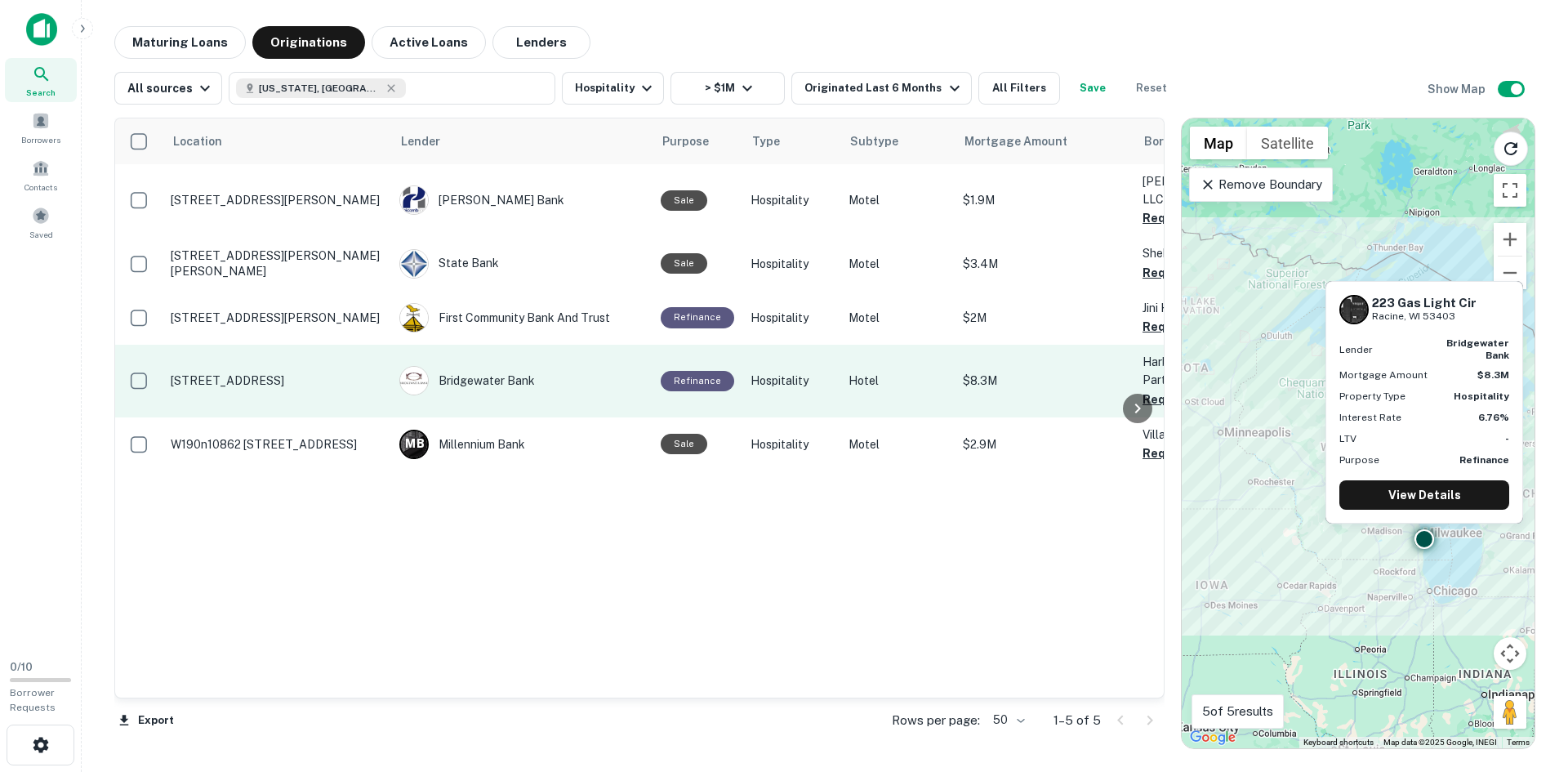
click at [272, 373] on p "223 Gas Light Cir Racine, WI 53403" at bounding box center [277, 381] width 212 height 15
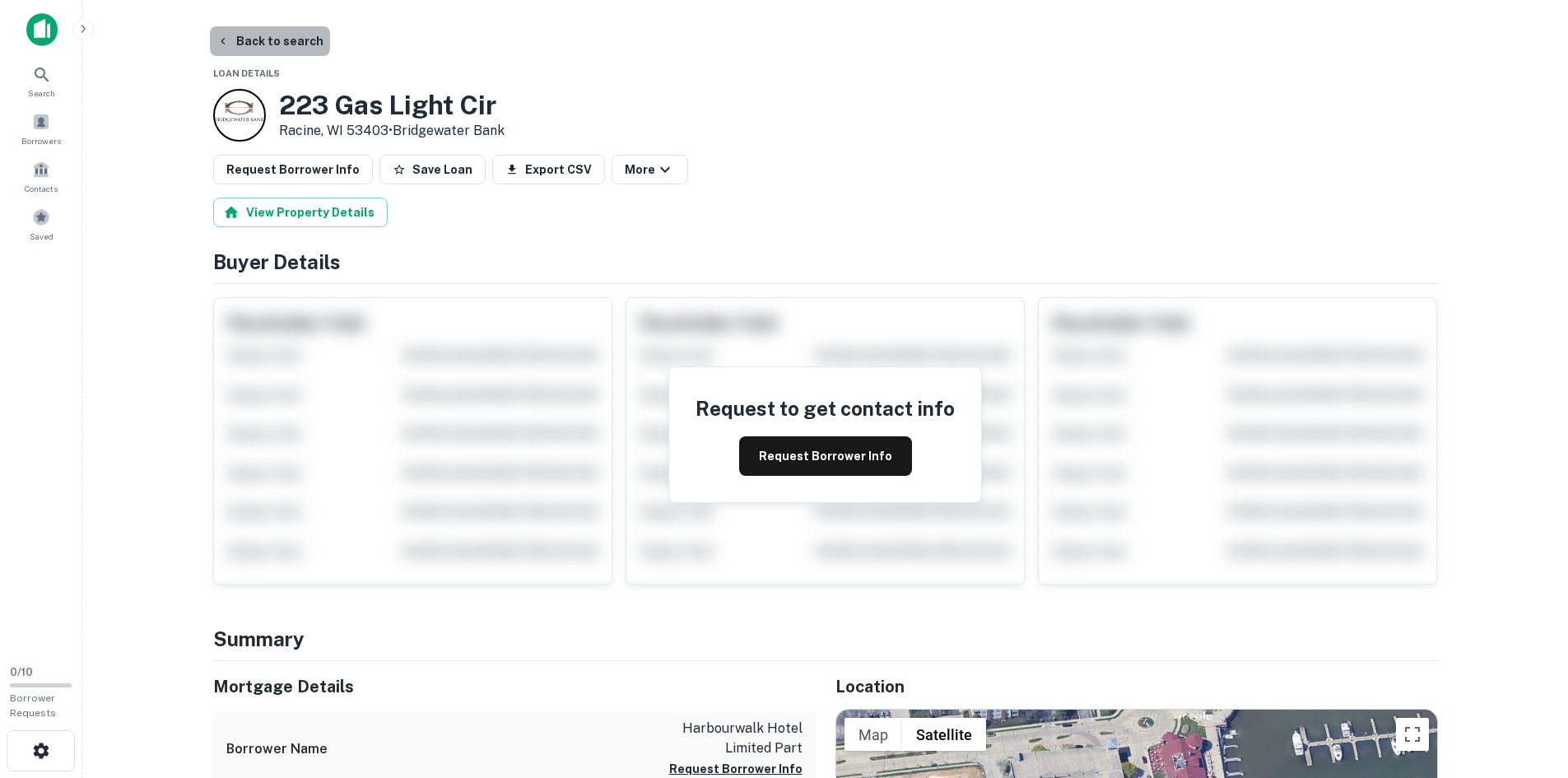
click at [289, 38] on button "Back to search" at bounding box center [270, 41] width 120 height 29
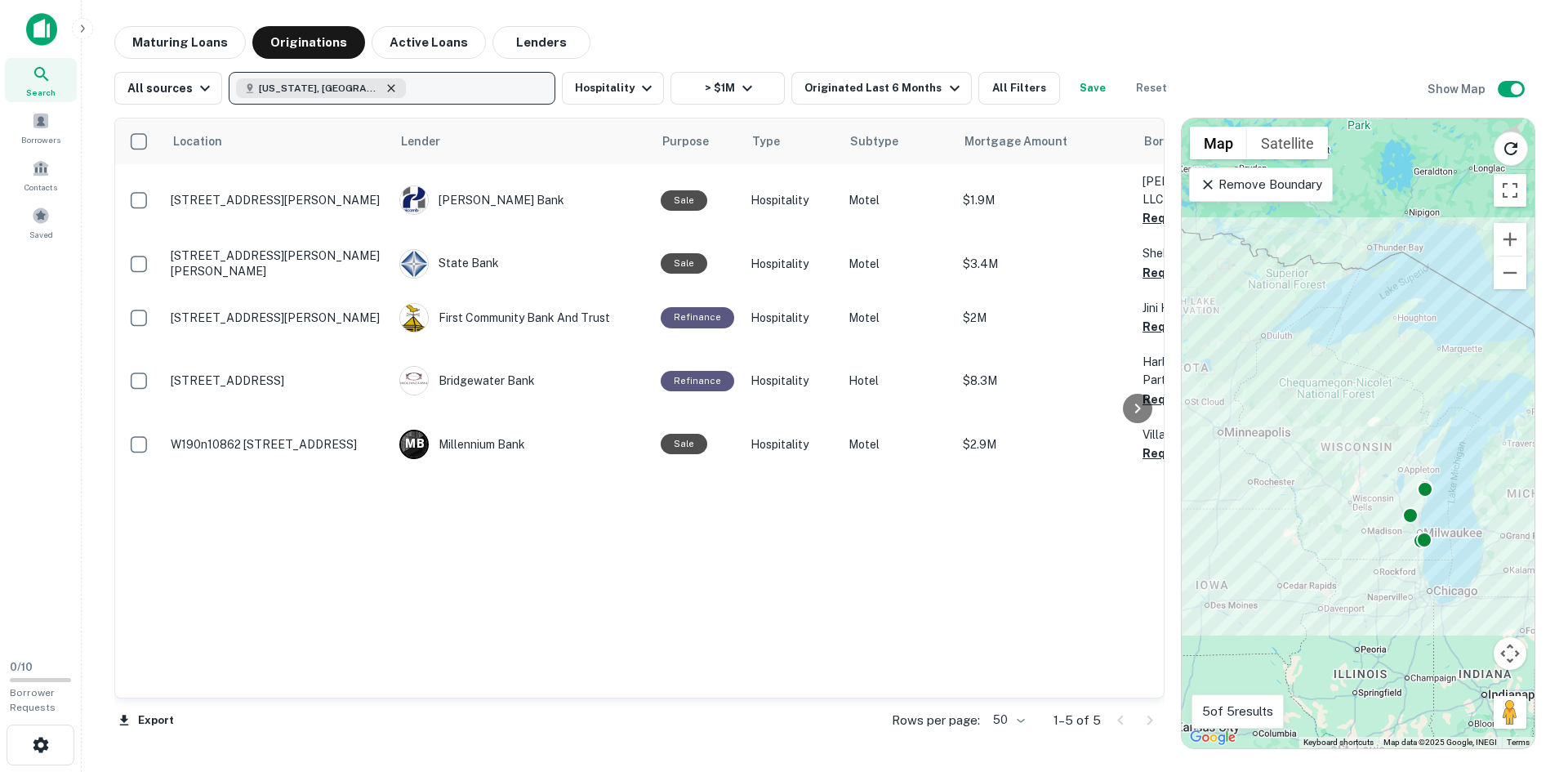
click at [385, 86] on icon "button" at bounding box center [391, 88] width 13 height 13
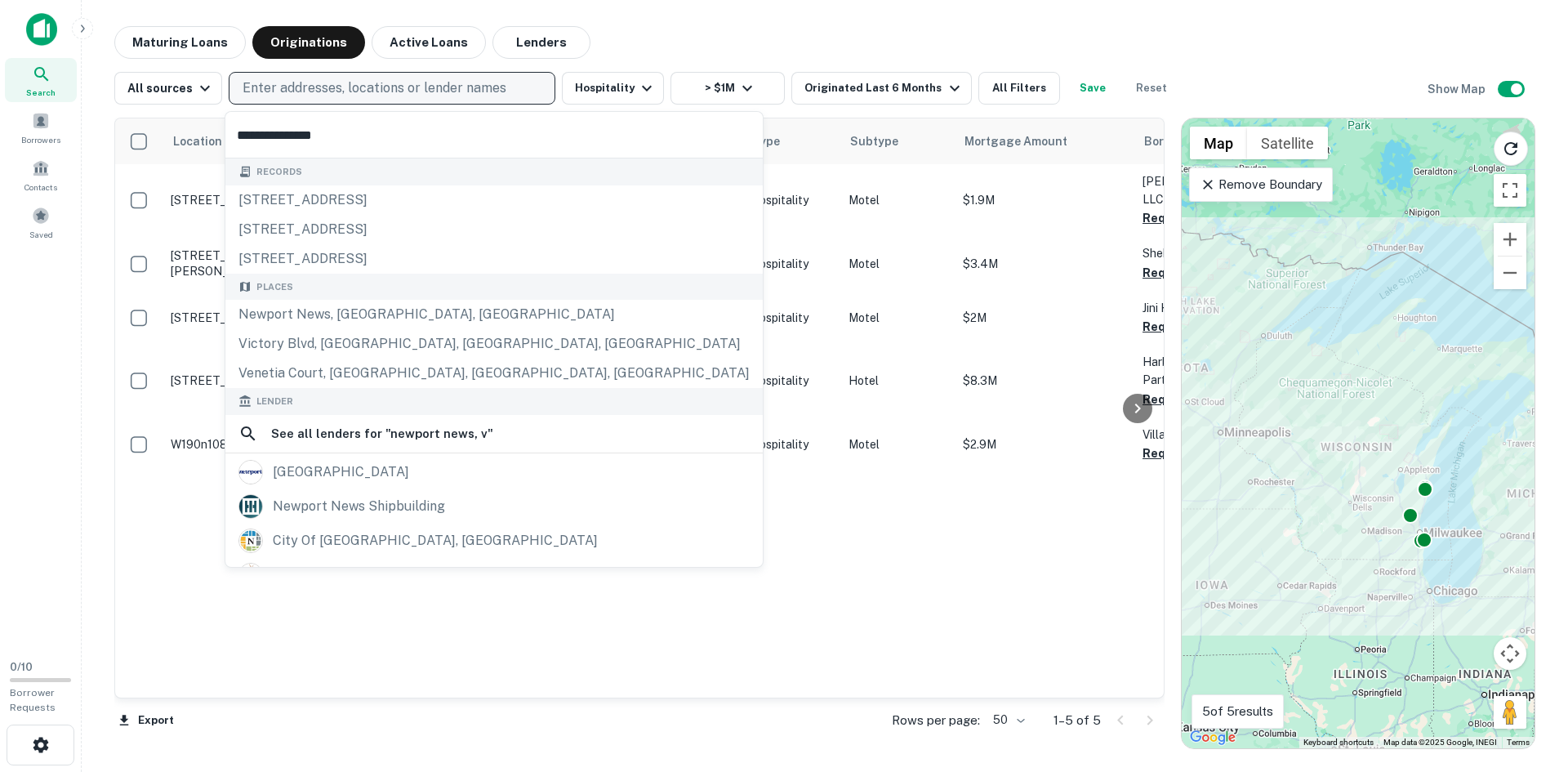
type input "**********"
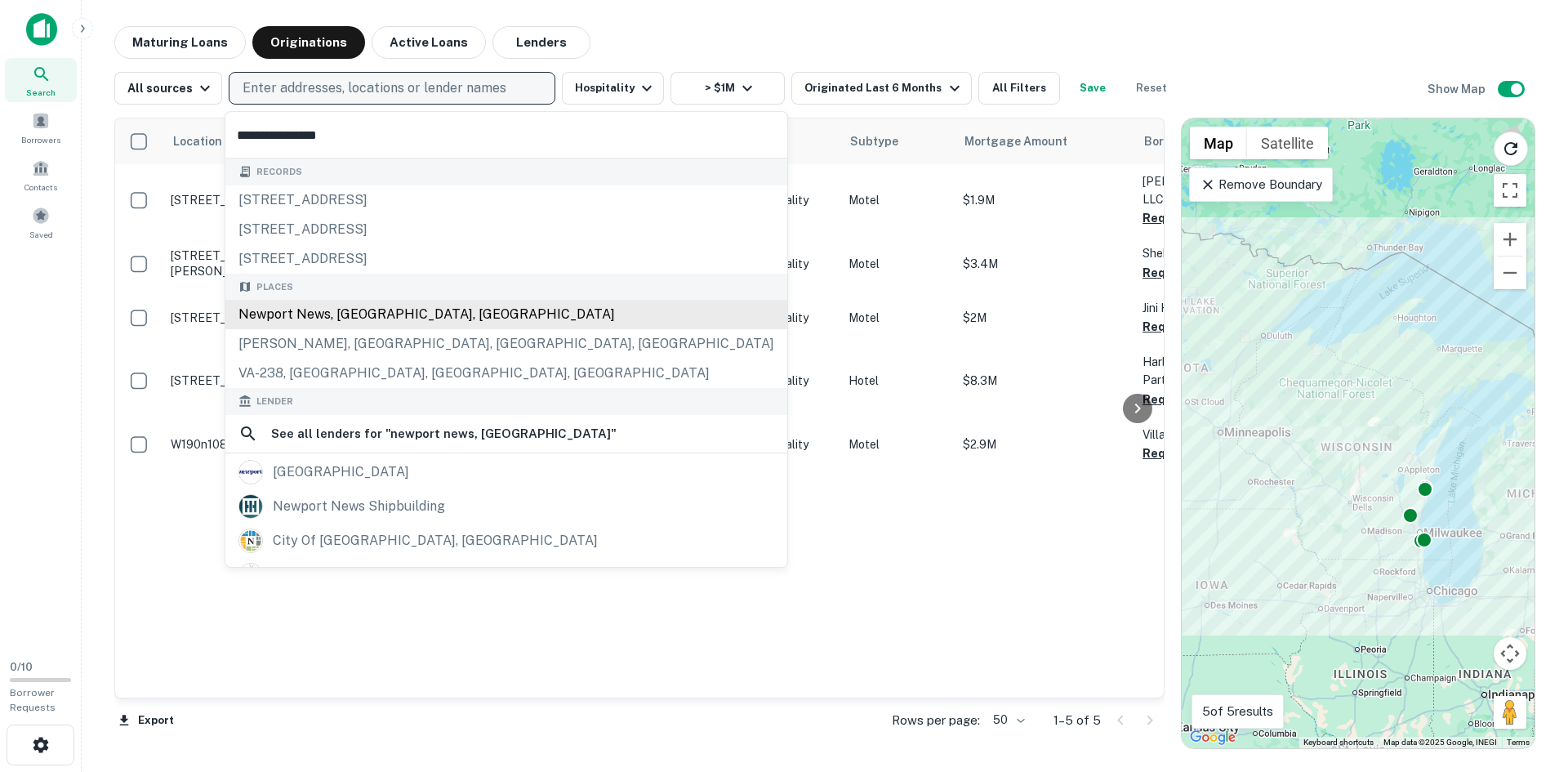
click at [344, 319] on div "Newport News, VA, USA" at bounding box center [506, 315] width 561 height 29
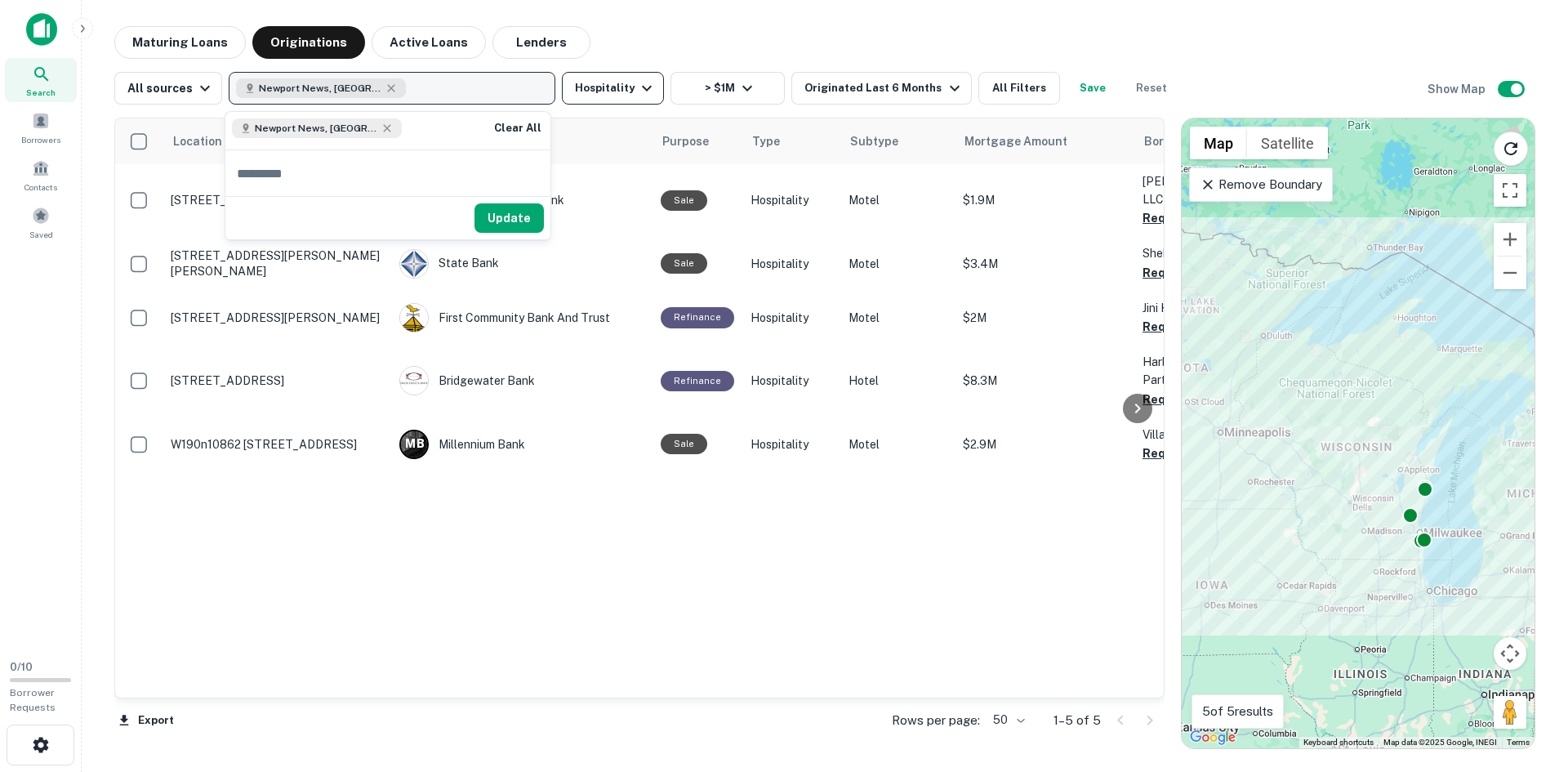
click at [629, 101] on button "Hospitality" at bounding box center [613, 89] width 102 height 33
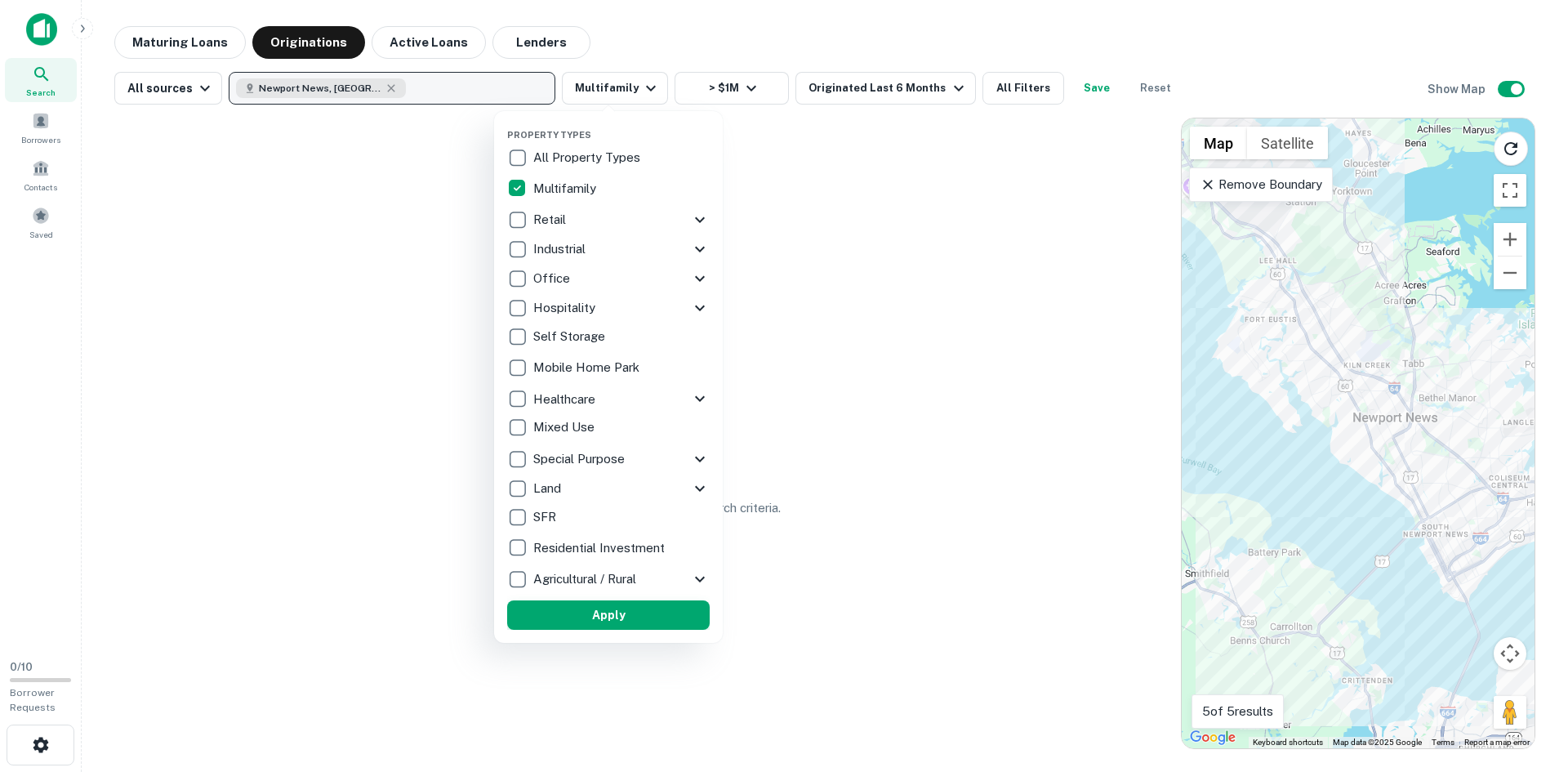
click at [567, 606] on button "Apply" at bounding box center [608, 615] width 202 height 29
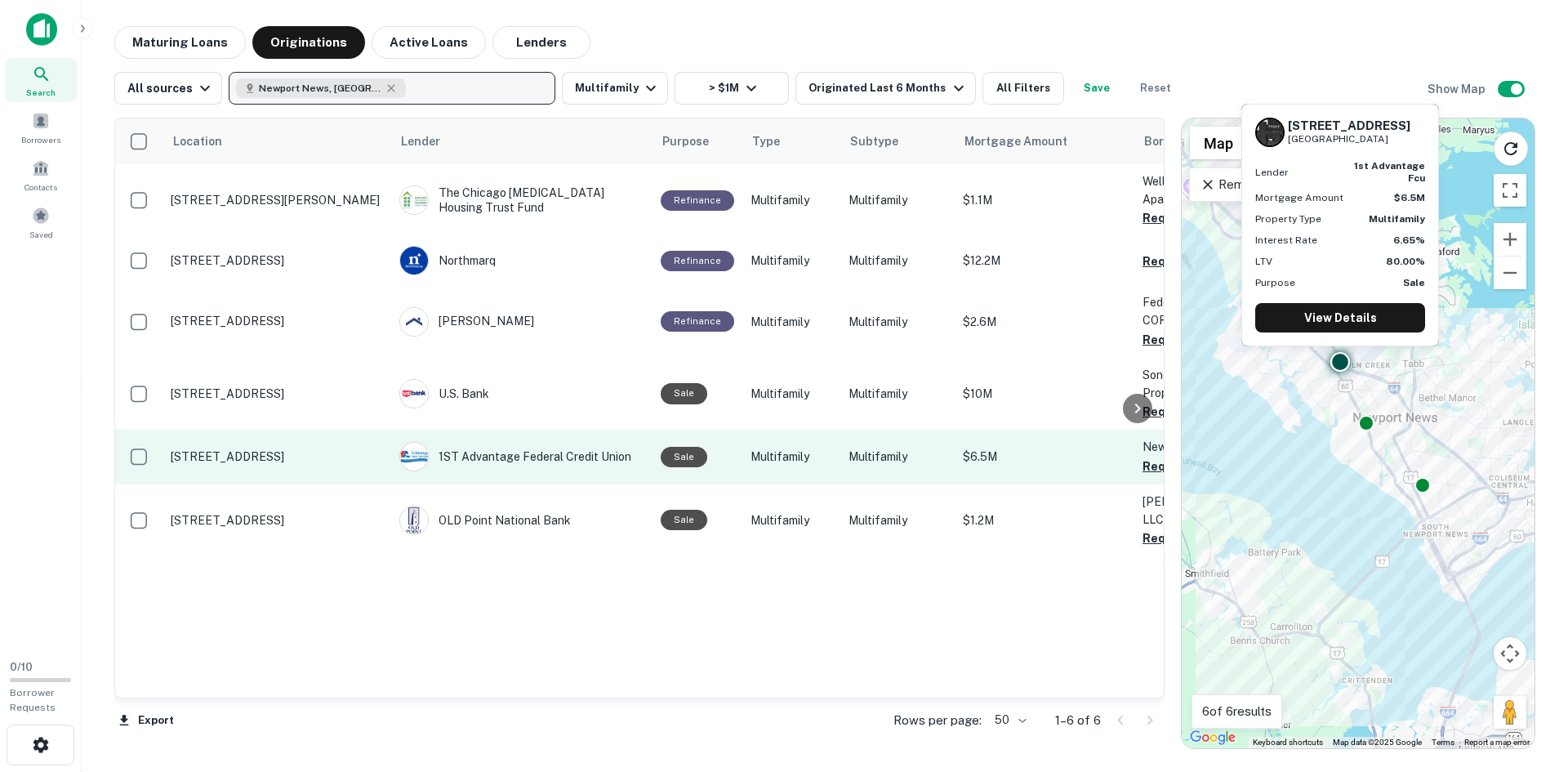
click at [308, 440] on td "500 Collinwood Pl Newport News, VA 23602" at bounding box center [277, 456] width 229 height 54
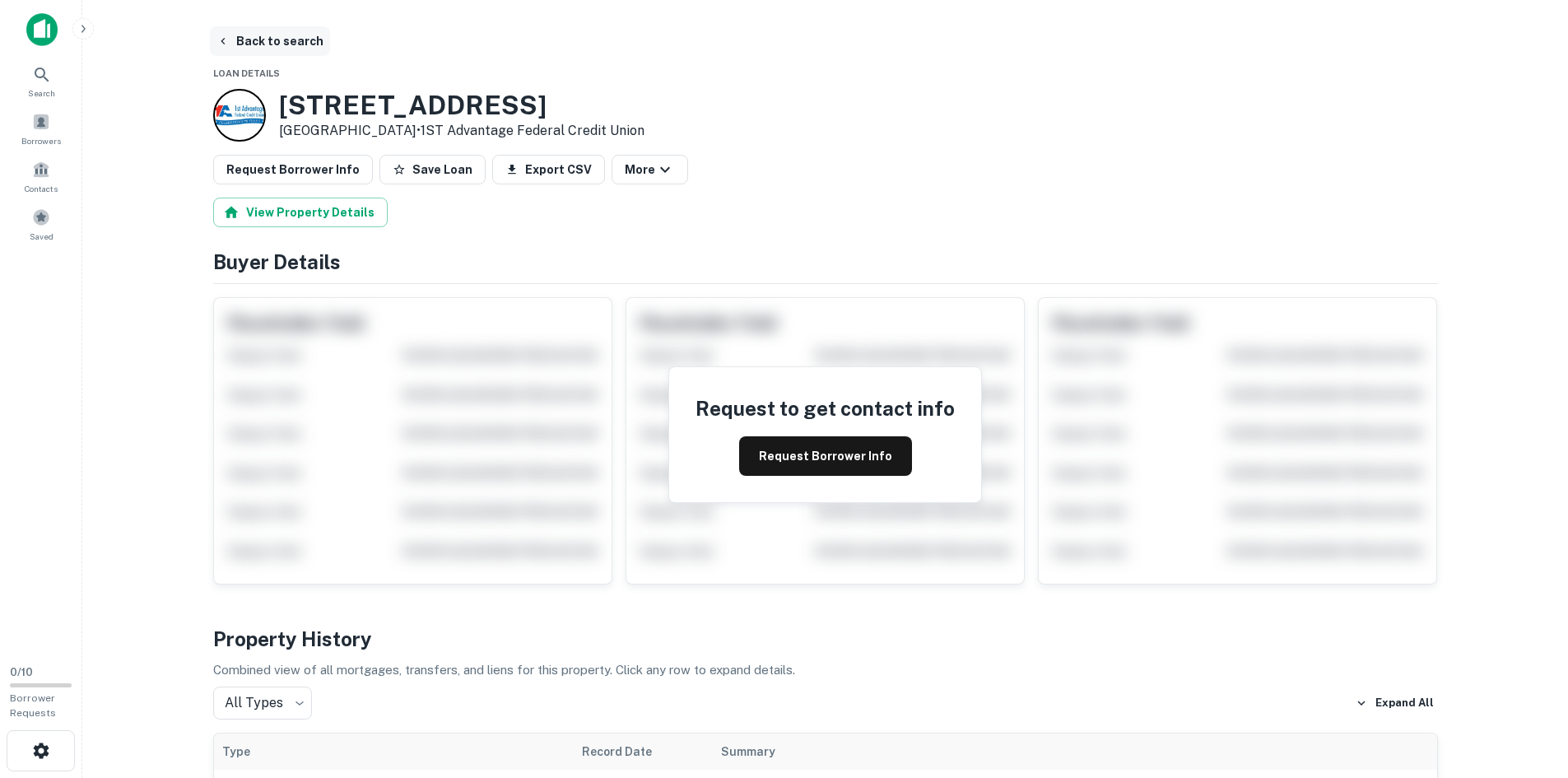
click at [242, 34] on button "Back to search" at bounding box center [270, 41] width 120 height 29
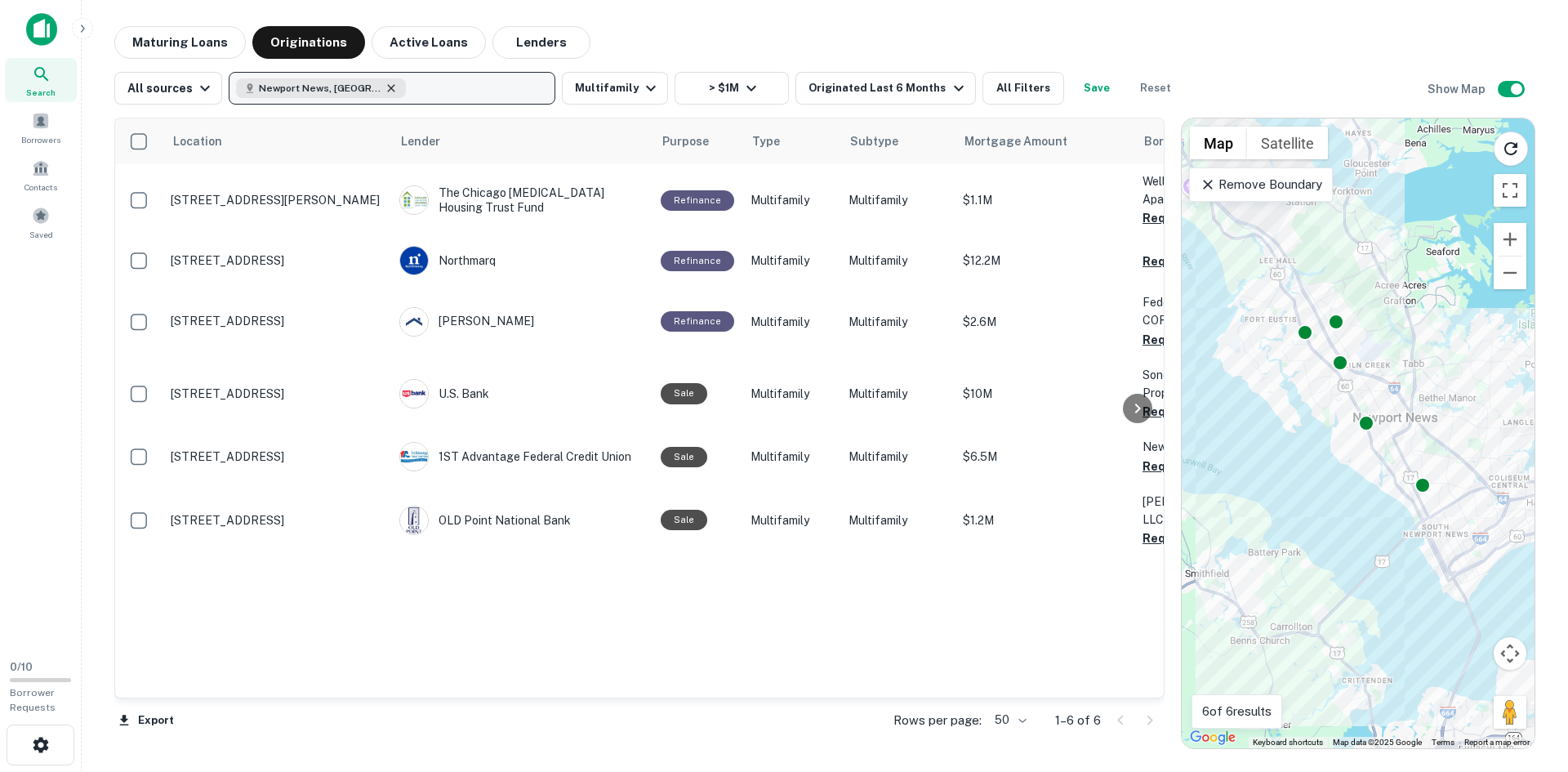
click at [385, 87] on icon "button" at bounding box center [391, 88] width 13 height 13
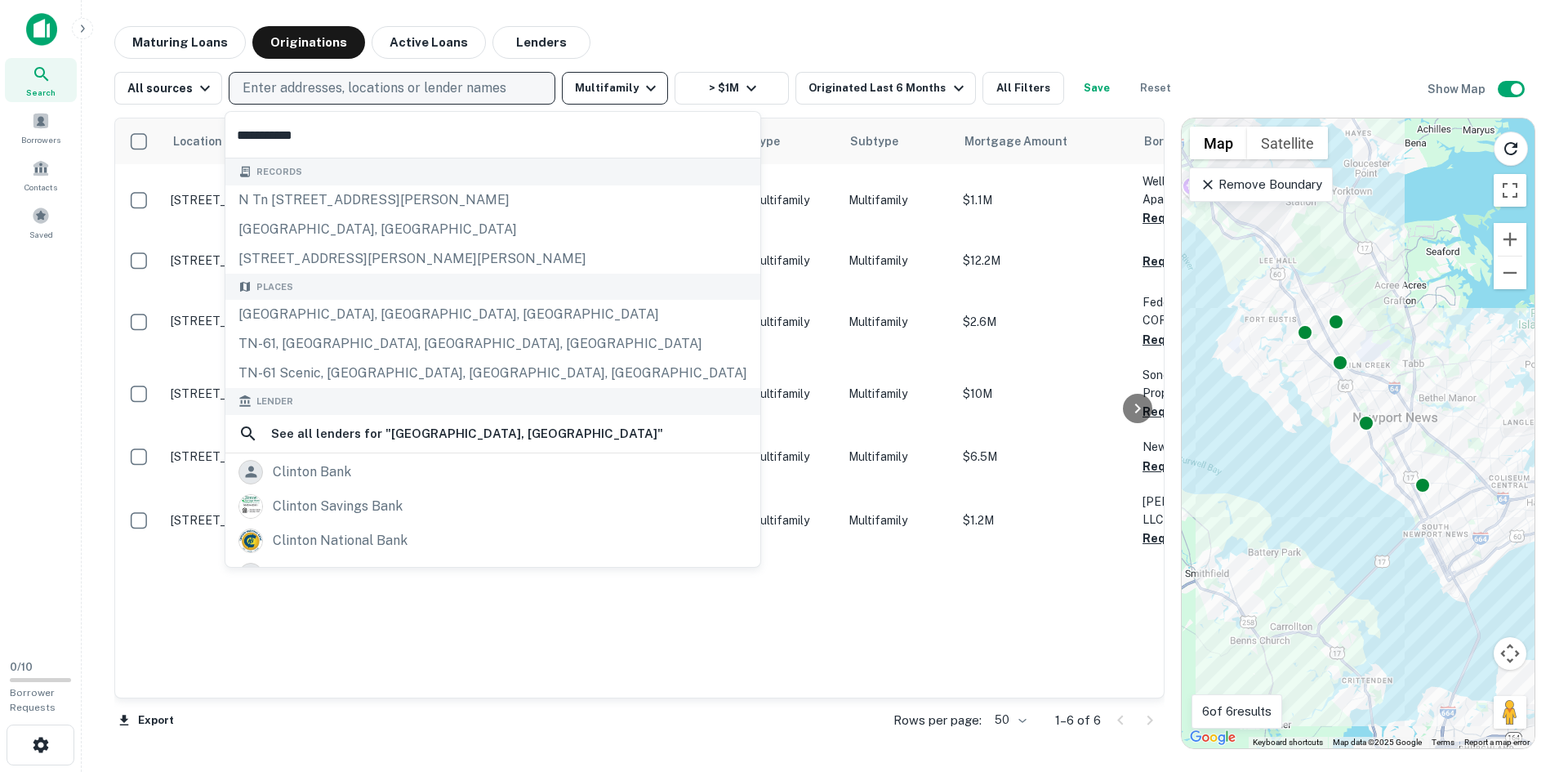
type input "**********"
click at [627, 81] on button "Multifamily" at bounding box center [614, 89] width 106 height 33
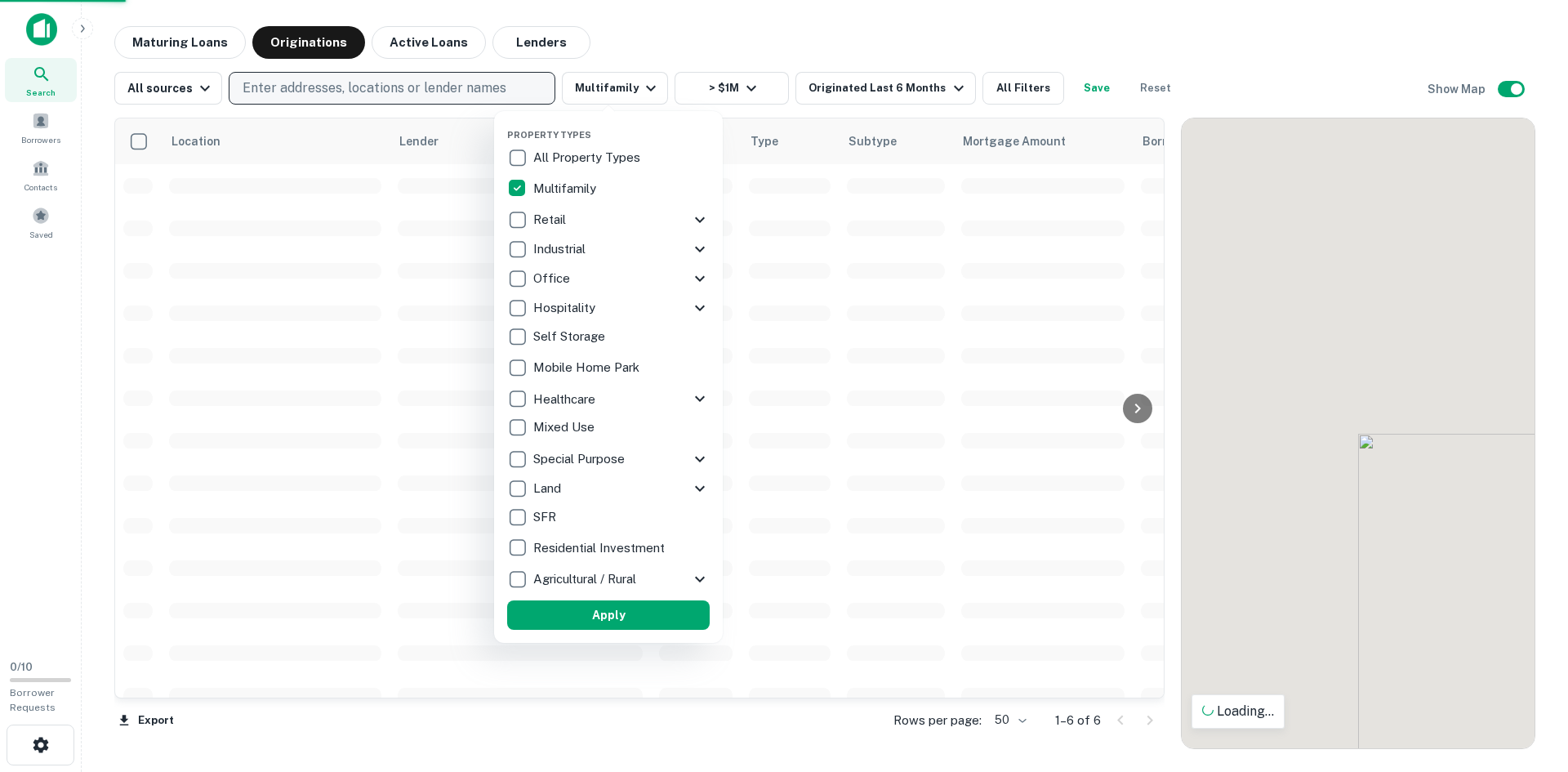
click at [587, 156] on p "All Property Types" at bounding box center [588, 157] width 111 height 19
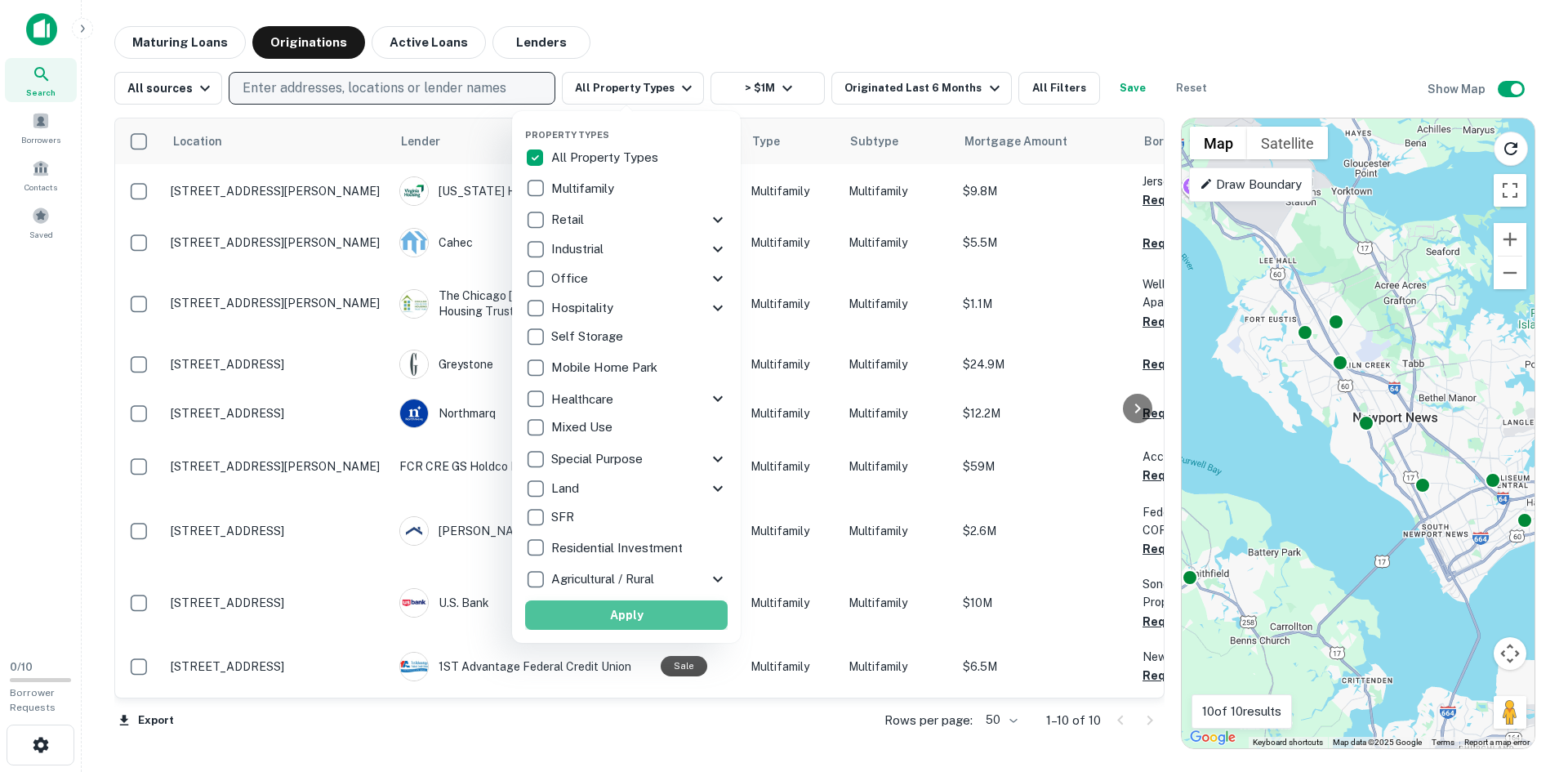
click at [592, 615] on button "Apply" at bounding box center [625, 615] width 202 height 29
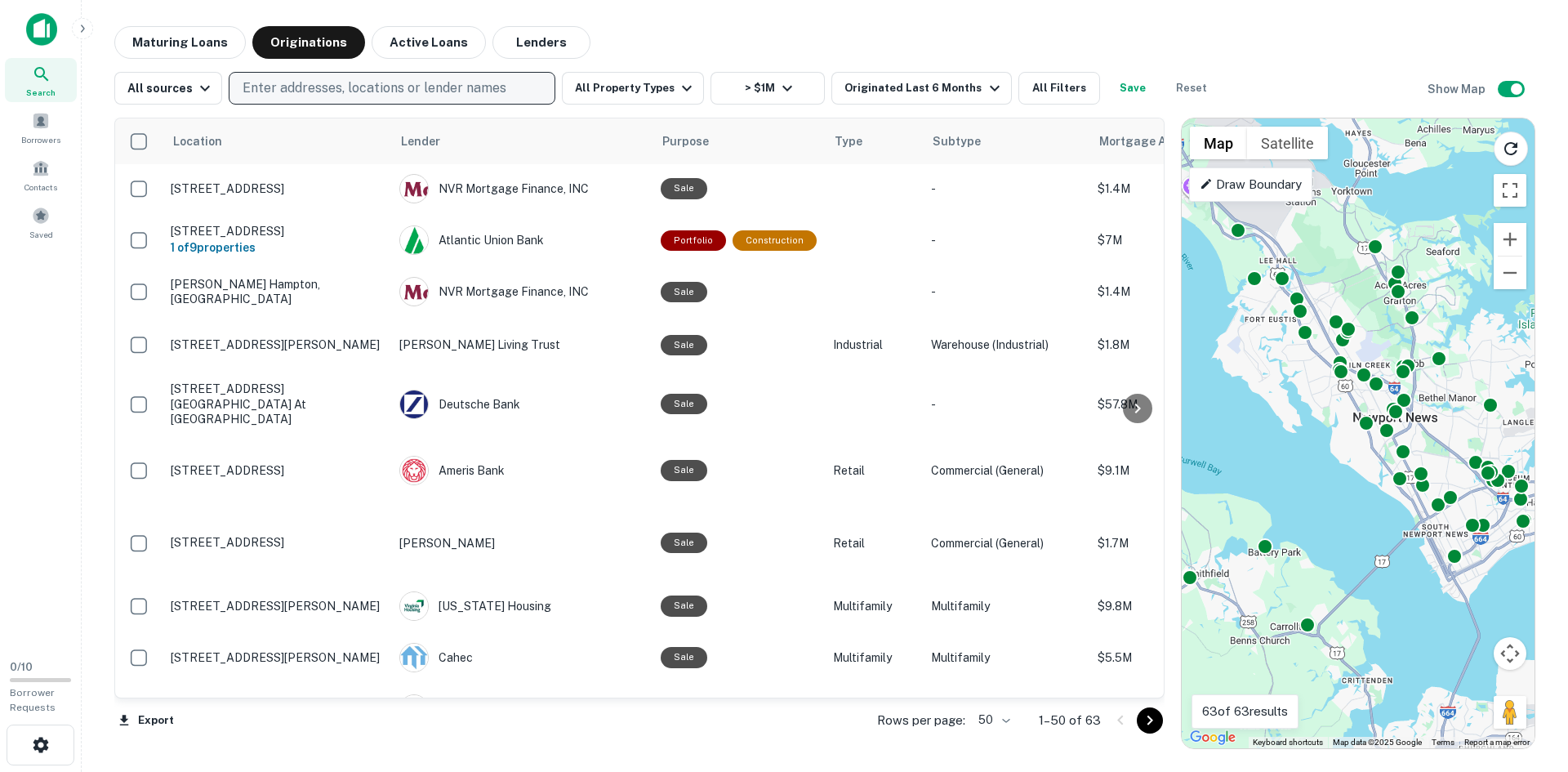
click at [379, 94] on p "Enter addresses, locations or lender names" at bounding box center [374, 88] width 263 height 19
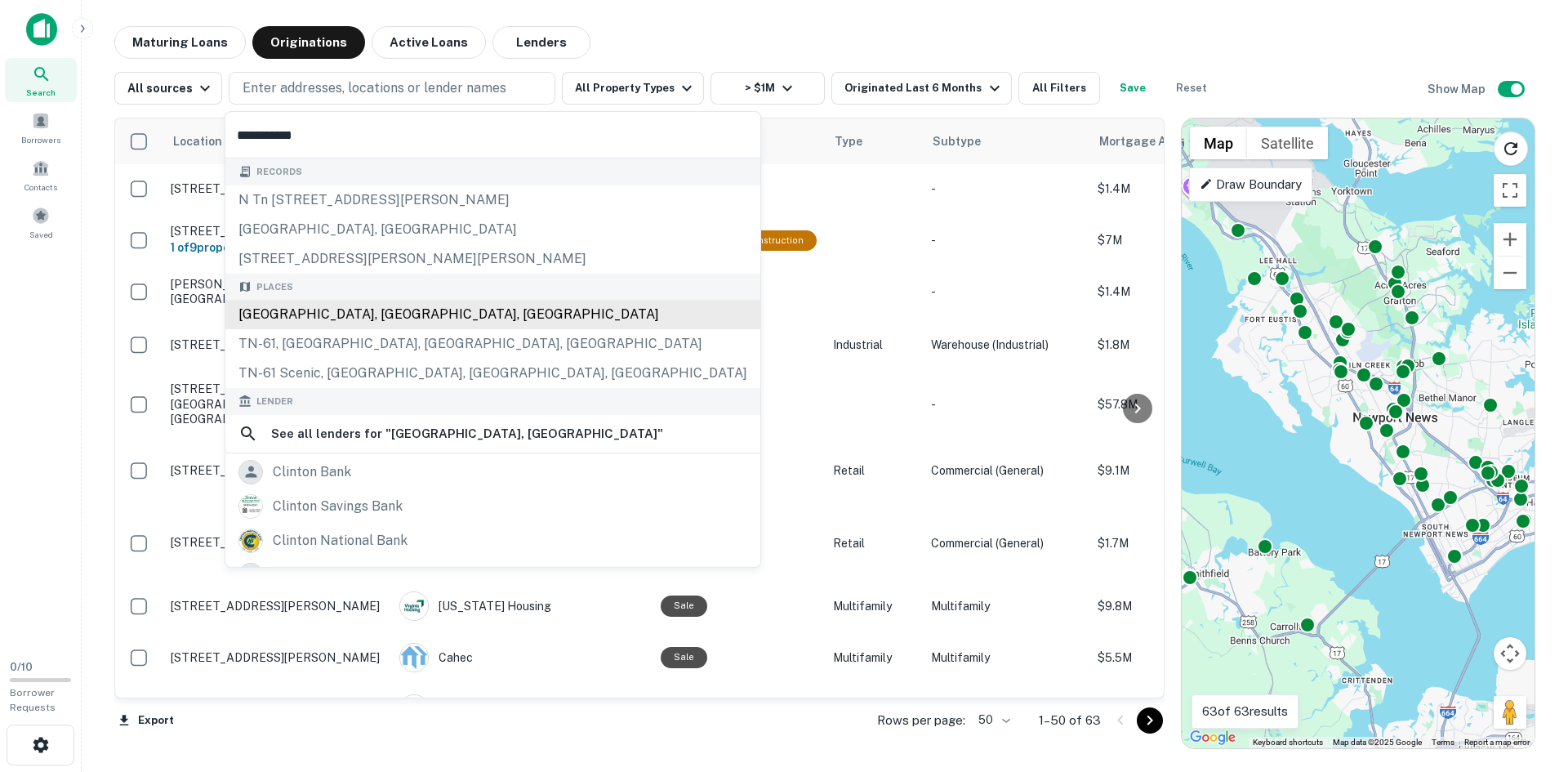
click at [322, 310] on div "Clinton, TN, USA" at bounding box center [492, 315] width 535 height 29
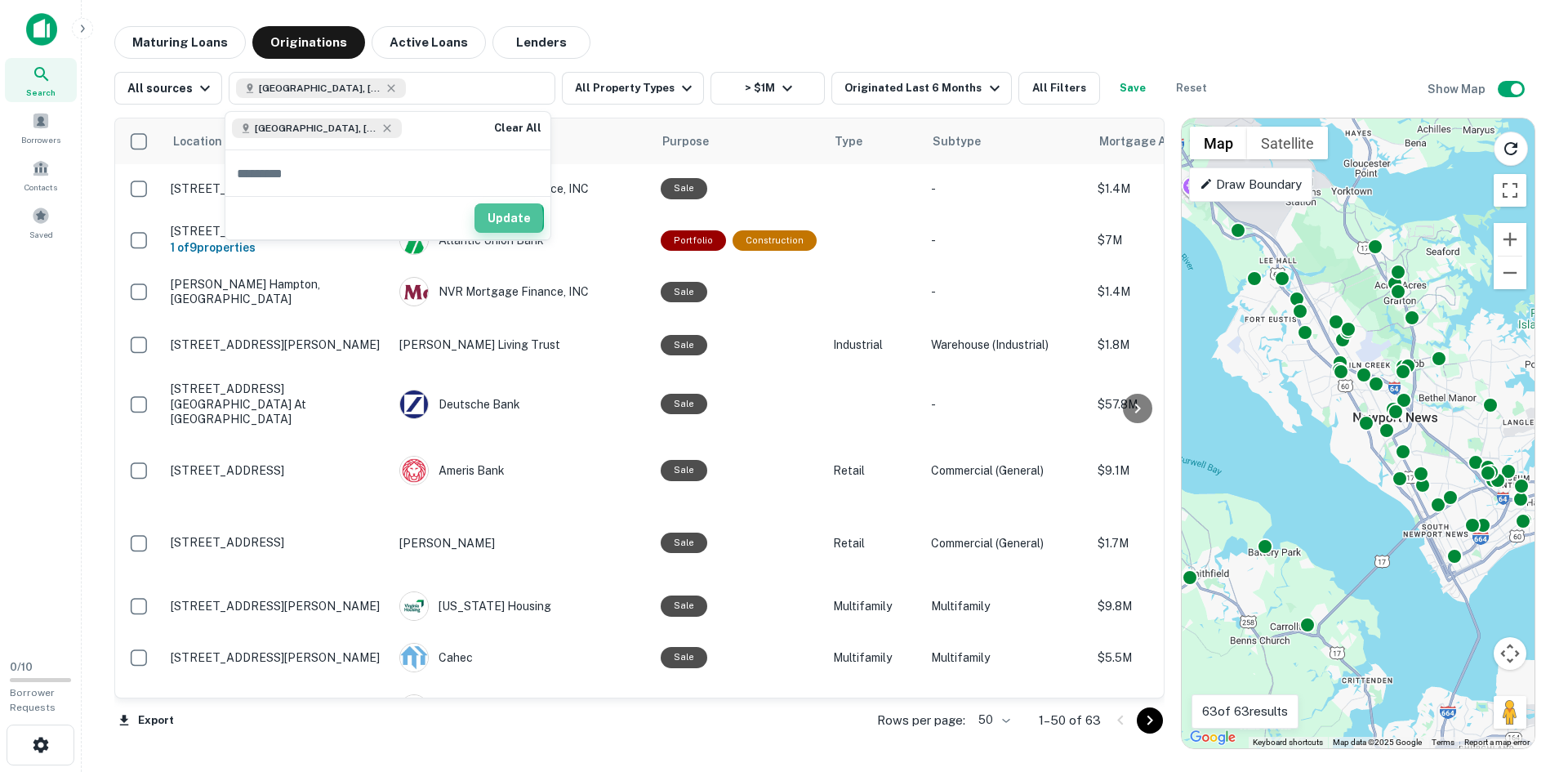
click at [486, 218] on button "Update" at bounding box center [509, 218] width 69 height 29
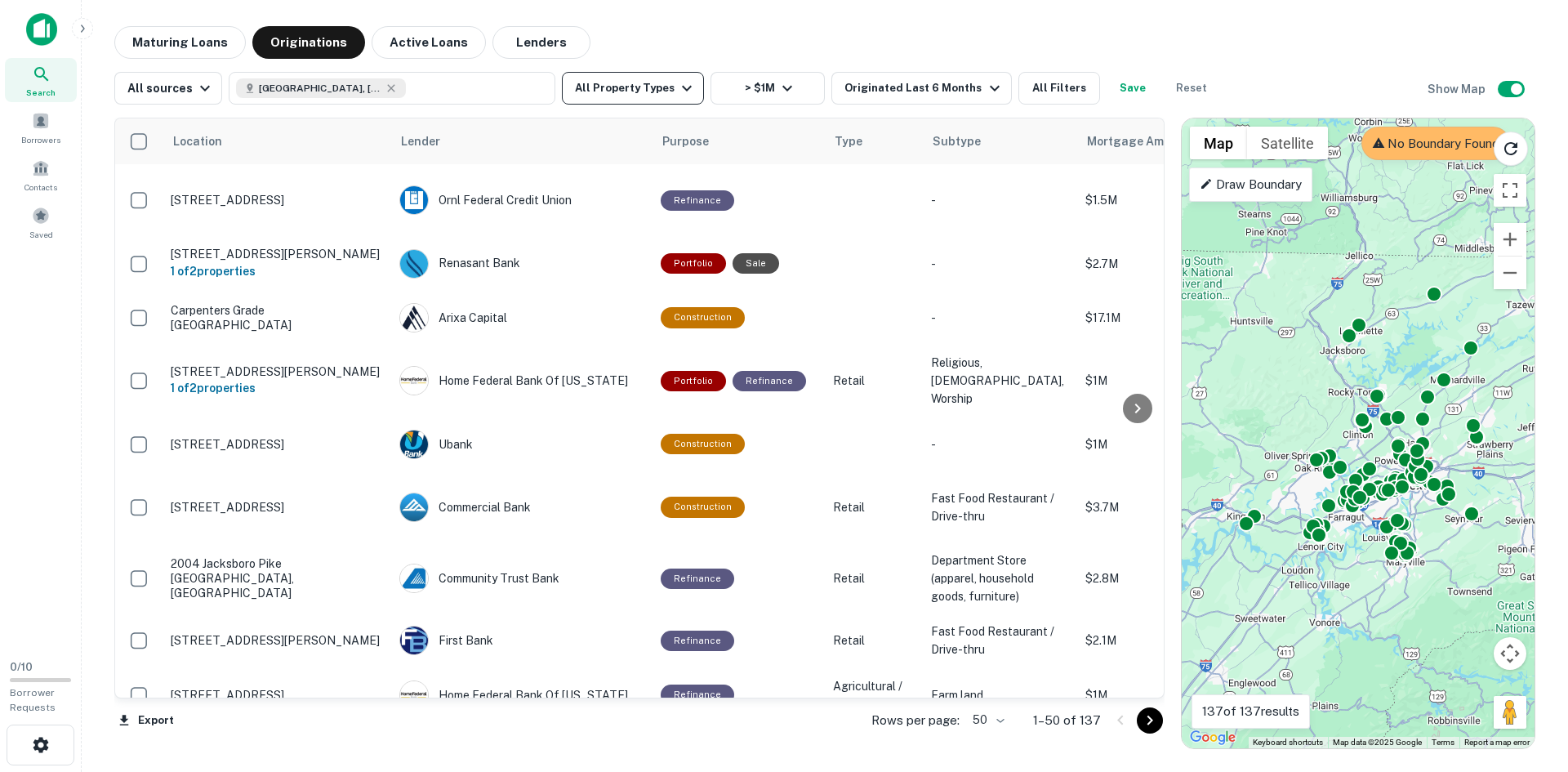
click at [677, 85] on icon "button" at bounding box center [686, 88] width 19 height 19
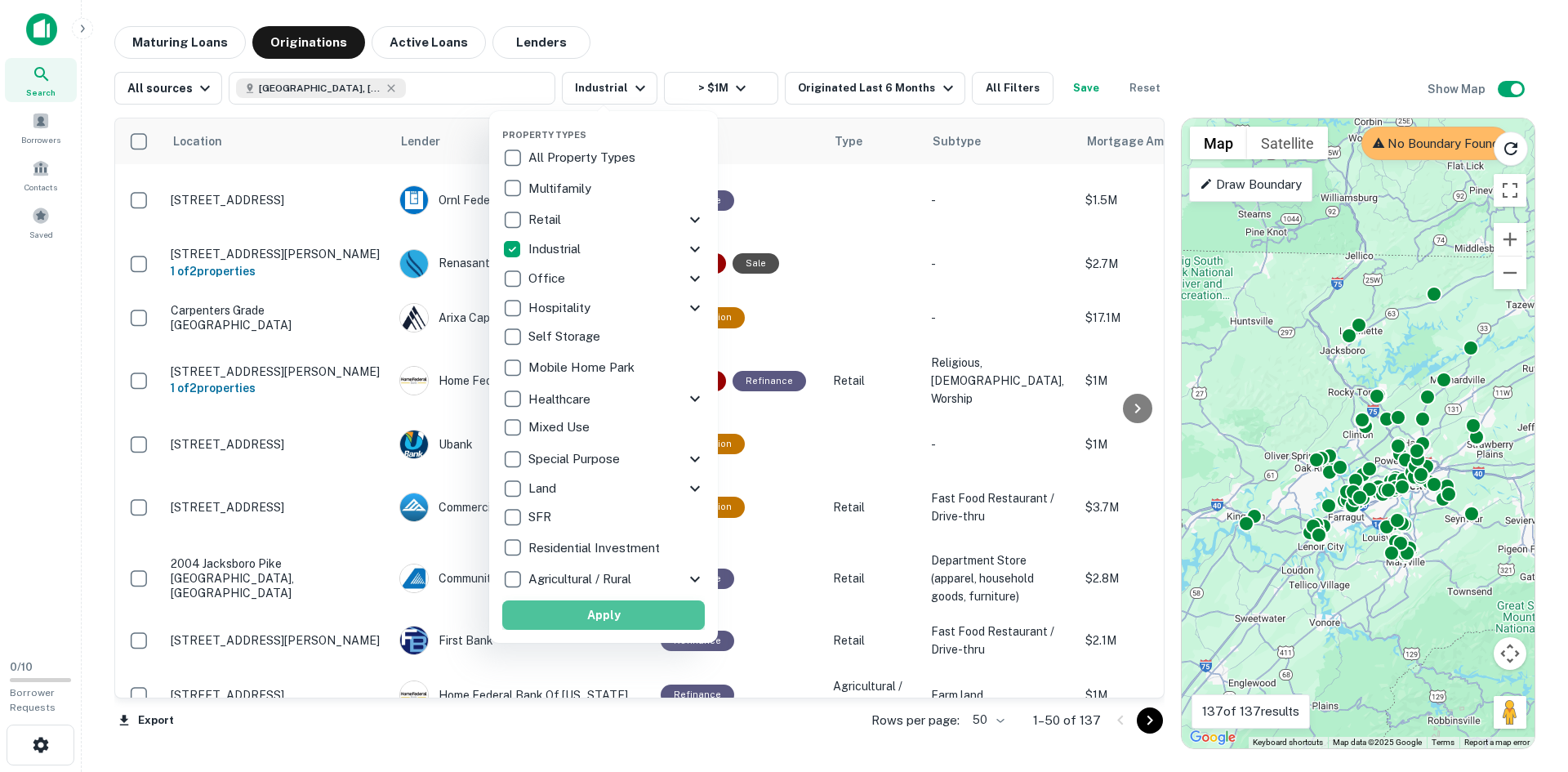
click at [547, 614] on button "Apply" at bounding box center [603, 615] width 202 height 29
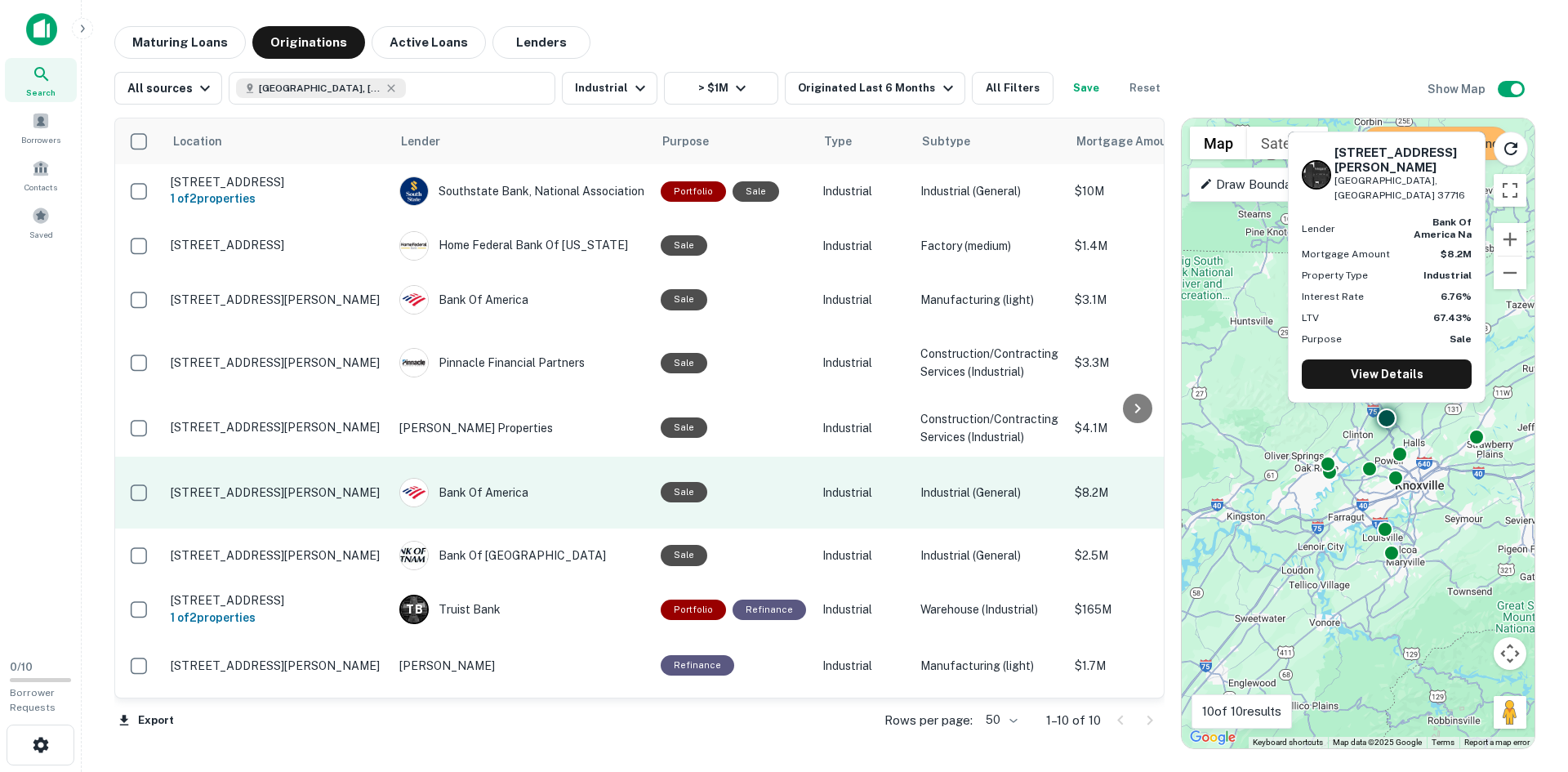
click at [252, 485] on p "320 Jd Yarnell Industrial Pkwy Clinton, TN 37716" at bounding box center [277, 492] width 212 height 15
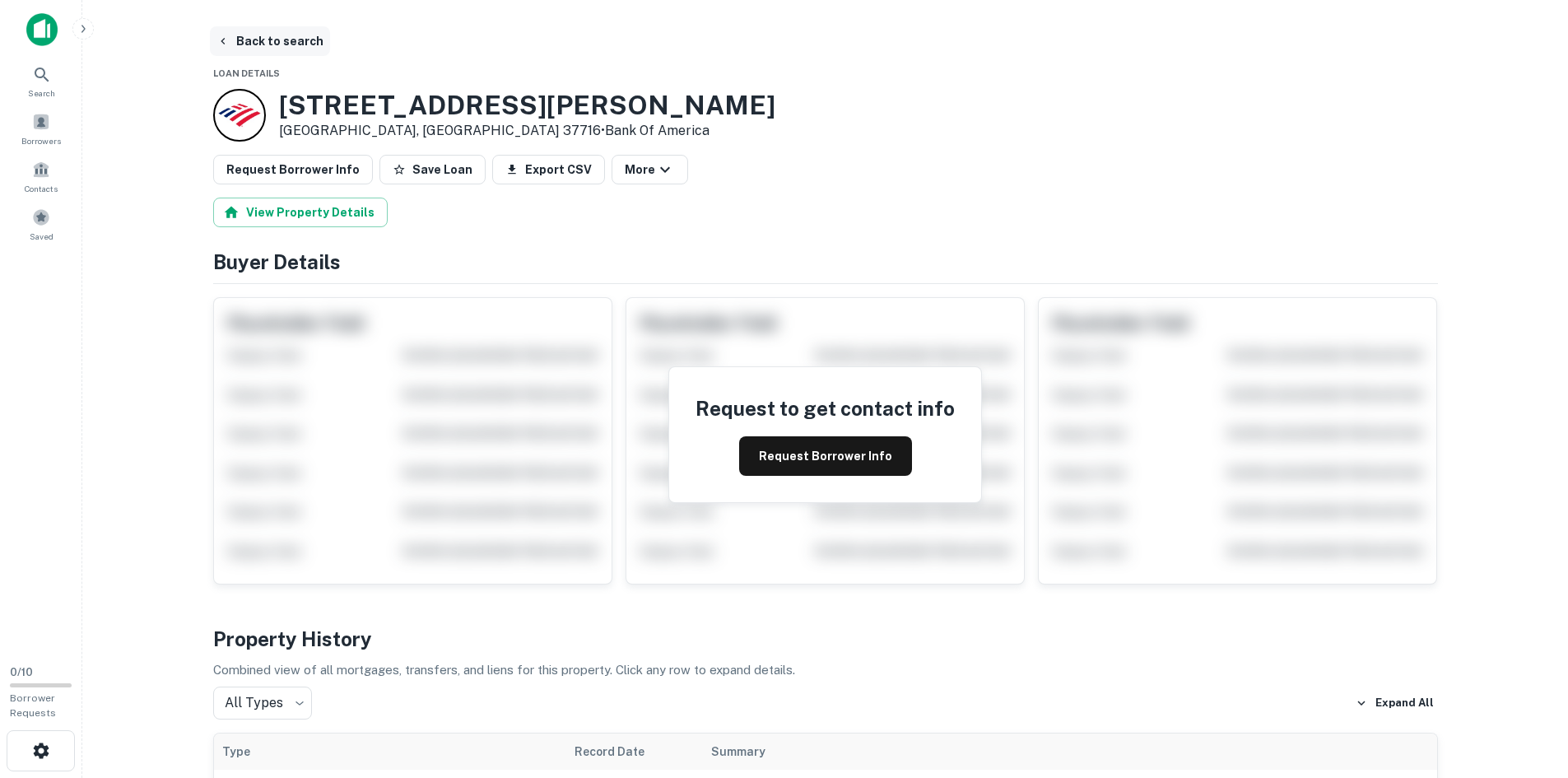
click at [287, 29] on button "Back to search" at bounding box center [270, 41] width 120 height 29
